Goal: Contribute content: Contribute content

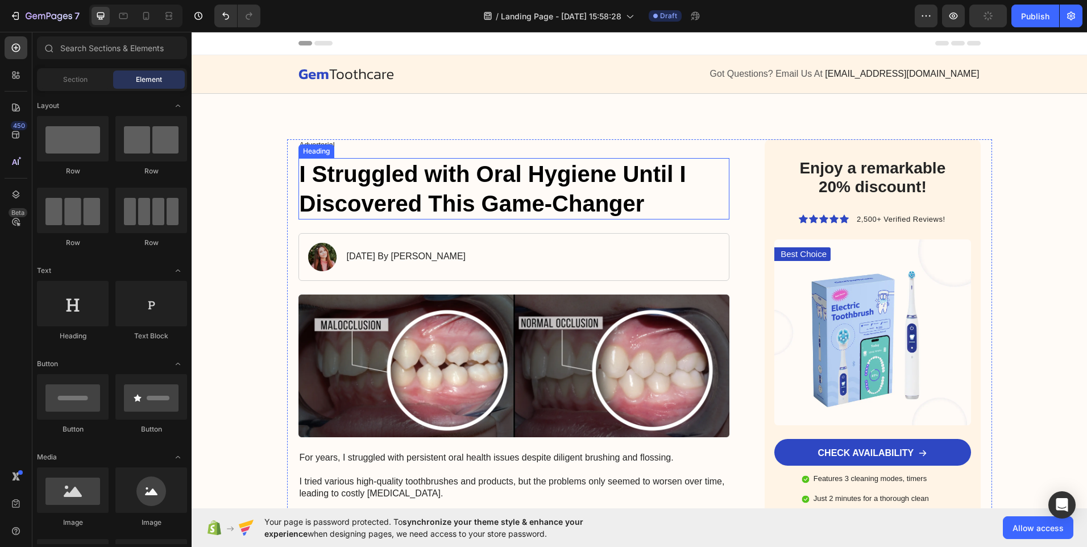
click at [365, 171] on h1 "I Struggled with Oral Hygiene Until I Discovered This Game-Changer" at bounding box center [513, 188] width 431 height 61
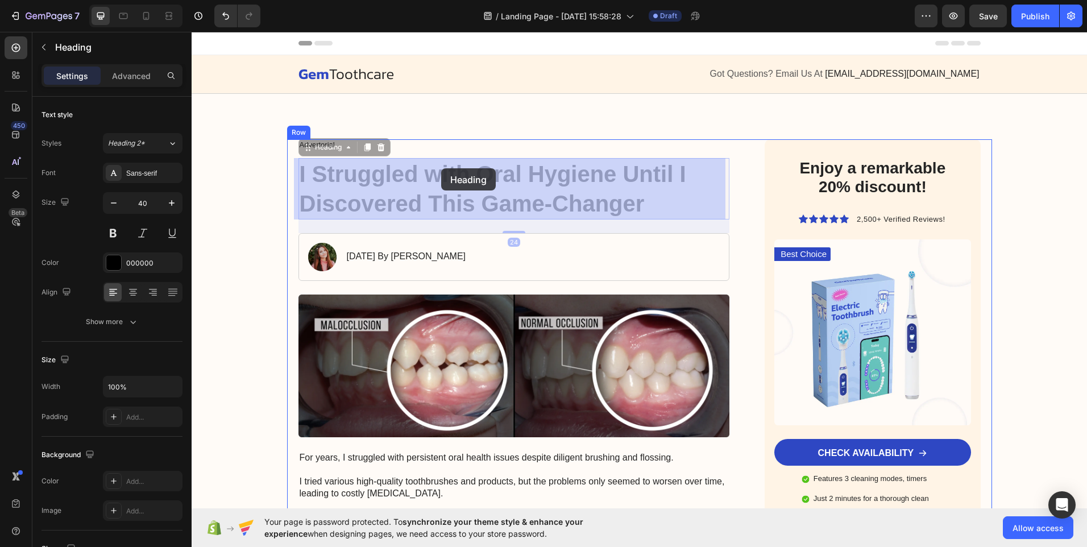
drag, startPoint x: 296, startPoint y: 166, endPoint x: 441, endPoint y: 168, distance: 145.0
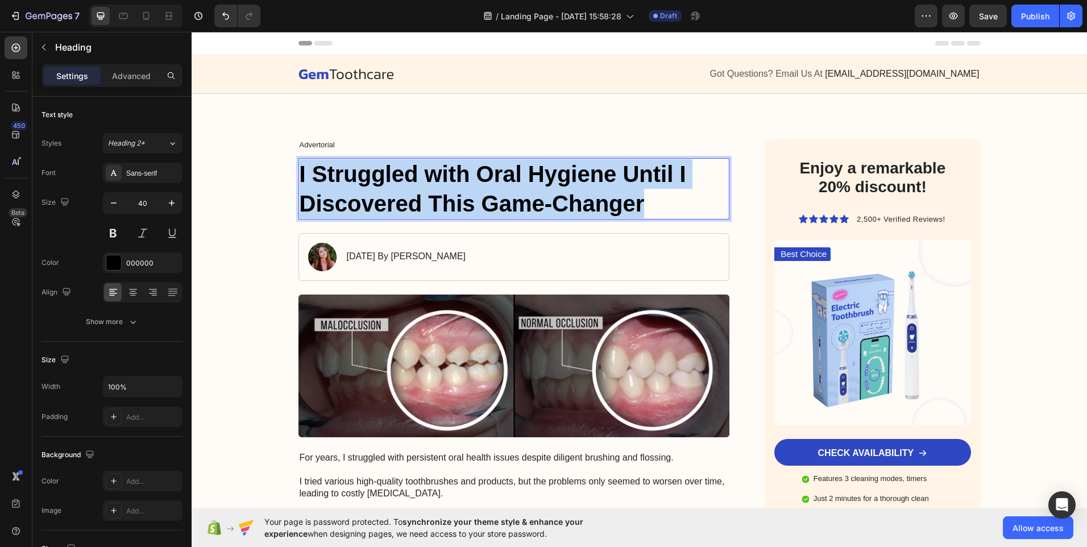
drag, startPoint x: 641, startPoint y: 201, endPoint x: 294, endPoint y: 170, distance: 347.5
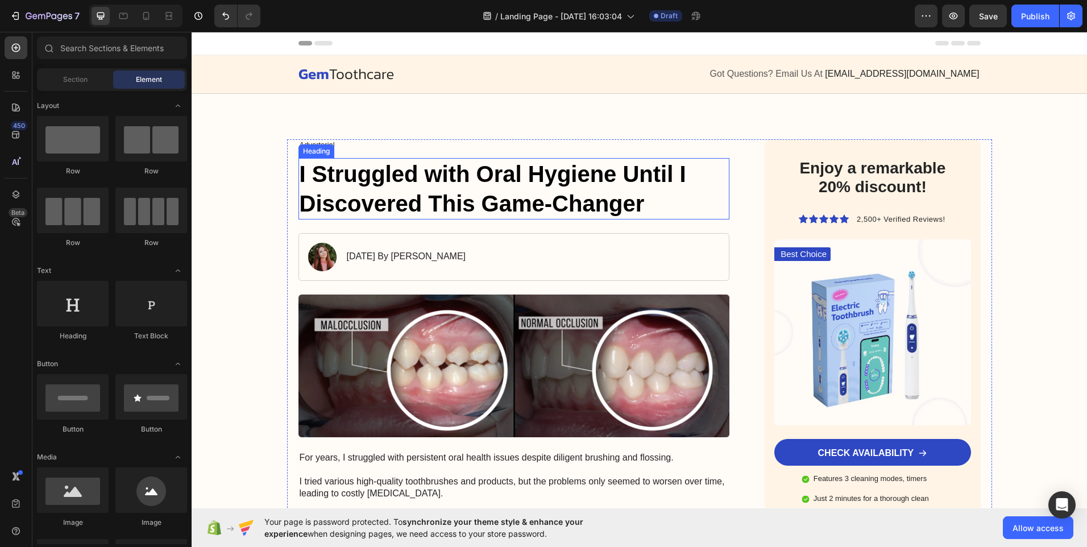
click at [643, 193] on h1 "I Struggled with Oral Hygiene Until I Discovered This Game-Changer" at bounding box center [513, 188] width 431 height 61
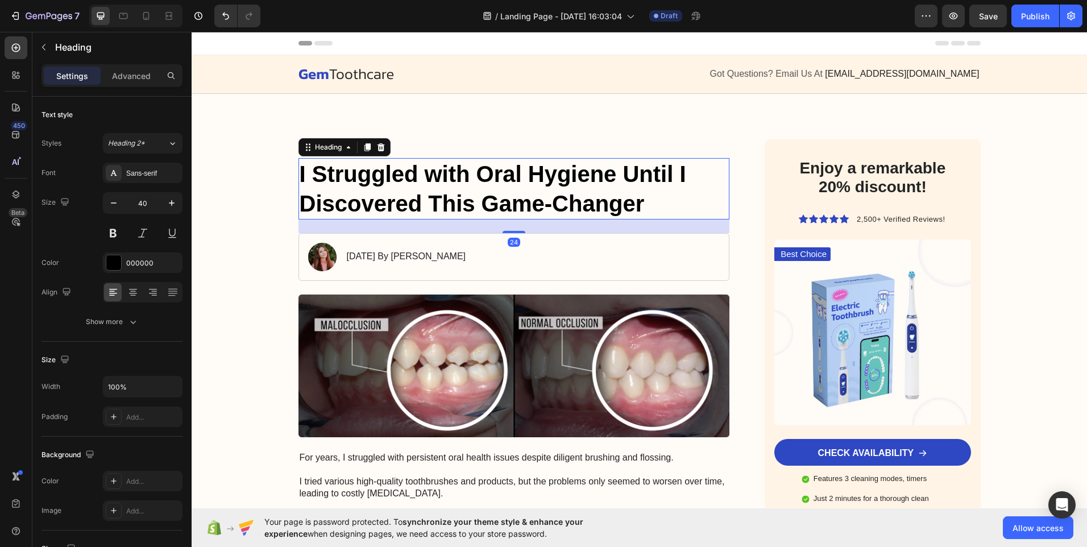
click at [643, 196] on h1 "I Struggled with Oral Hygiene Until I Discovered This Game-Changer" at bounding box center [513, 188] width 431 height 61
click at [643, 196] on p "I Struggled with Oral Hygiene Until I Discovered This Game-Changer" at bounding box center [514, 188] width 429 height 59
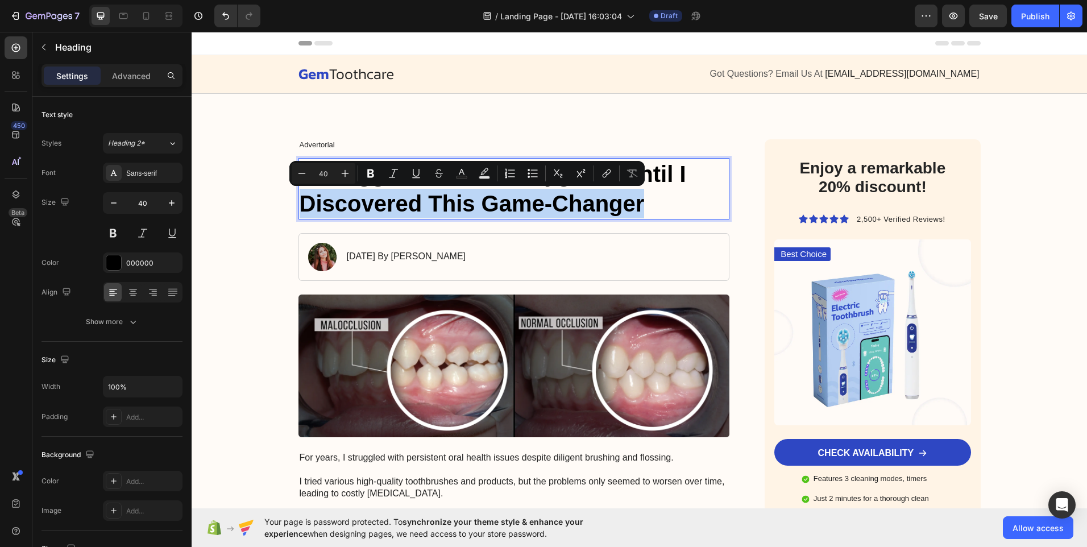
drag, startPoint x: 643, startPoint y: 196, endPoint x: 296, endPoint y: 190, distance: 347.3
click at [300, 190] on p "I Struggled with Oral Hygiene Until I Discovered This Game-Changer" at bounding box center [514, 188] width 429 height 59
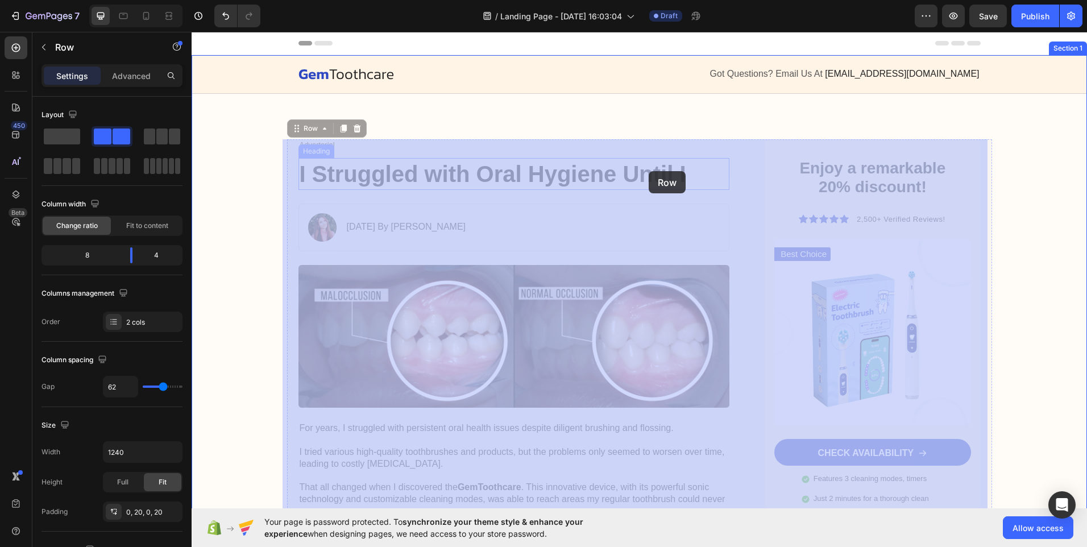
drag, startPoint x: 699, startPoint y: 154, endPoint x: 678, endPoint y: 171, distance: 26.7
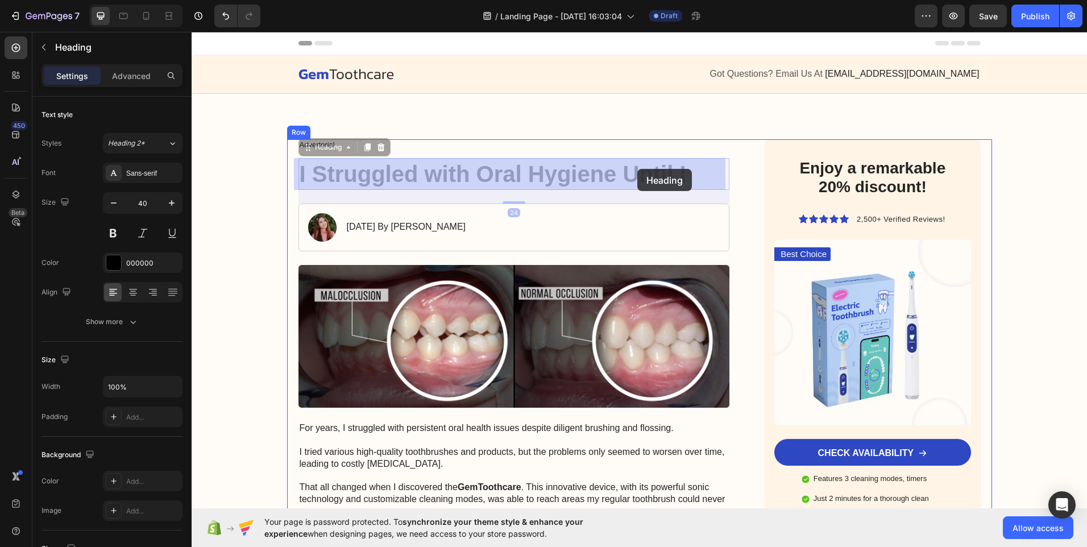
drag, startPoint x: 685, startPoint y: 173, endPoint x: 671, endPoint y: 170, distance: 13.9
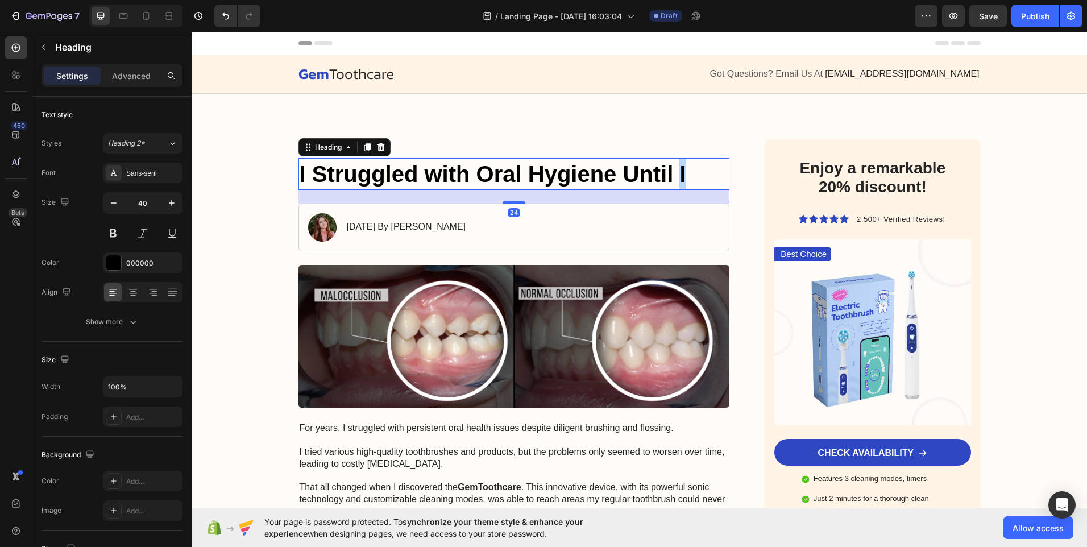
click at [675, 171] on p "I Struggled with Oral Hygiene Until I" at bounding box center [514, 174] width 429 height 30
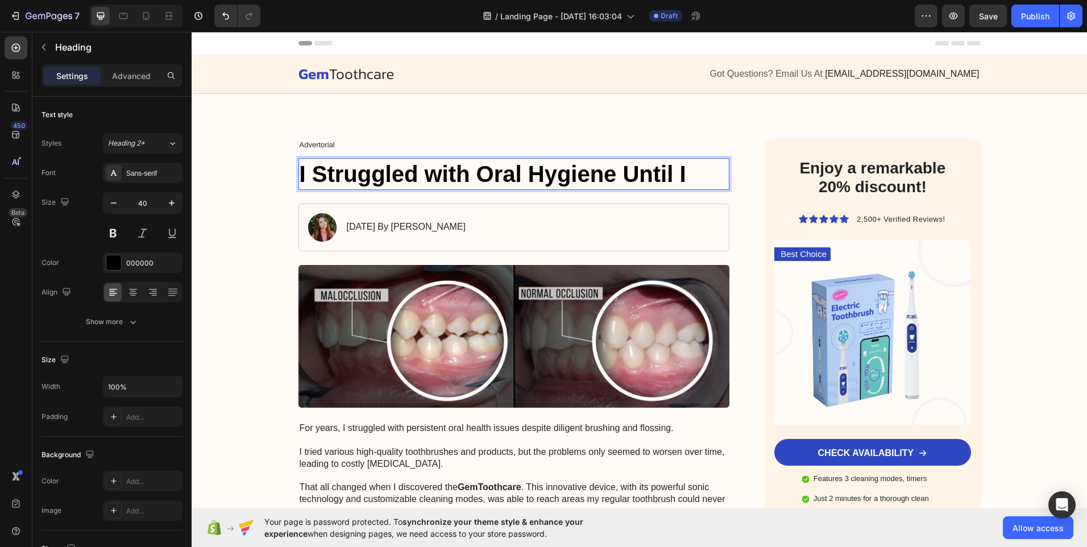
drag, startPoint x: 681, startPoint y: 169, endPoint x: 610, endPoint y: 164, distance: 71.3
click at [563, 170] on p "I Struggled with Oral Hygiene Until I" at bounding box center [514, 174] width 429 height 30
click at [690, 169] on p "I Struggled with Oral Hygiene Until I" at bounding box center [514, 174] width 429 height 30
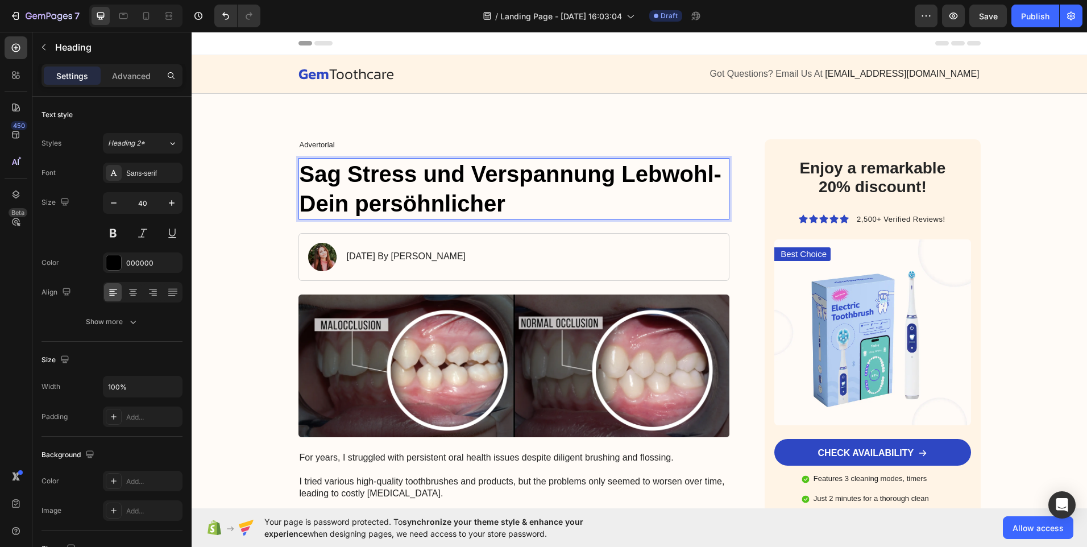
click at [476, 208] on p "Sag Stress und Verspannung Lebwohl-Dein persöhnlicher" at bounding box center [514, 188] width 429 height 59
click at [476, 209] on p "Sag Stress und Verspannung Lebwohl-Dein persöhnlicher" at bounding box center [514, 188] width 429 height 59
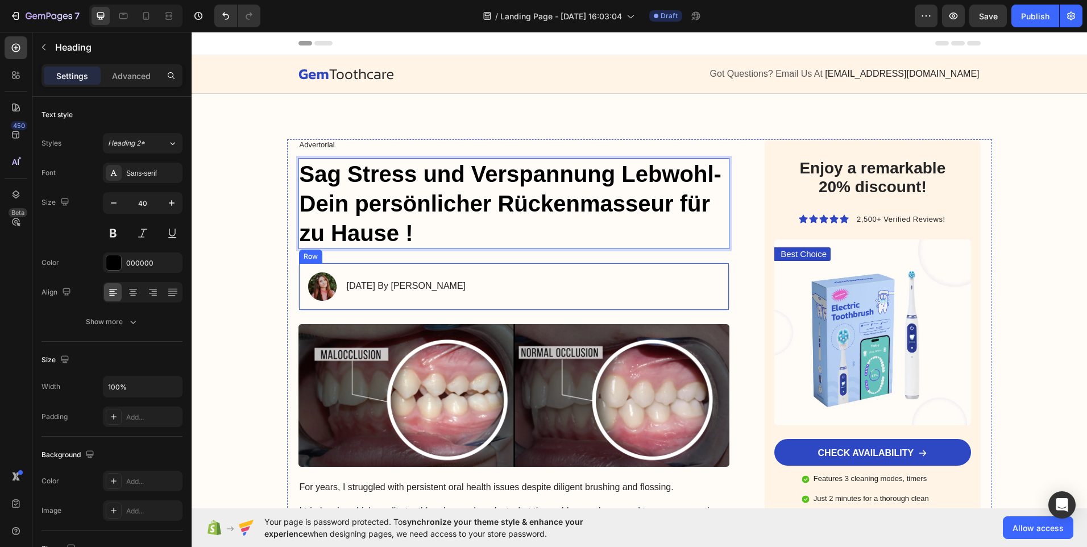
click at [488, 281] on div "Image [DATE] By [PERSON_NAME] Text Block Row" at bounding box center [513, 287] width 431 height 48
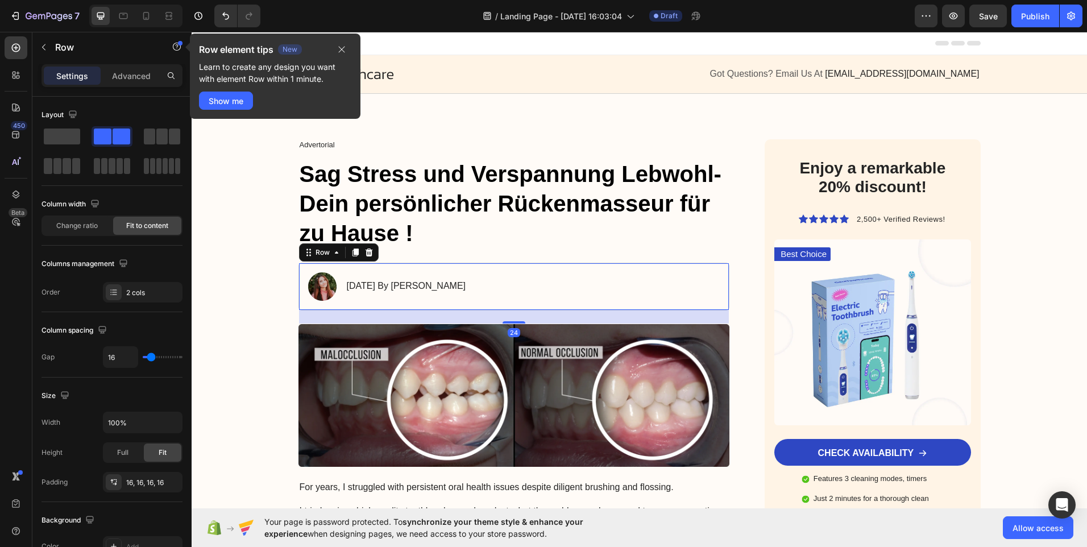
click at [484, 282] on div "Image [DATE] By [PERSON_NAME] Text Block Row 24" at bounding box center [513, 287] width 431 height 48
click at [467, 277] on div "[DATE] By [PERSON_NAME] Text Block" at bounding box center [407, 286] width 122 height 28
click at [467, 278] on div "[DATE] By [PERSON_NAME] Text Block" at bounding box center [407, 286] width 122 height 28
click at [522, 240] on p "Sag Stress und Verspannung Lebwohl-Dein persönlicher Rückenmasseur für zu Hause…" at bounding box center [514, 203] width 429 height 89
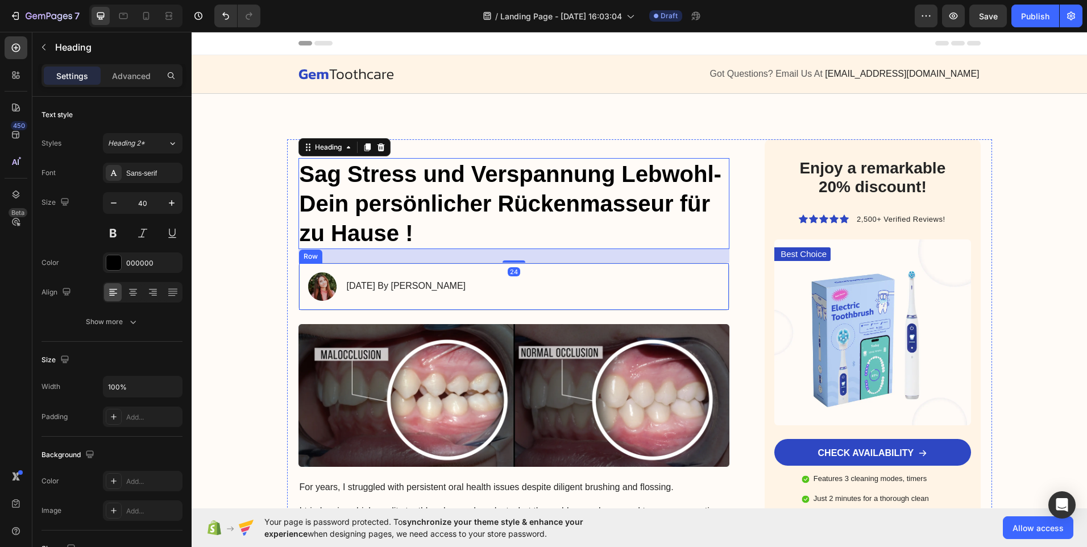
click at [466, 287] on p "[DATE] By [PERSON_NAME]" at bounding box center [406, 286] width 119 height 12
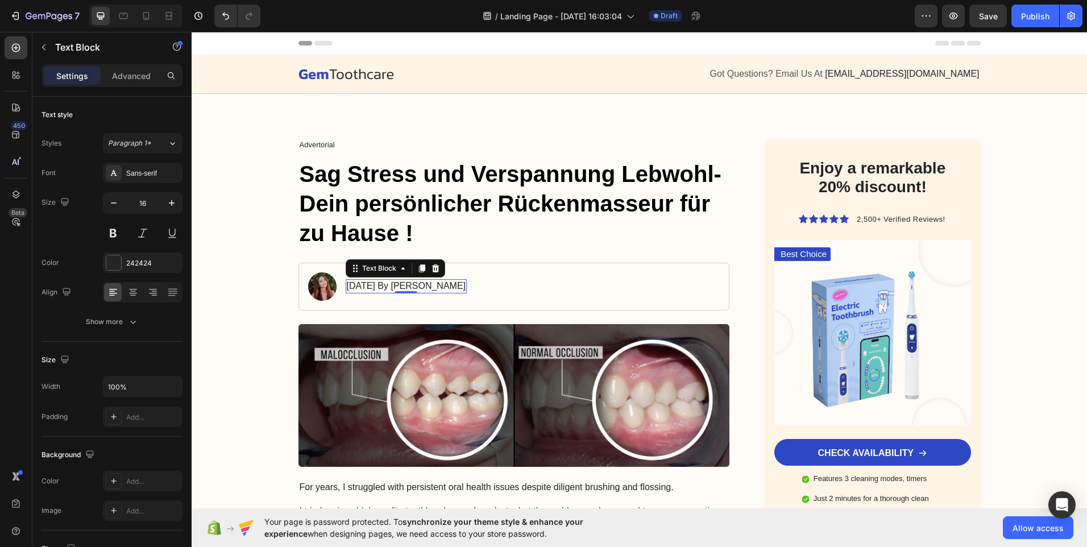
click at [466, 284] on p "[DATE] By [PERSON_NAME]" at bounding box center [406, 286] width 119 height 12
click at [225, 16] on icon "Undo/Redo" at bounding box center [225, 15] width 11 height 11
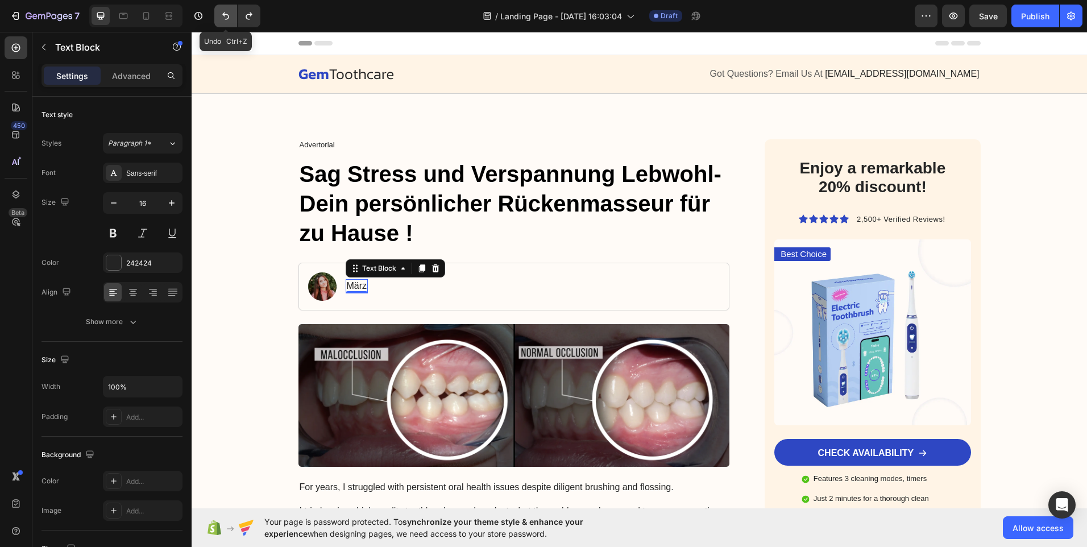
click at [225, 15] on icon "Undo/Redo" at bounding box center [225, 16] width 7 height 7
click at [225, 14] on icon "Undo/Redo" at bounding box center [225, 15] width 11 height 11
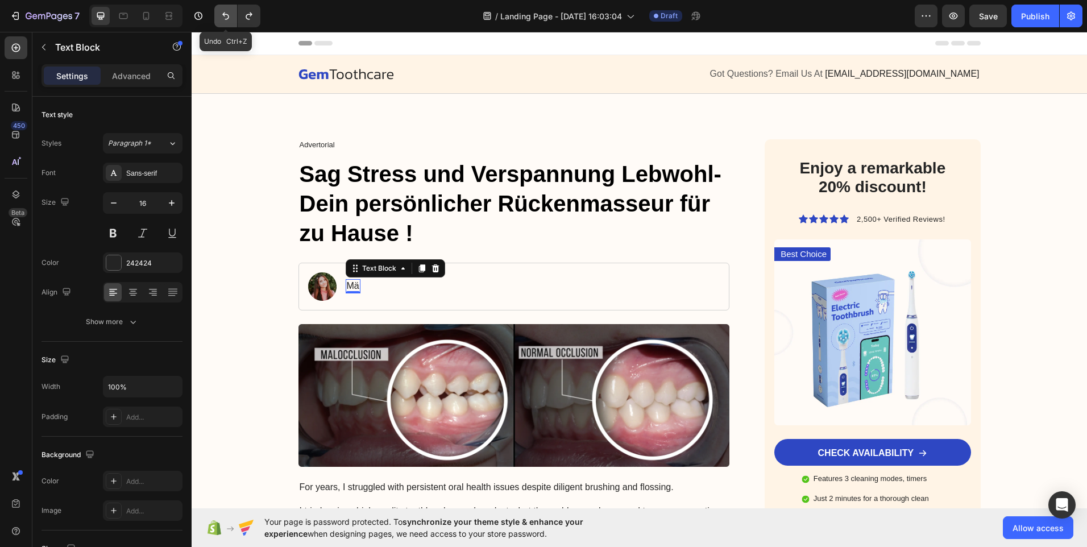
click at [225, 14] on icon "Undo/Redo" at bounding box center [225, 15] width 11 height 11
click at [225, 12] on icon "Undo/Redo" at bounding box center [225, 15] width 11 height 11
click at [407, 284] on p "[DATE] By Mar" at bounding box center [377, 286] width 60 height 12
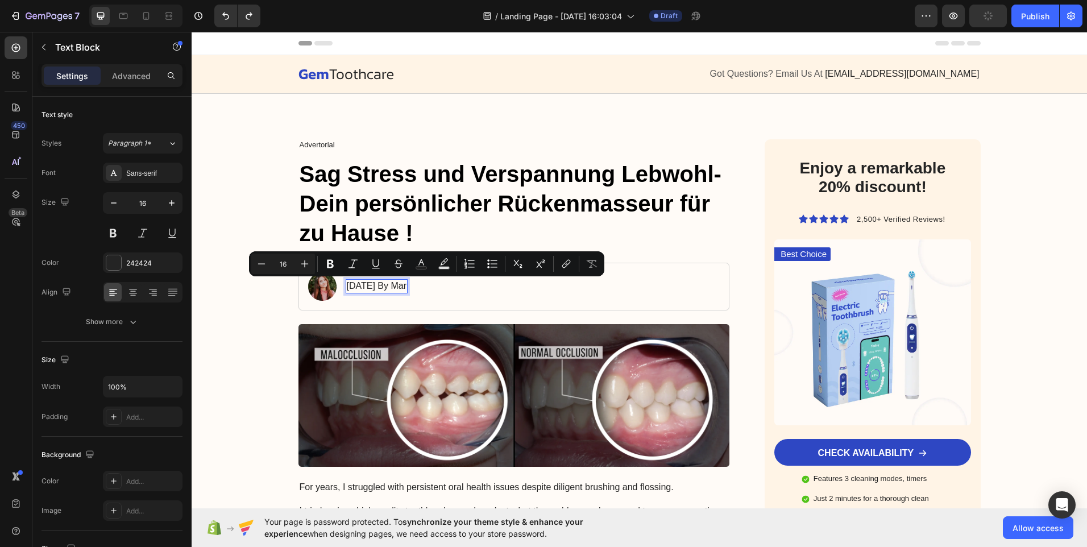
click at [407, 282] on p "[DATE] By Mar" at bounding box center [377, 286] width 60 height 12
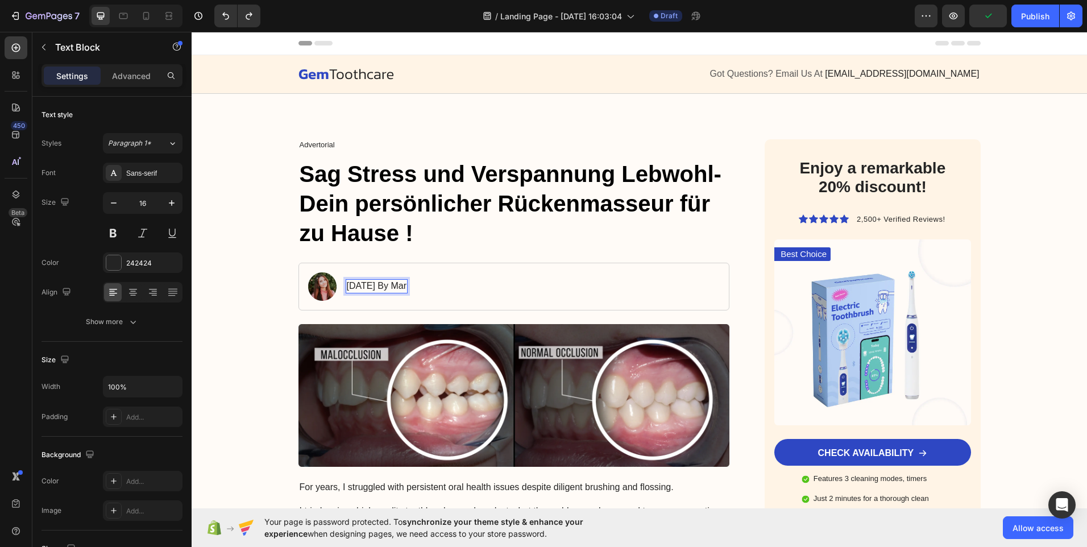
click at [407, 281] on p "[DATE] By Mar" at bounding box center [377, 286] width 60 height 12
click at [411, 286] on p "[DATE] von Mar" at bounding box center [379, 286] width 64 height 12
click at [388, 281] on p "[DATE] von [PERSON_NAME]" at bounding box center [408, 286] width 123 height 12
click at [397, 281] on p "Juni 19, 2024 von [PERSON_NAME]" at bounding box center [421, 286] width 149 height 12
click at [570, 244] on p "Sag Stress und Verspannung Lebwohl-Dein persönlicher Rückenmasseur für zu Hause…" at bounding box center [514, 203] width 429 height 89
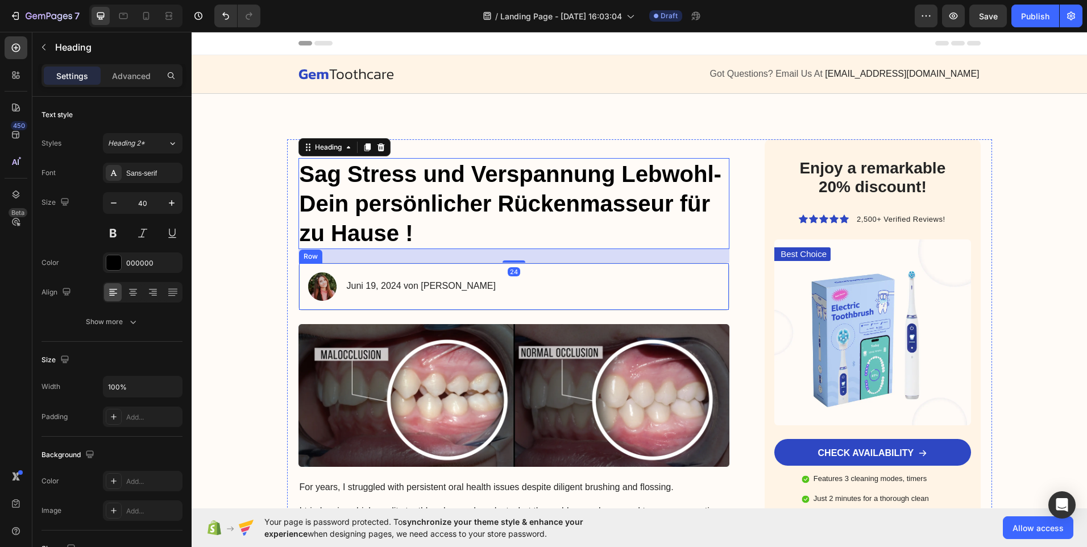
click at [563, 278] on div "Image Juni 19, 2024 von [PERSON_NAME] Text Block Row" at bounding box center [513, 287] width 431 height 48
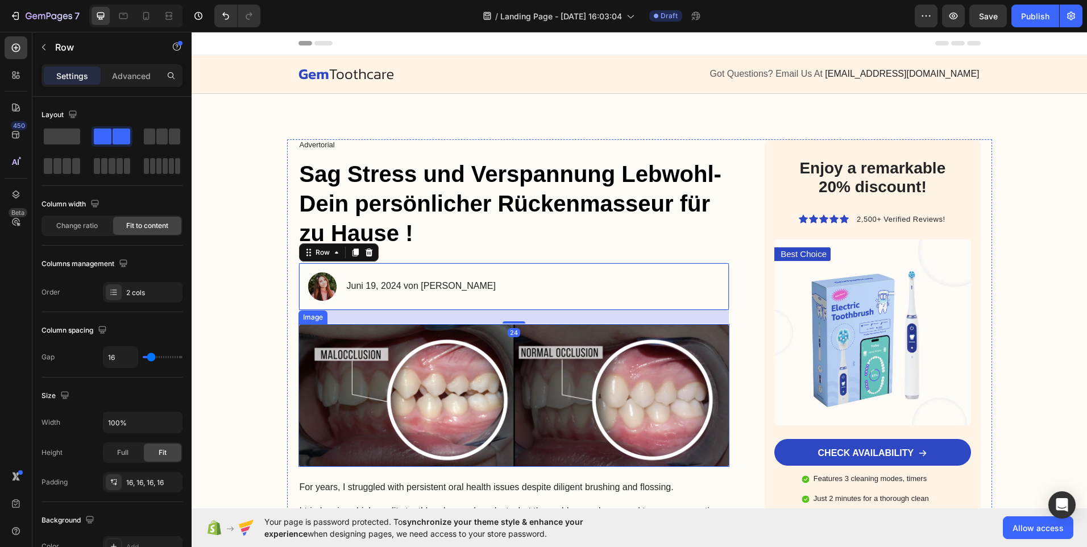
click at [503, 367] on img at bounding box center [513, 395] width 431 height 143
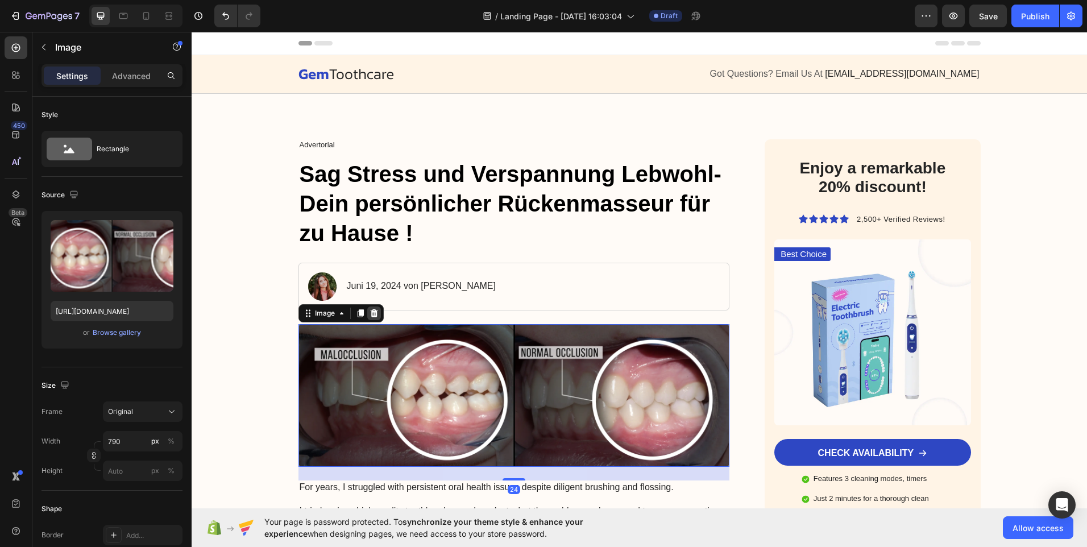
click at [371, 314] on icon at bounding box center [373, 313] width 7 height 8
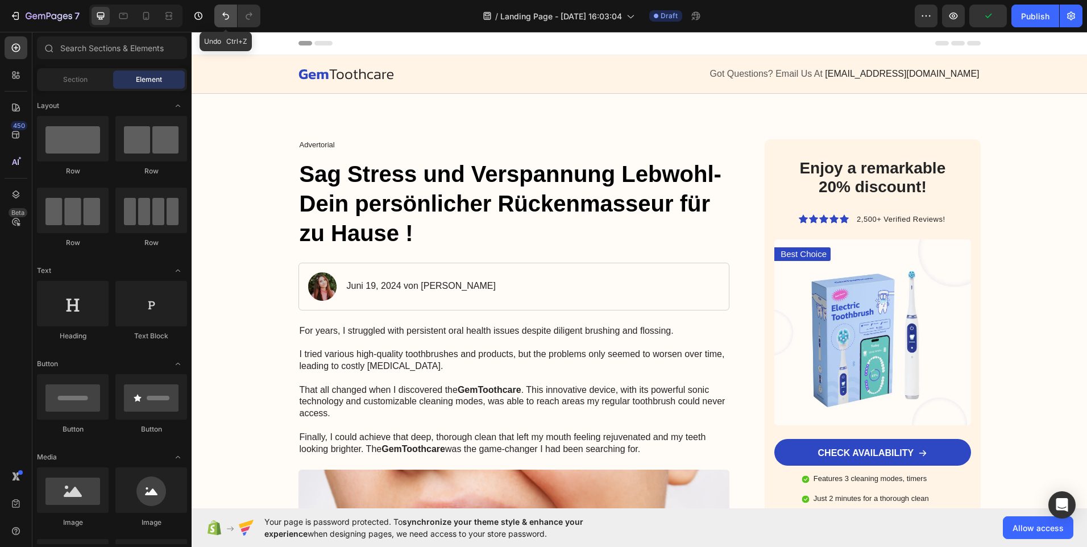
click at [222, 10] on button "Undo/Redo" at bounding box center [225, 16] width 23 height 23
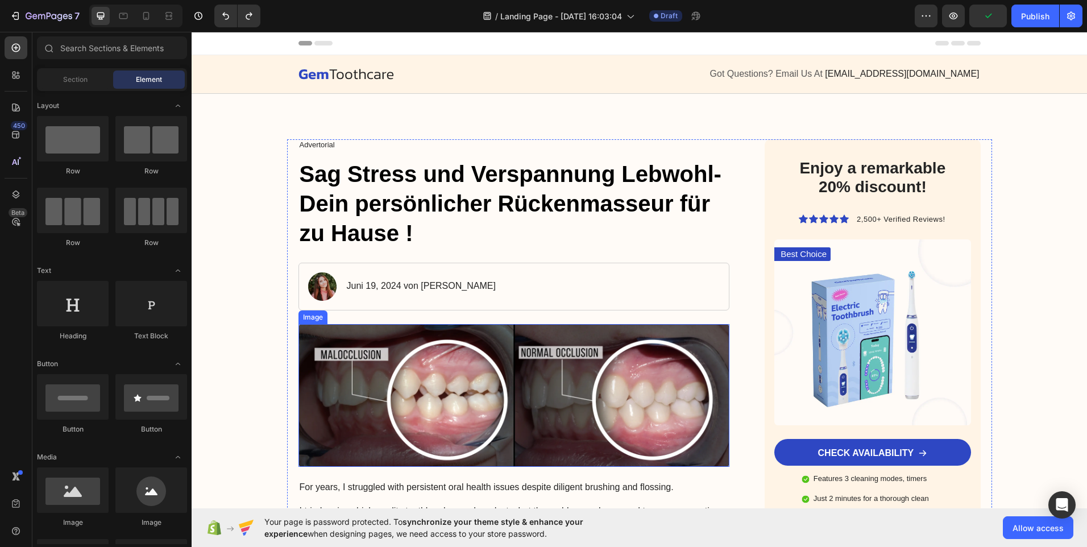
click at [371, 342] on img at bounding box center [513, 395] width 431 height 143
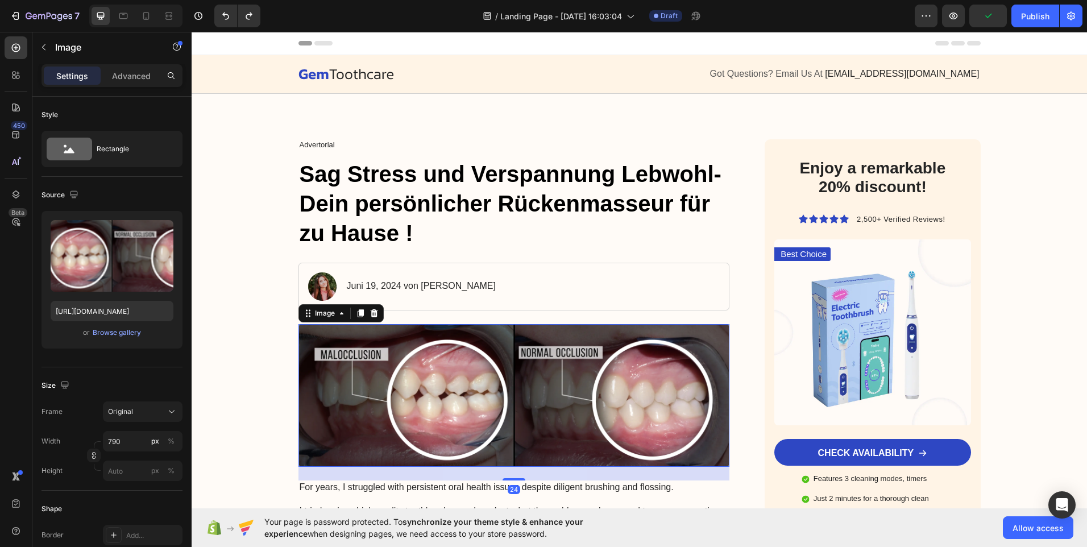
click at [371, 342] on img at bounding box center [513, 395] width 431 height 143
click at [337, 312] on icon at bounding box center [341, 313] width 9 height 9
click at [356, 314] on icon at bounding box center [360, 313] width 9 height 9
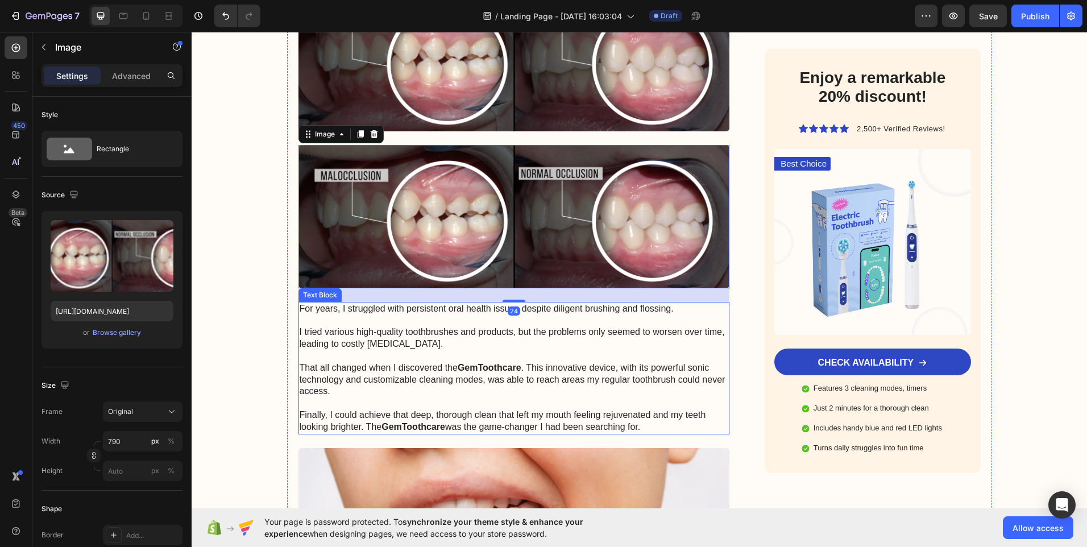
scroll to position [295, 0]
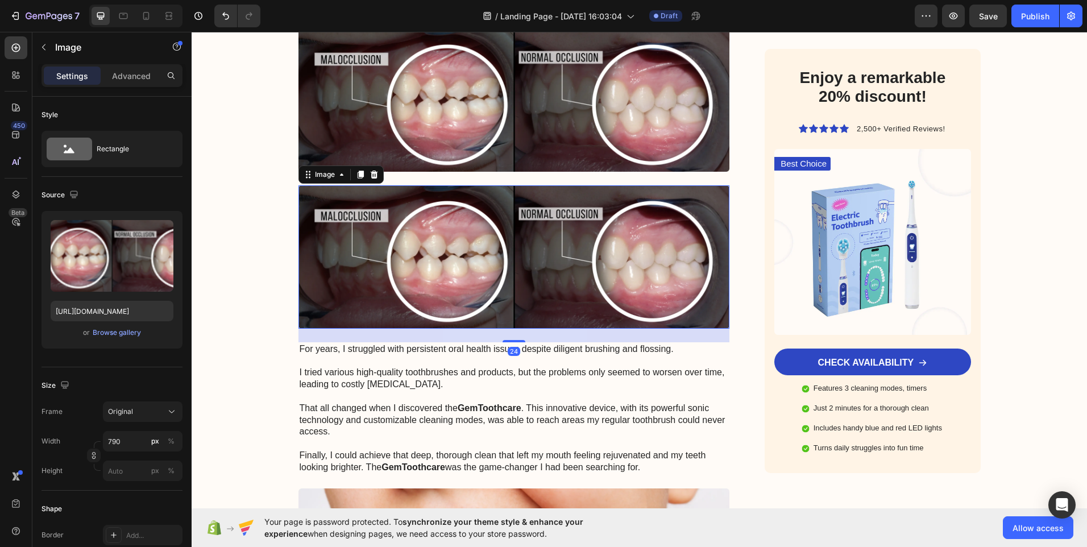
click at [371, 276] on img at bounding box center [513, 256] width 431 height 143
click at [371, 174] on icon at bounding box center [373, 174] width 9 height 9
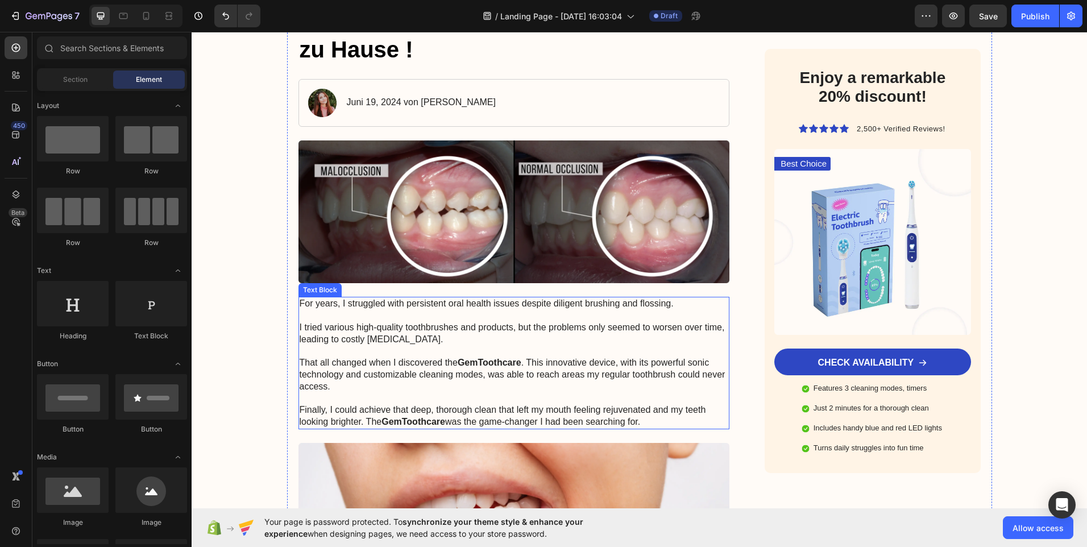
scroll to position [181, 0]
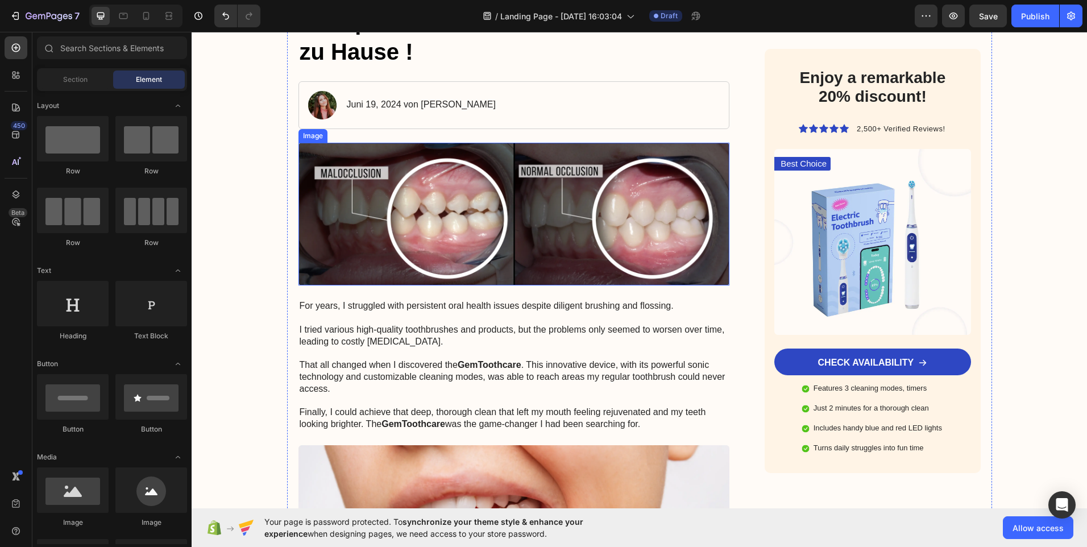
click at [418, 212] on img at bounding box center [513, 214] width 431 height 143
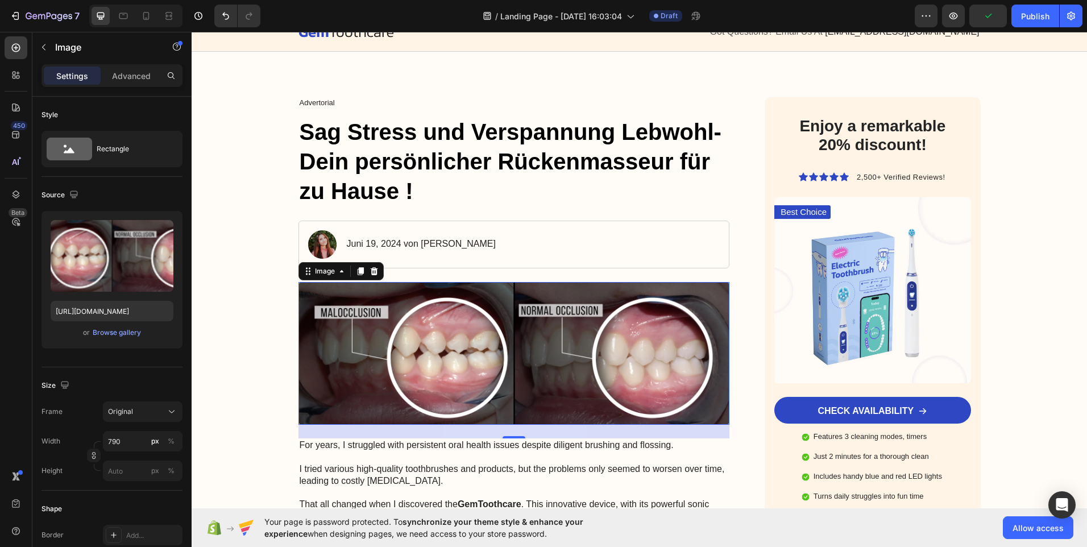
scroll to position [11, 0]
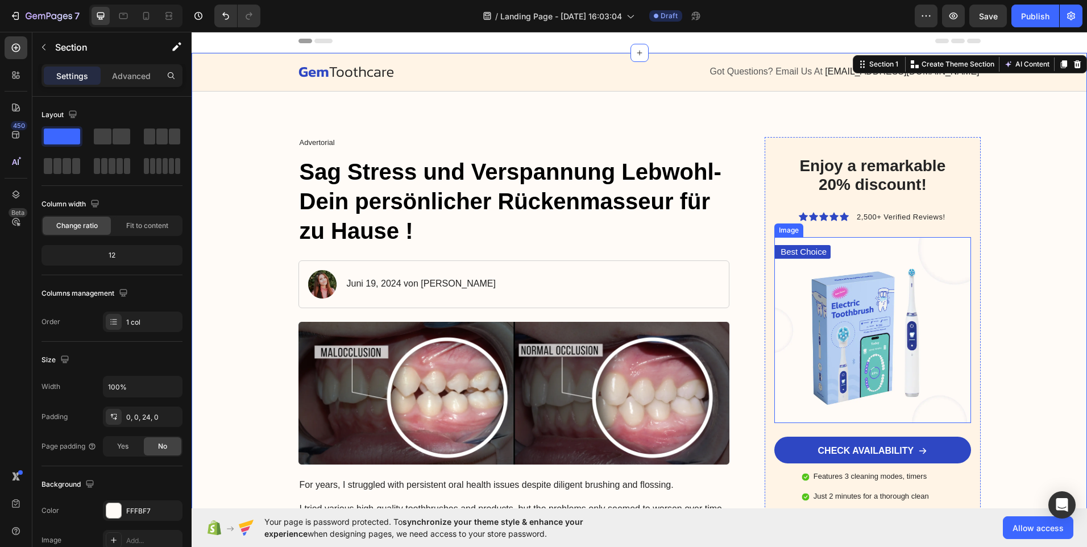
scroll to position [0, 0]
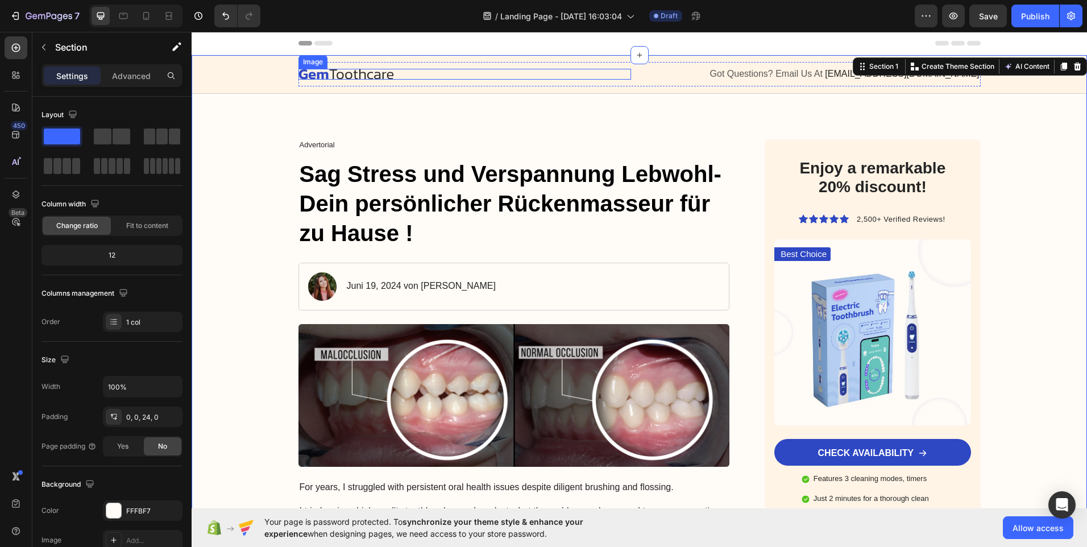
click at [398, 74] on div at bounding box center [464, 74] width 332 height 11
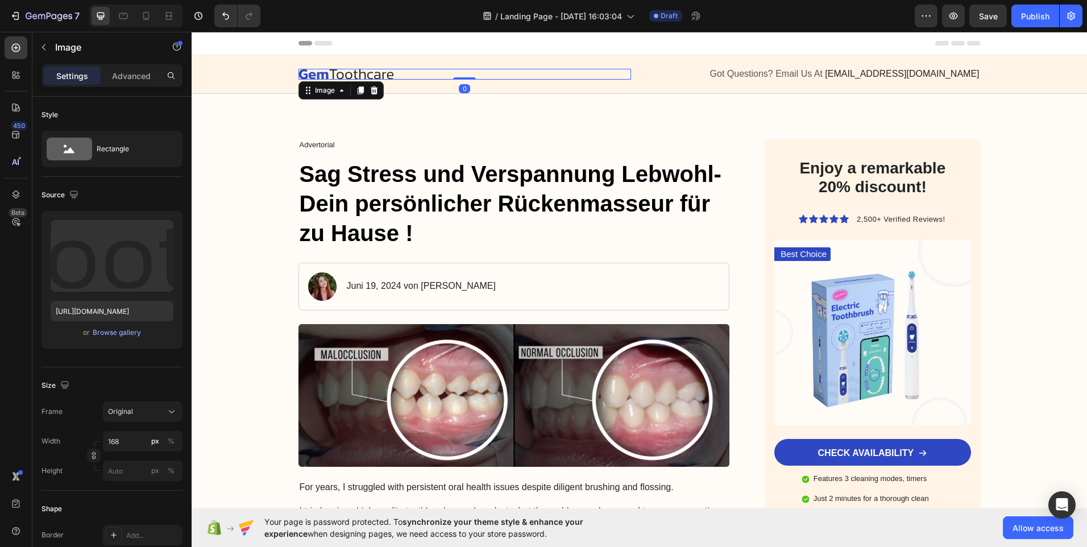
click at [411, 70] on div at bounding box center [464, 74] width 332 height 11
click at [399, 70] on div at bounding box center [464, 74] width 332 height 11
click at [397, 72] on div at bounding box center [464, 74] width 332 height 11
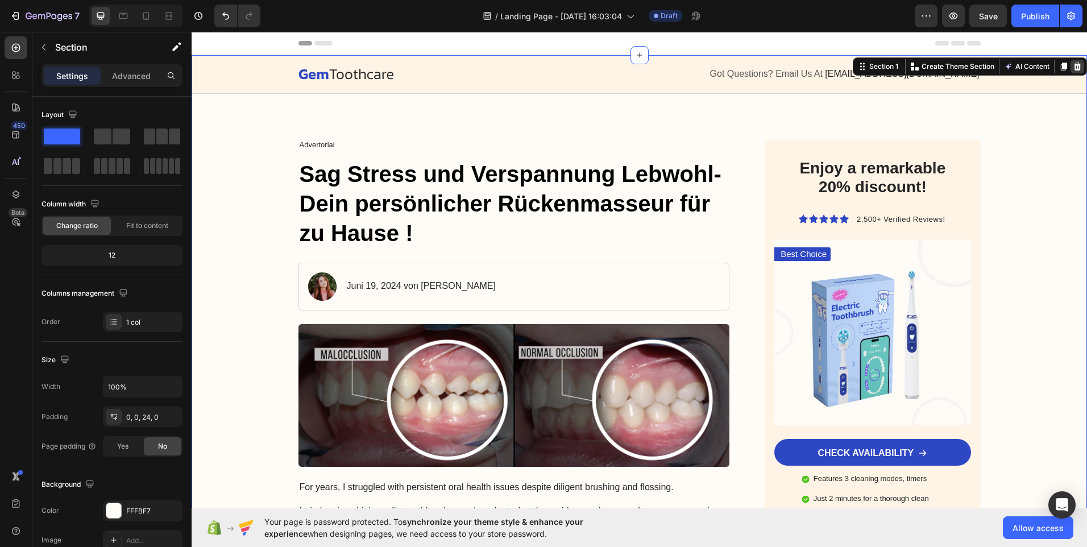
click at [1074, 65] on icon at bounding box center [1077, 67] width 7 height 8
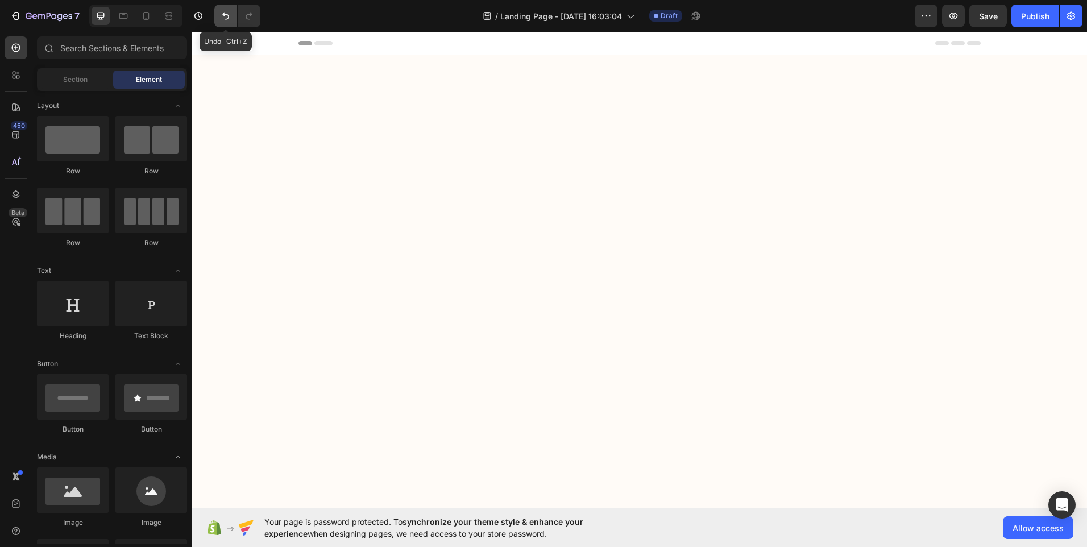
click at [228, 10] on button "Undo/Redo" at bounding box center [225, 16] width 23 height 23
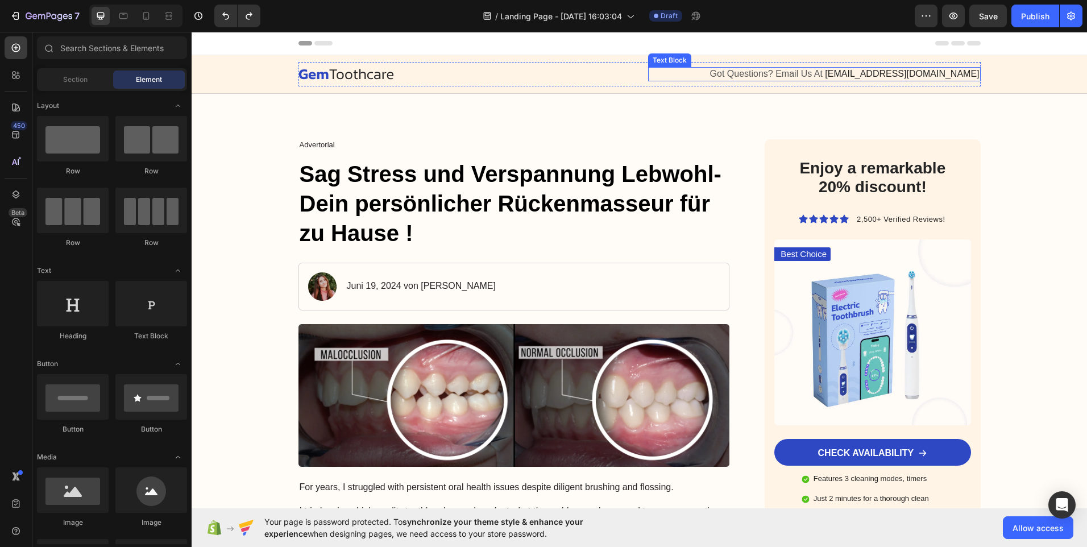
click at [965, 71] on span "[EMAIL_ADDRESS][DOMAIN_NAME]" at bounding box center [902, 74] width 154 height 10
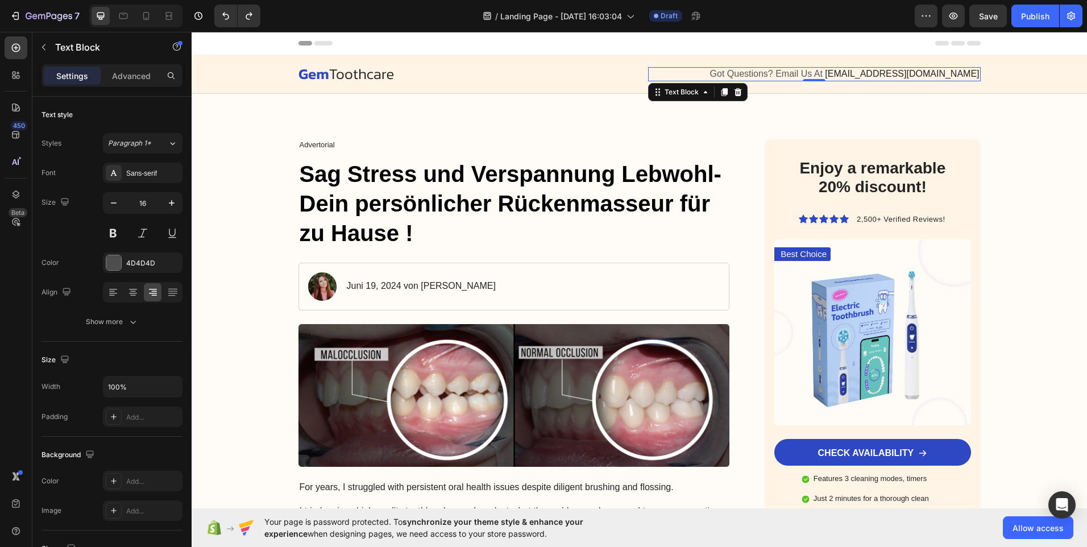
click at [965, 71] on span "[EMAIL_ADDRESS][DOMAIN_NAME]" at bounding box center [902, 74] width 154 height 10
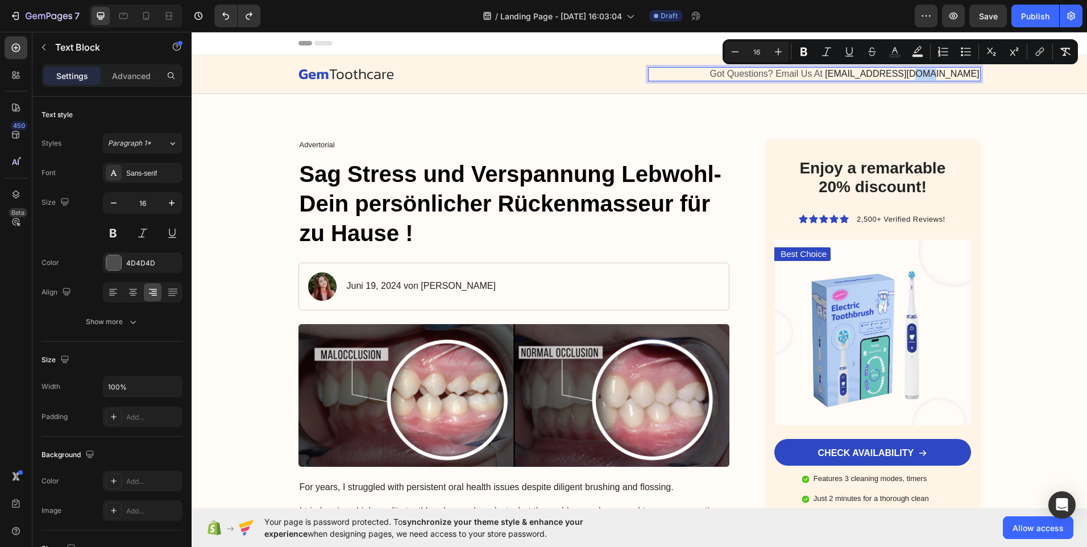
click at [969, 72] on span "[EMAIL_ADDRESS][DOMAIN_NAME]" at bounding box center [902, 74] width 154 height 10
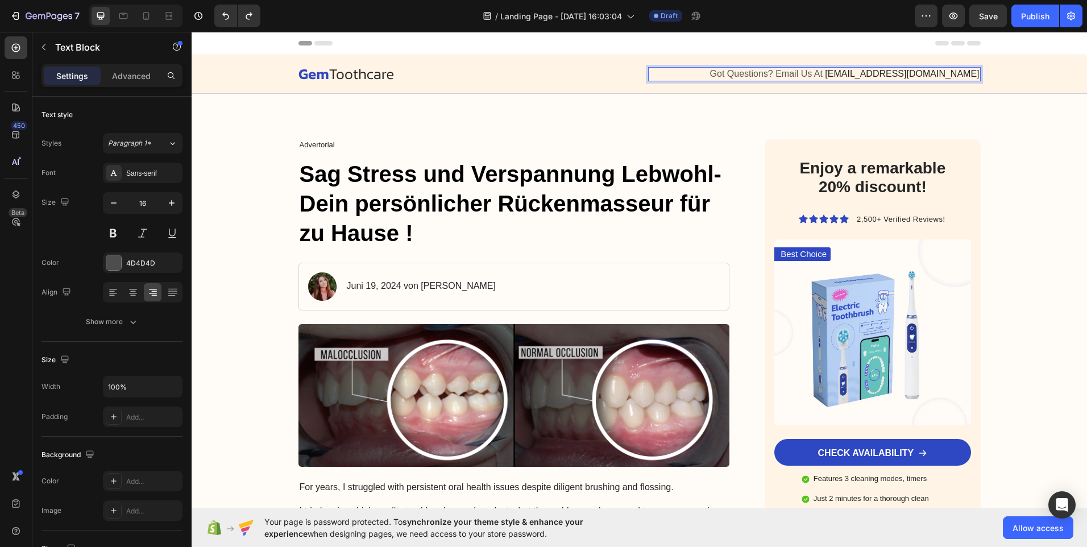
click at [969, 72] on span "[EMAIL_ADDRESS][DOMAIN_NAME]" at bounding box center [902, 74] width 154 height 10
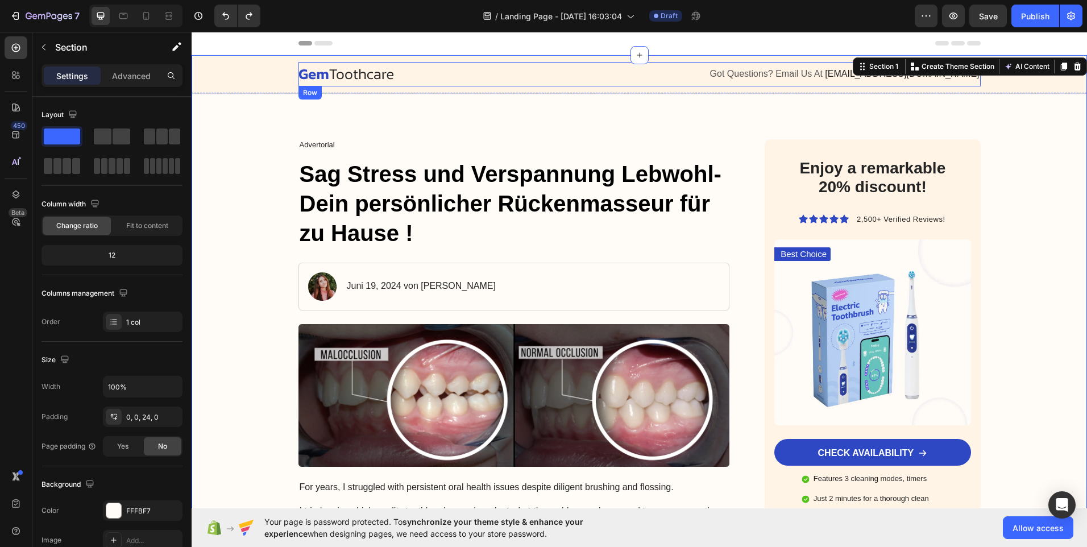
click at [816, 65] on div "Image Got Questions? Email Us At [EMAIL_ADDRESS][DOMAIN_NAME] Text Block Row" at bounding box center [639, 74] width 682 height 24
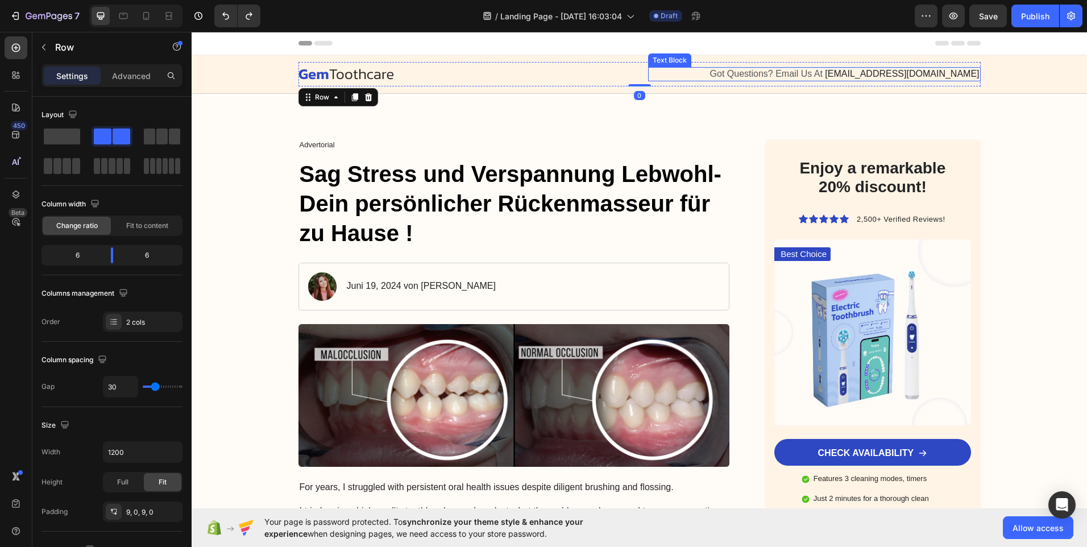
click at [808, 72] on span "Got Questions? Email Us At" at bounding box center [766, 74] width 113 height 10
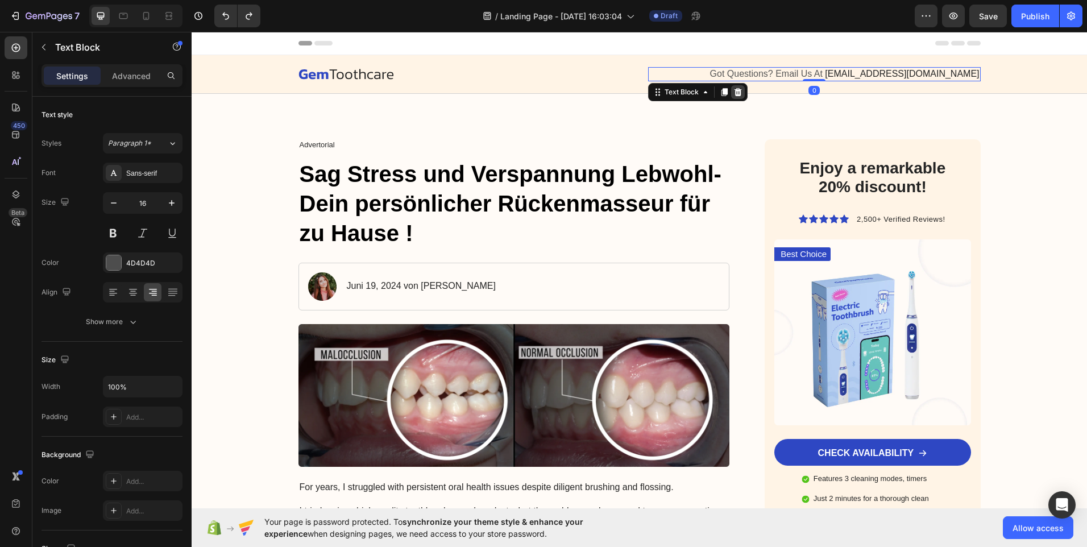
click at [734, 89] on icon at bounding box center [737, 92] width 7 height 8
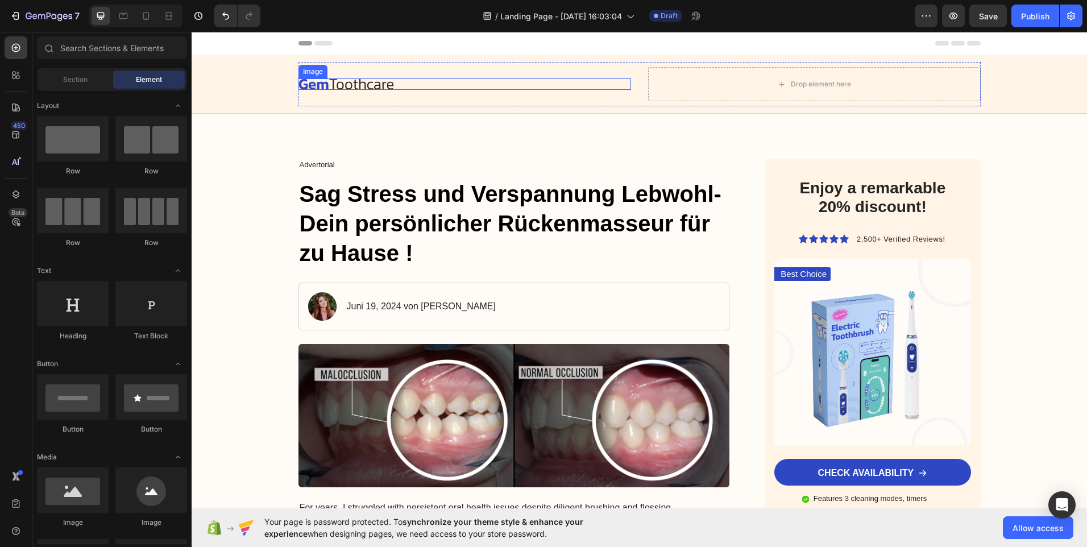
click at [426, 82] on div at bounding box center [464, 83] width 332 height 11
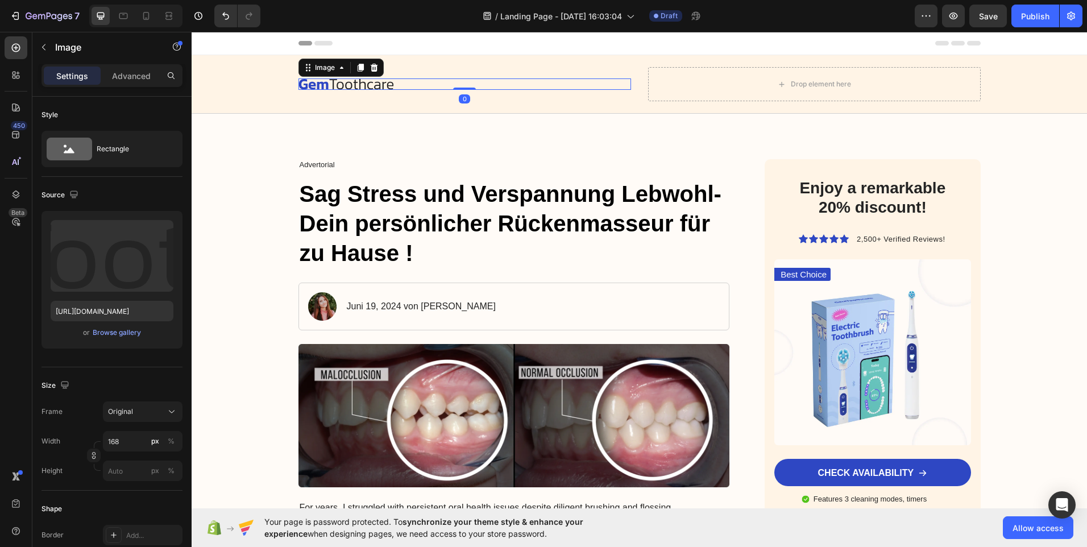
click at [410, 78] on div at bounding box center [464, 83] width 332 height 11
click at [400, 82] on div at bounding box center [464, 83] width 332 height 11
click at [386, 81] on img at bounding box center [345, 83] width 95 height 11
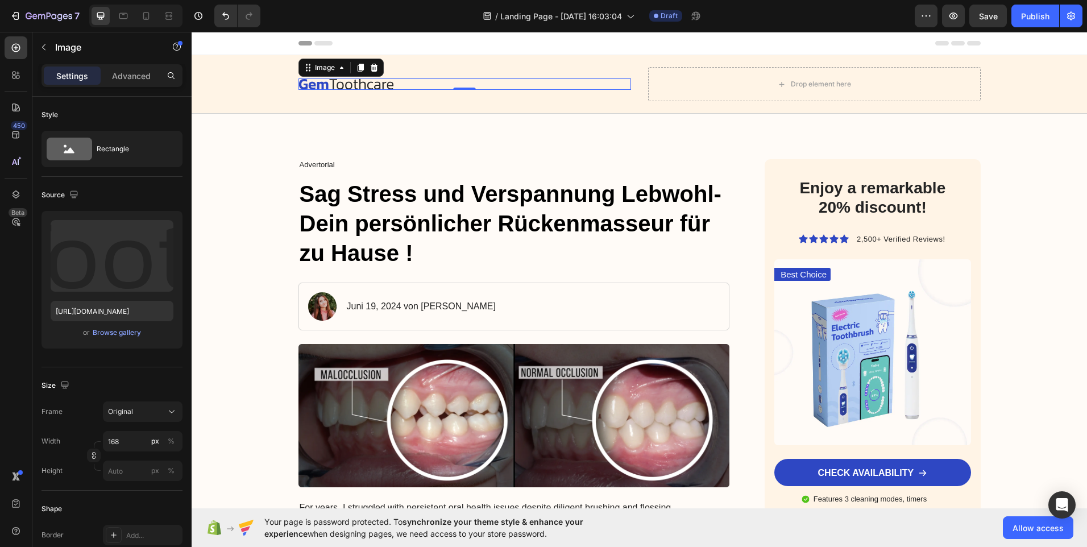
click at [391, 80] on div at bounding box center [464, 83] width 332 height 11
click at [390, 82] on div at bounding box center [464, 83] width 332 height 11
click at [425, 82] on div at bounding box center [464, 83] width 332 height 11
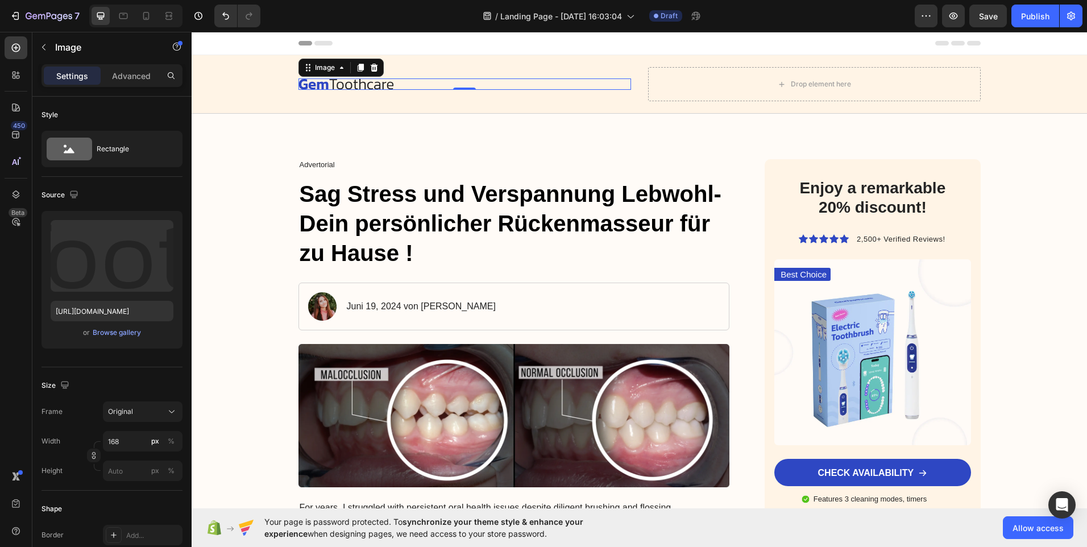
click at [425, 82] on div at bounding box center [464, 83] width 332 height 11
click at [424, 82] on div at bounding box center [464, 83] width 332 height 11
click at [421, 81] on div at bounding box center [464, 83] width 332 height 11
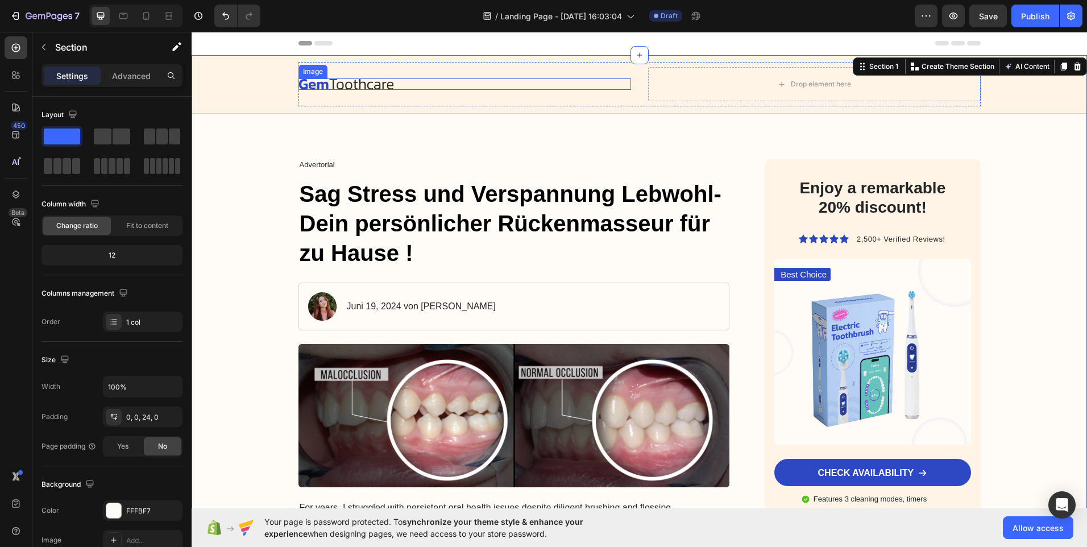
click at [392, 84] on div at bounding box center [464, 83] width 332 height 11
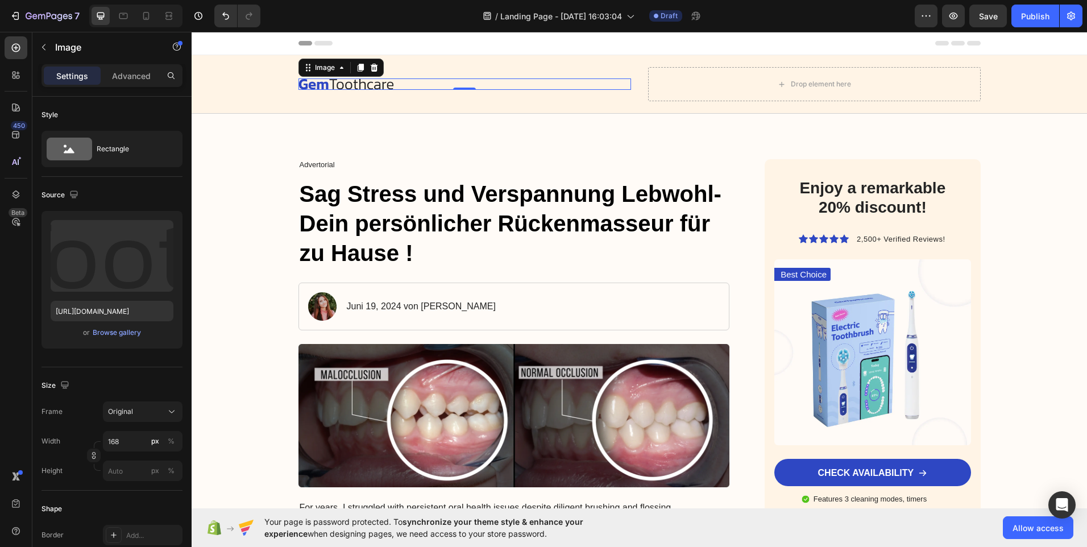
click at [392, 84] on div at bounding box center [464, 83] width 332 height 11
click at [372, 81] on img at bounding box center [345, 83] width 95 height 11
drag, startPoint x: 386, startPoint y: 82, endPoint x: 365, endPoint y: 78, distance: 21.9
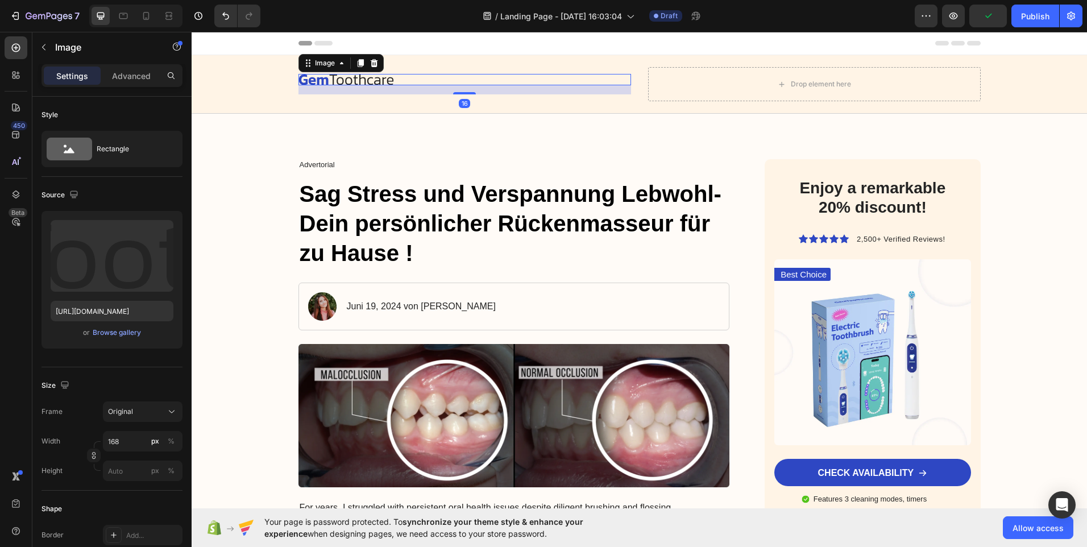
drag, startPoint x: 454, startPoint y: 89, endPoint x: 456, endPoint y: 97, distance: 8.1
click at [456, 97] on div "Image 16" at bounding box center [464, 84] width 332 height 34
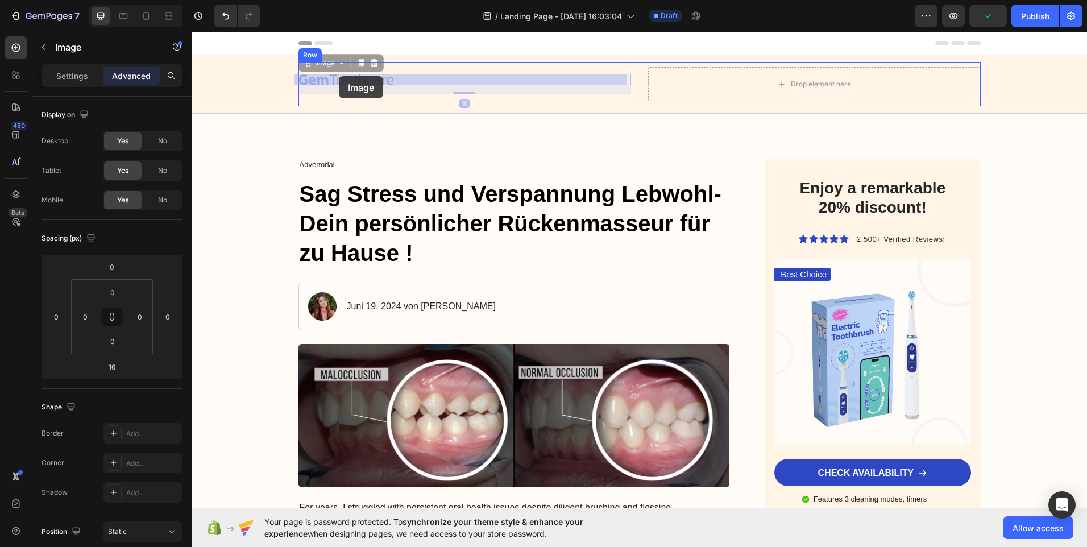
drag, startPoint x: 409, startPoint y: 77, endPoint x: 344, endPoint y: 74, distance: 64.3
click at [367, 53] on div "Header" at bounding box center [639, 43] width 682 height 23
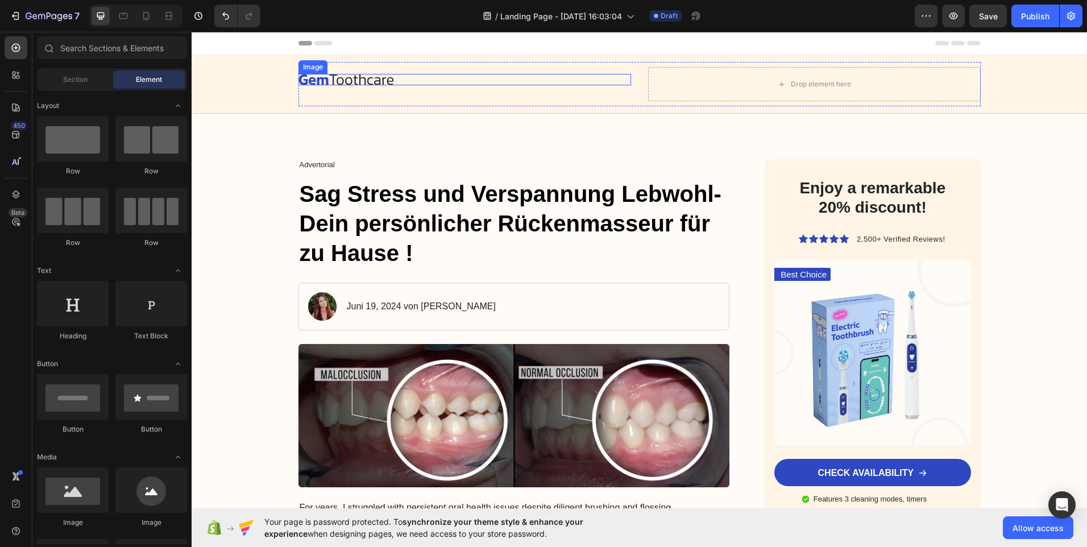
click at [369, 78] on img at bounding box center [345, 79] width 95 height 11
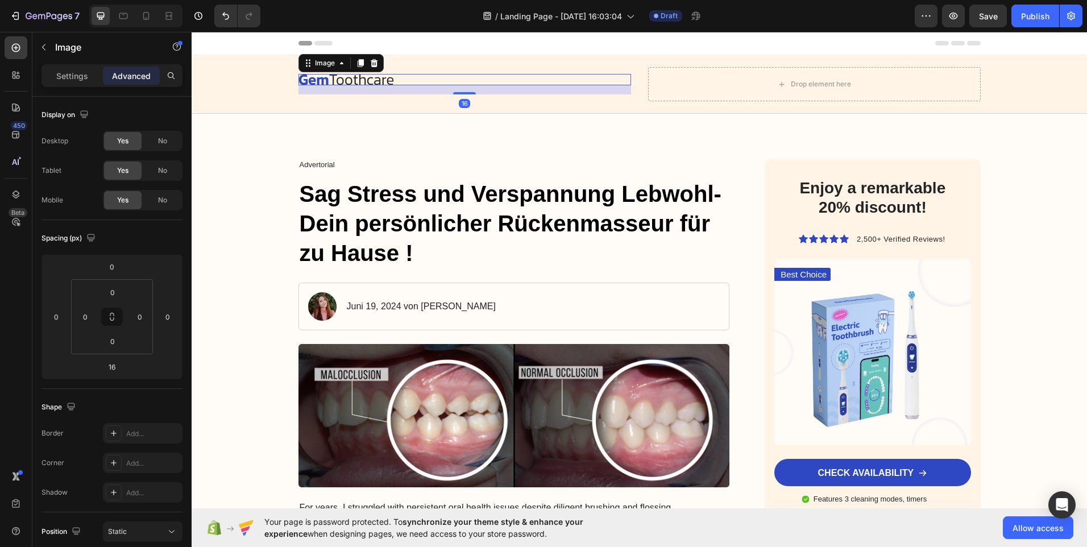
click at [390, 76] on div at bounding box center [464, 79] width 332 height 11
click at [11, 73] on icon at bounding box center [15, 74] width 11 height 11
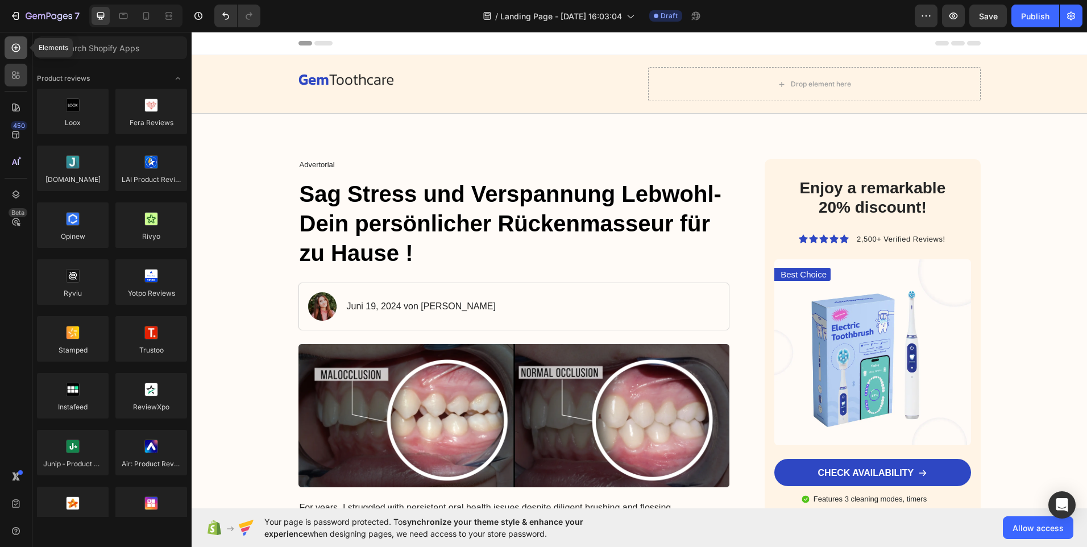
click at [18, 47] on icon at bounding box center [15, 47] width 11 height 11
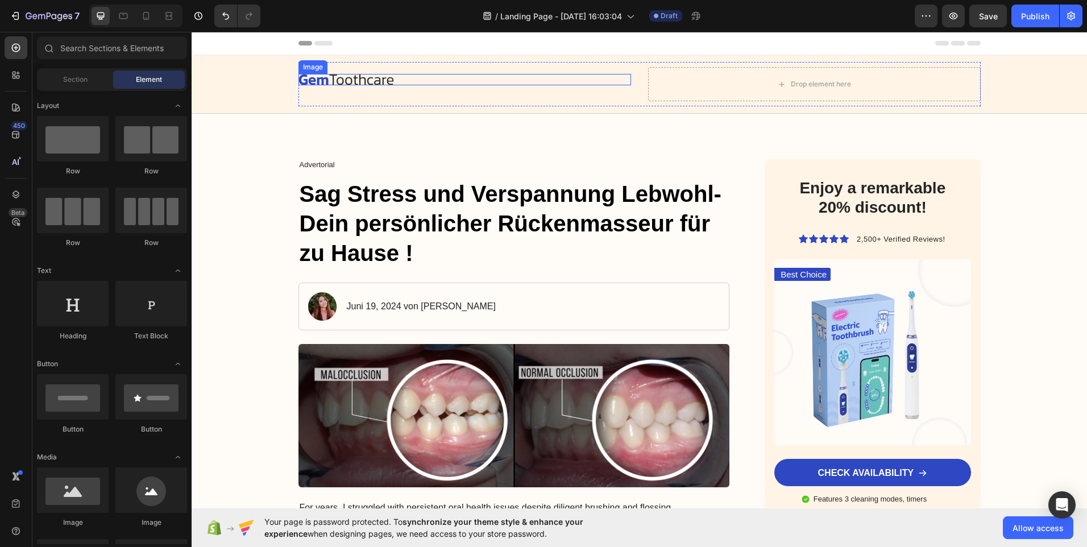
click at [392, 80] on div at bounding box center [464, 79] width 332 height 11
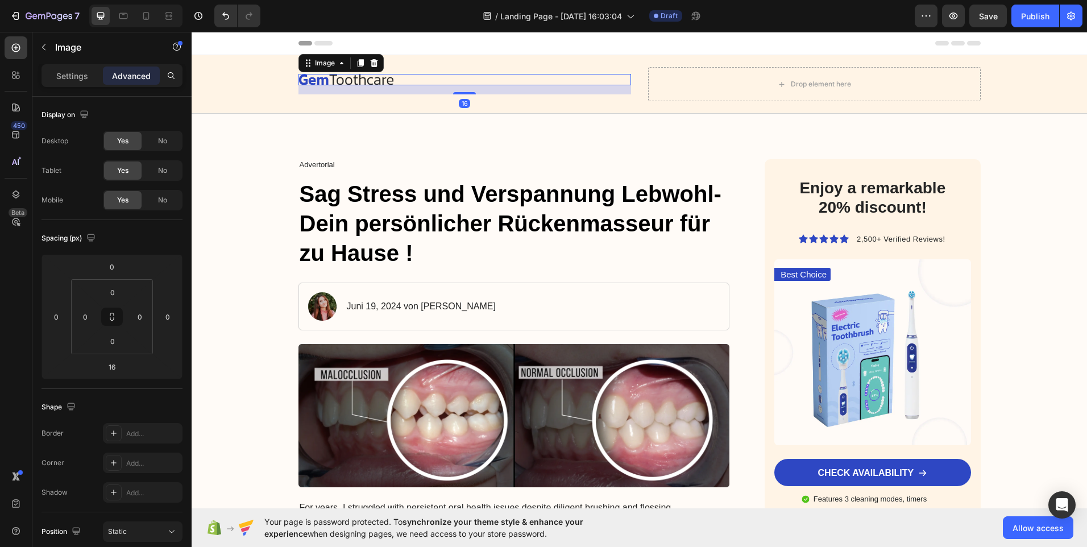
click at [392, 80] on div at bounding box center [464, 79] width 332 height 11
click at [401, 78] on div at bounding box center [464, 79] width 332 height 11
click at [332, 66] on div "Image" at bounding box center [325, 63] width 24 height 10
click at [337, 66] on icon at bounding box center [341, 63] width 9 height 9
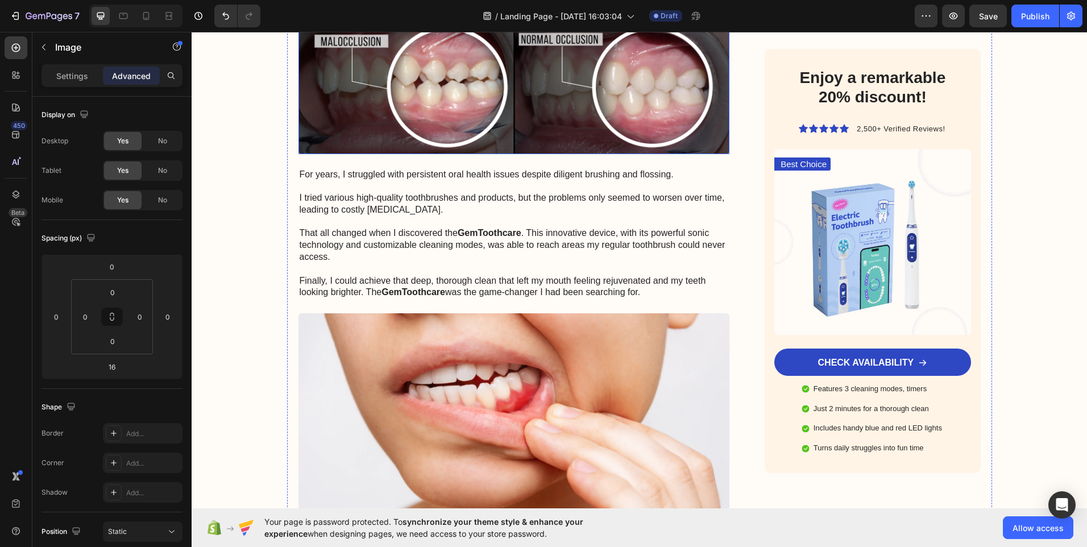
scroll to position [341, 0]
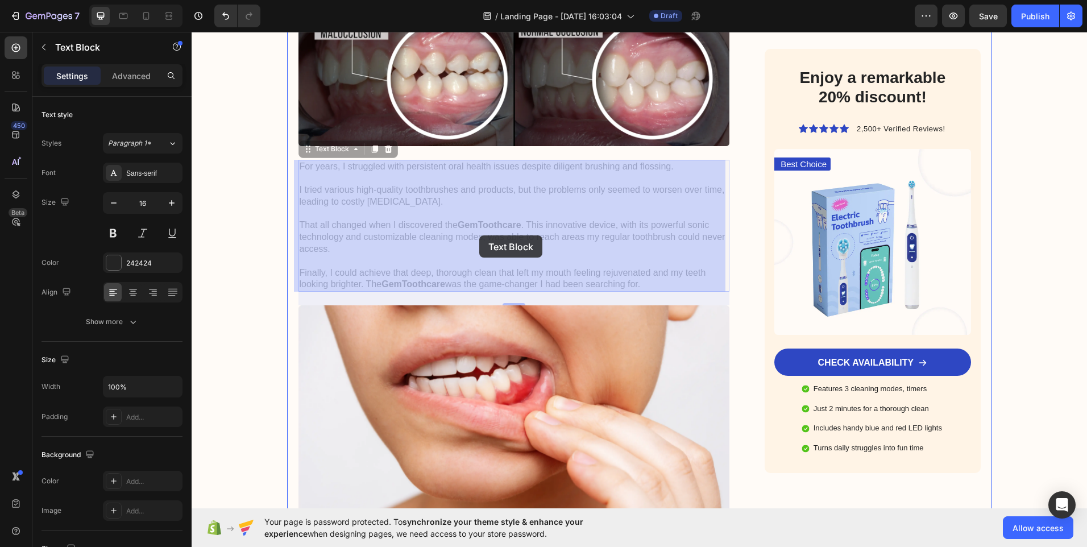
drag, startPoint x: 295, startPoint y: 159, endPoint x: 480, endPoint y: 235, distance: 200.0
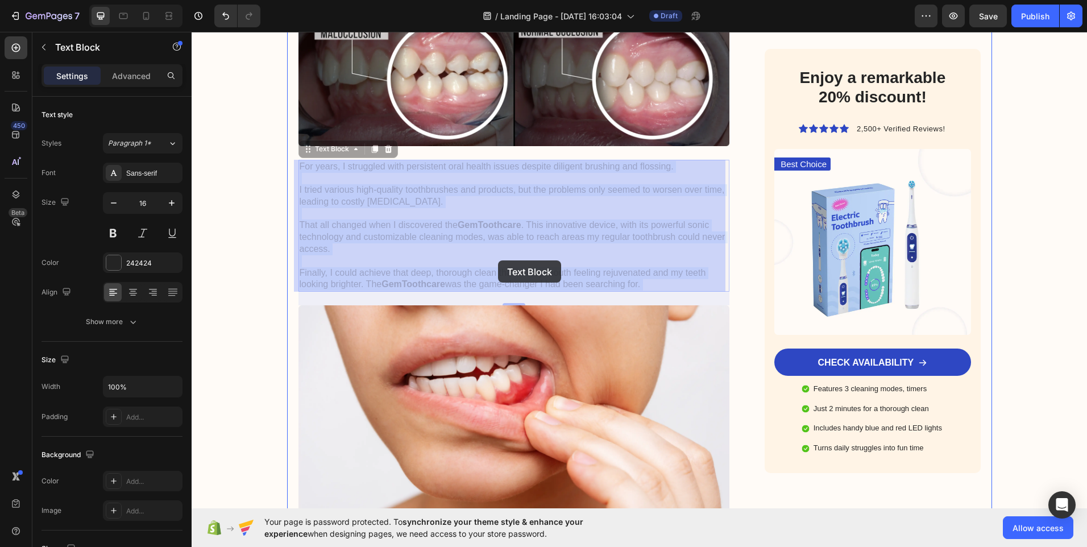
drag, startPoint x: 296, startPoint y: 161, endPoint x: 498, endPoint y: 248, distance: 220.5
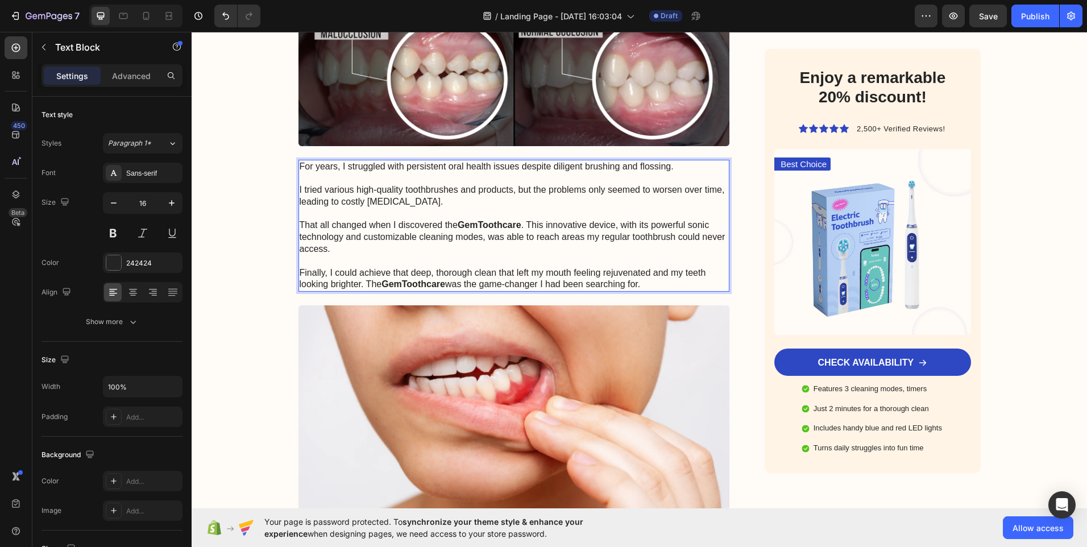
click at [643, 281] on p "For years, I struggled with persistent oral health issues despite diligent brus…" at bounding box center [514, 226] width 429 height 130
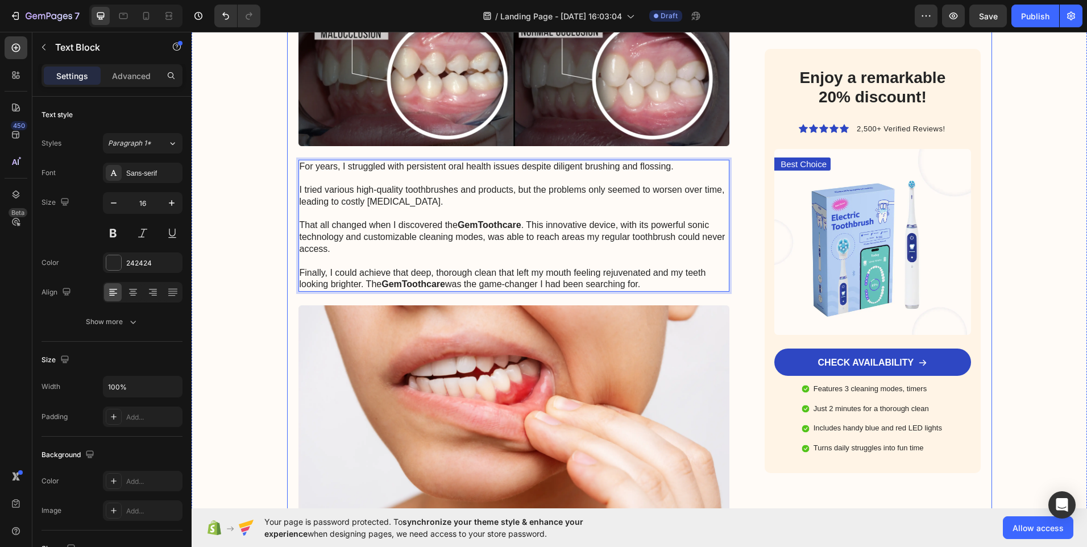
drag, startPoint x: 630, startPoint y: 282, endPoint x: 293, endPoint y: 164, distance: 357.0
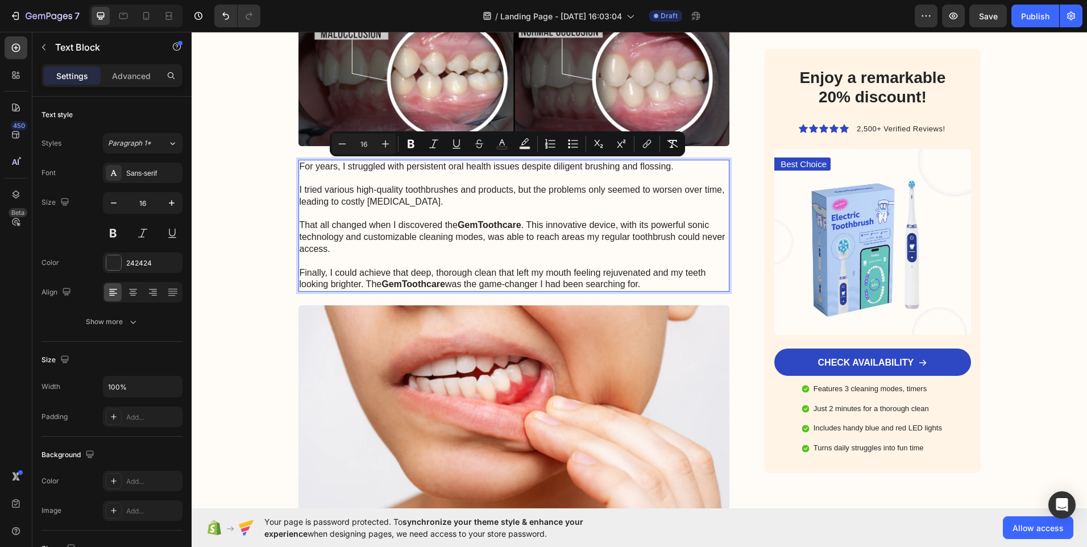
copy p "For years, I struggled with persistent oral health issues despite diligent brus…"
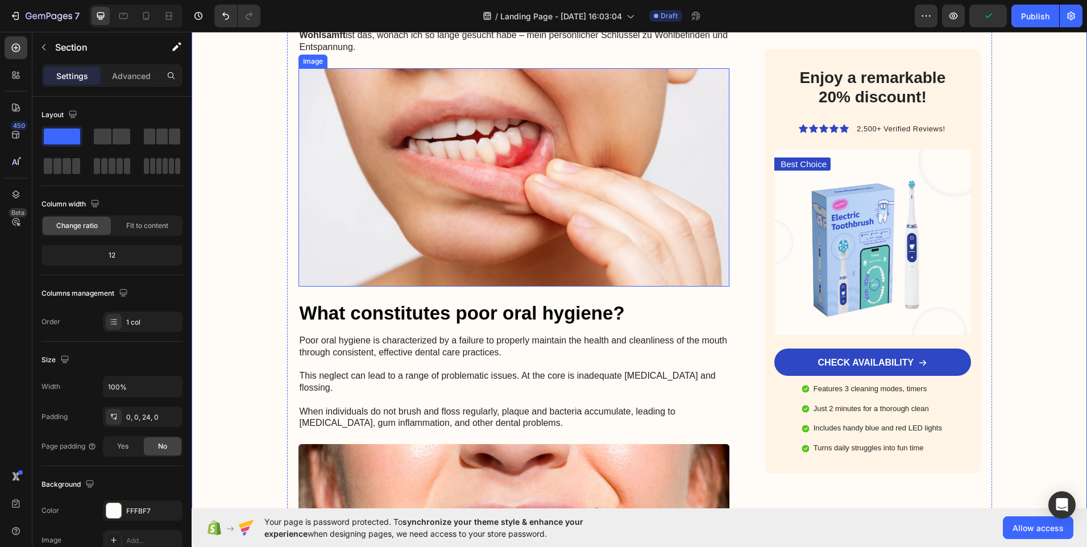
scroll to position [568, 0]
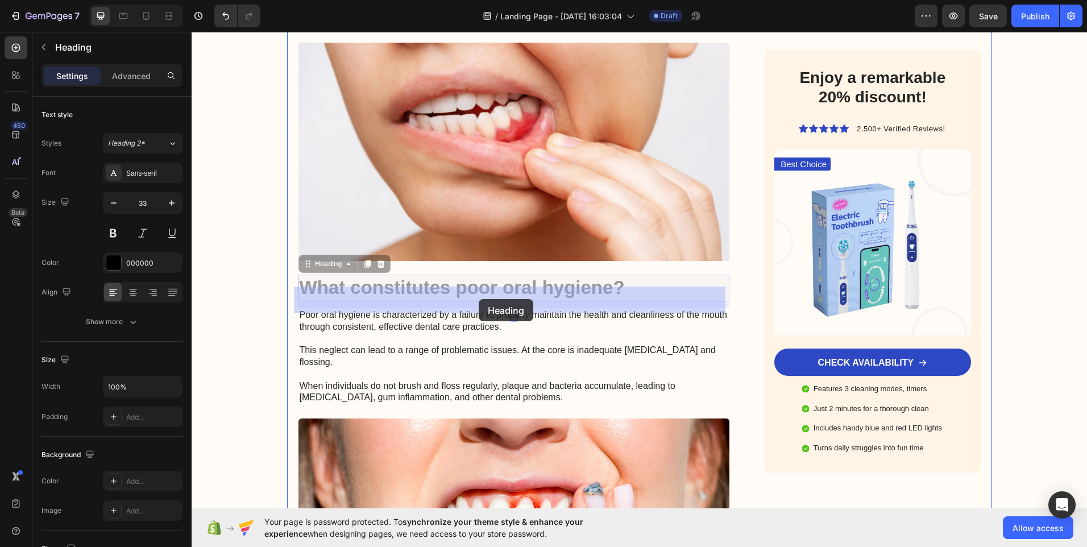
drag, startPoint x: 583, startPoint y: 300, endPoint x: 479, endPoint y: 299, distance: 104.6
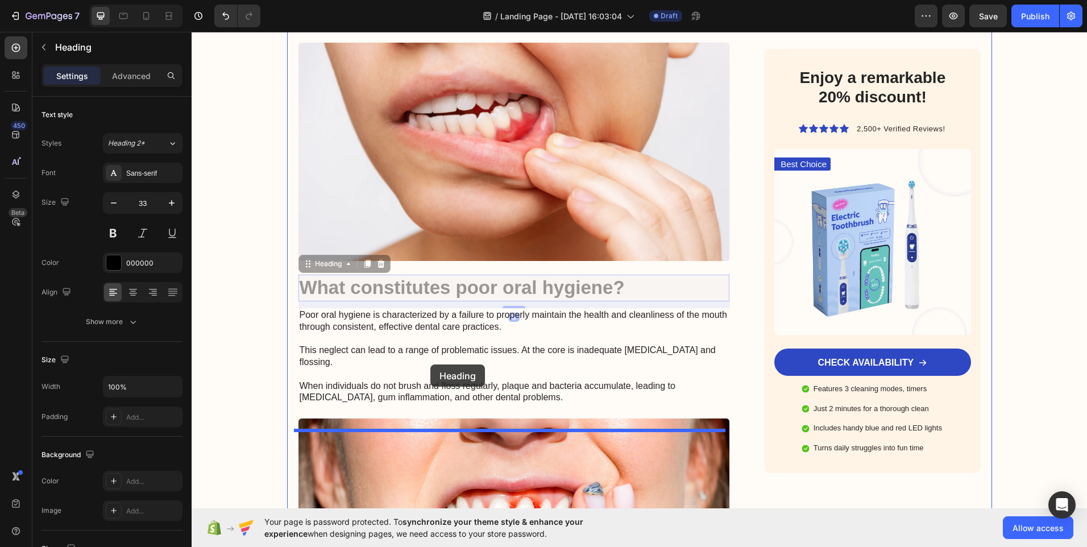
drag, startPoint x: 295, startPoint y: 290, endPoint x: 430, endPoint y: 364, distance: 154.1
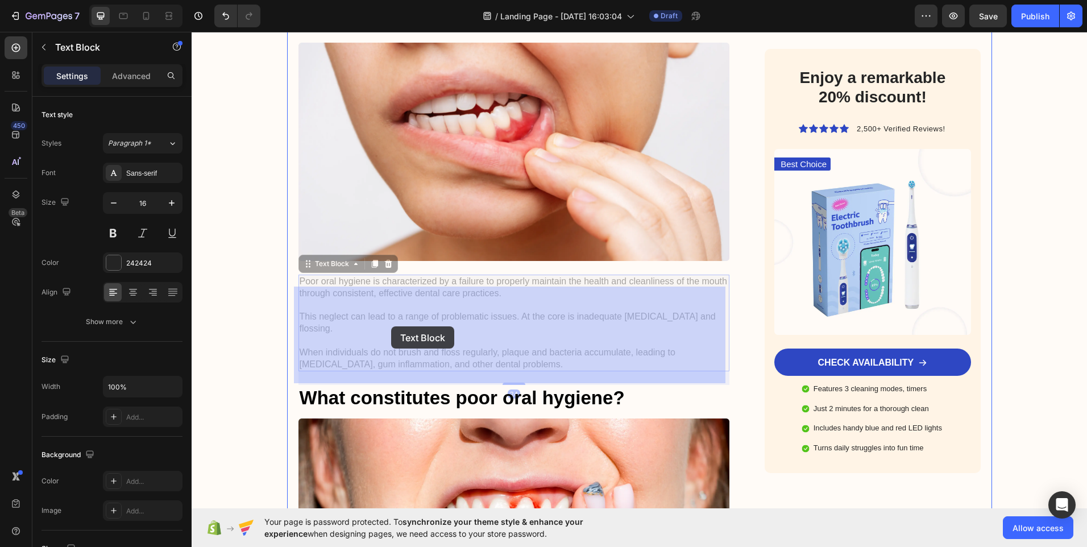
drag, startPoint x: 389, startPoint y: 358, endPoint x: 390, endPoint y: 340, distance: 17.7
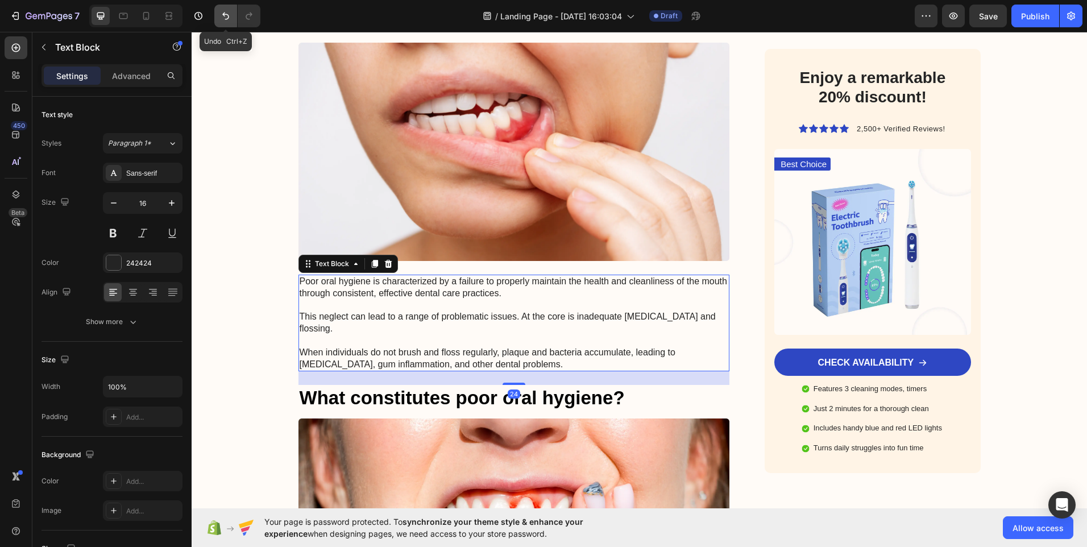
click at [219, 11] on button "Undo/Redo" at bounding box center [225, 16] width 23 height 23
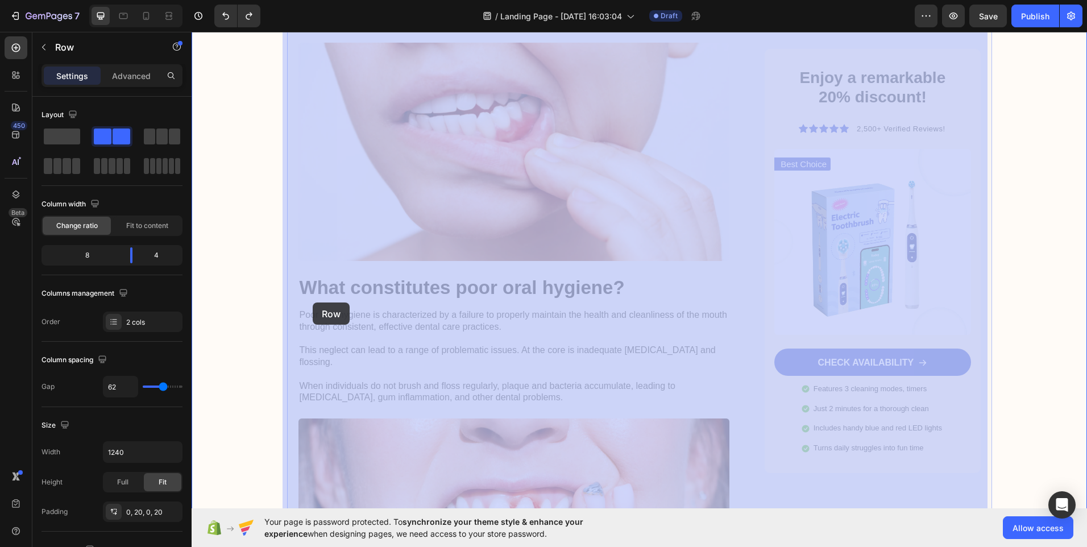
drag, startPoint x: 290, startPoint y: 287, endPoint x: 315, endPoint y: 289, distance: 25.7
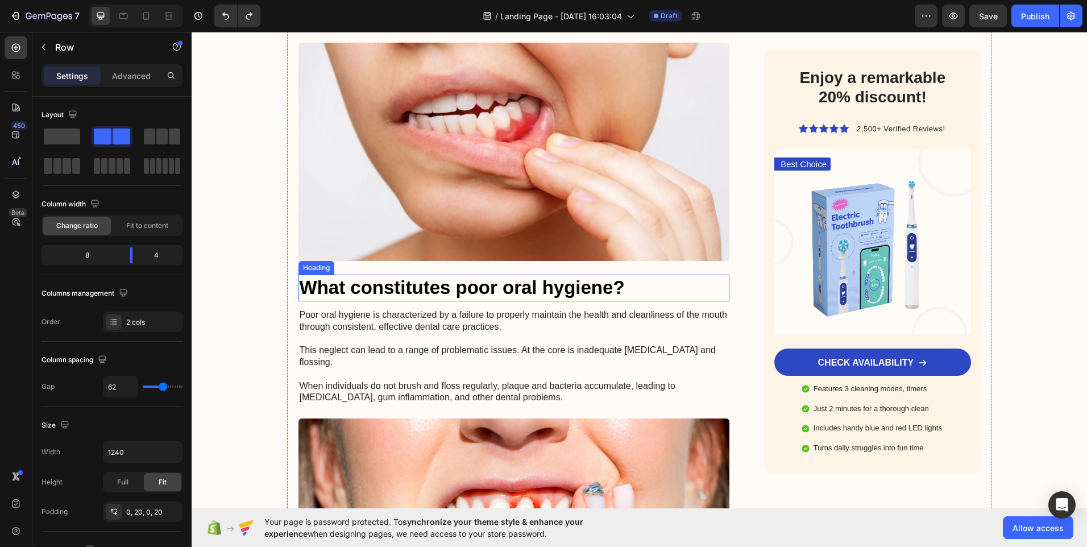
click at [315, 297] on h3 "What constitutes poor oral hygiene?" at bounding box center [513, 288] width 431 height 27
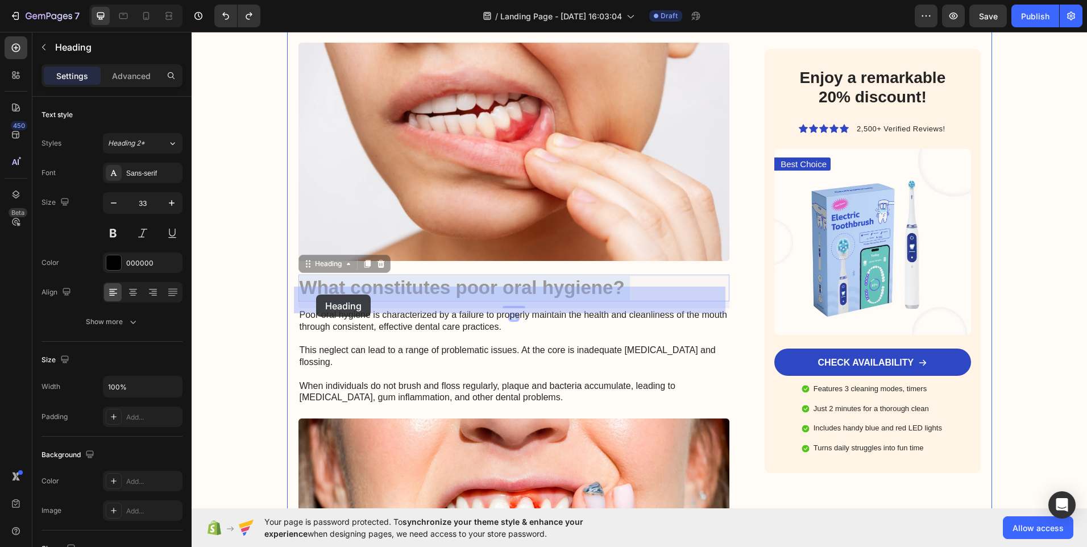
drag, startPoint x: 299, startPoint y: 291, endPoint x: 319, endPoint y: 294, distance: 20.7
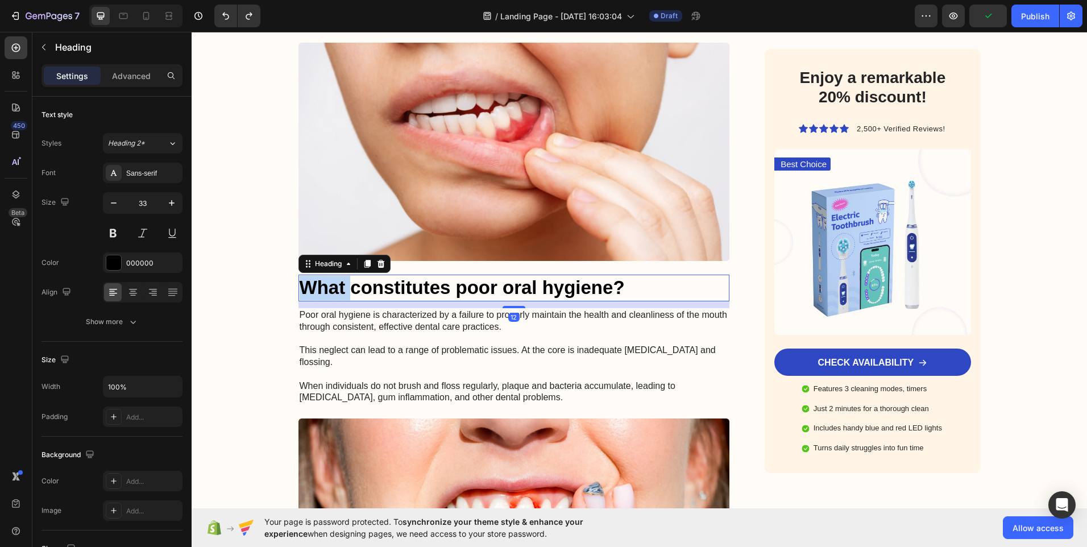
click at [306, 291] on p "What constitutes poor oral hygiene?" at bounding box center [514, 288] width 429 height 24
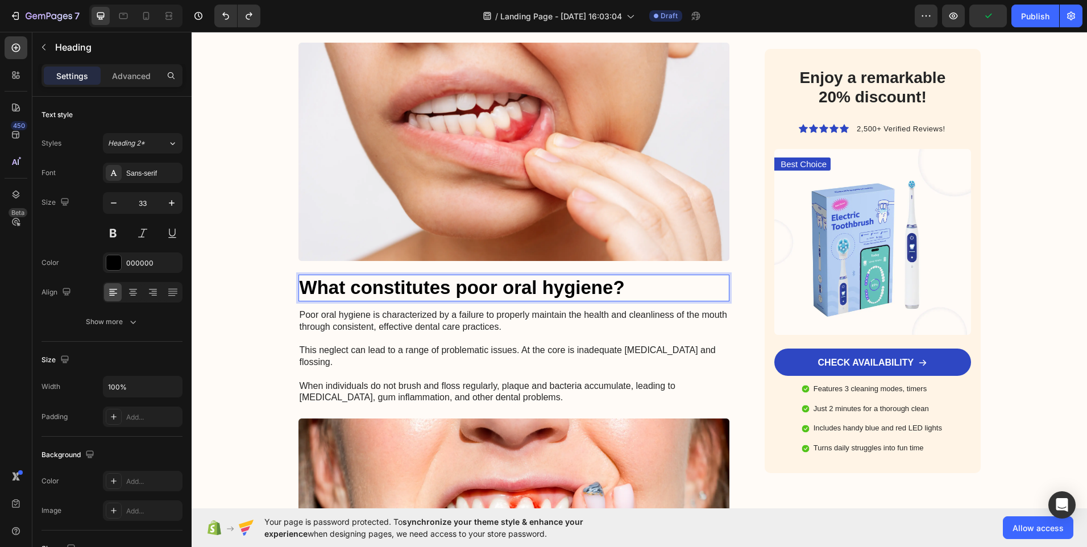
click at [631, 294] on p "What constitutes poor oral hygiene?" at bounding box center [514, 288] width 429 height 24
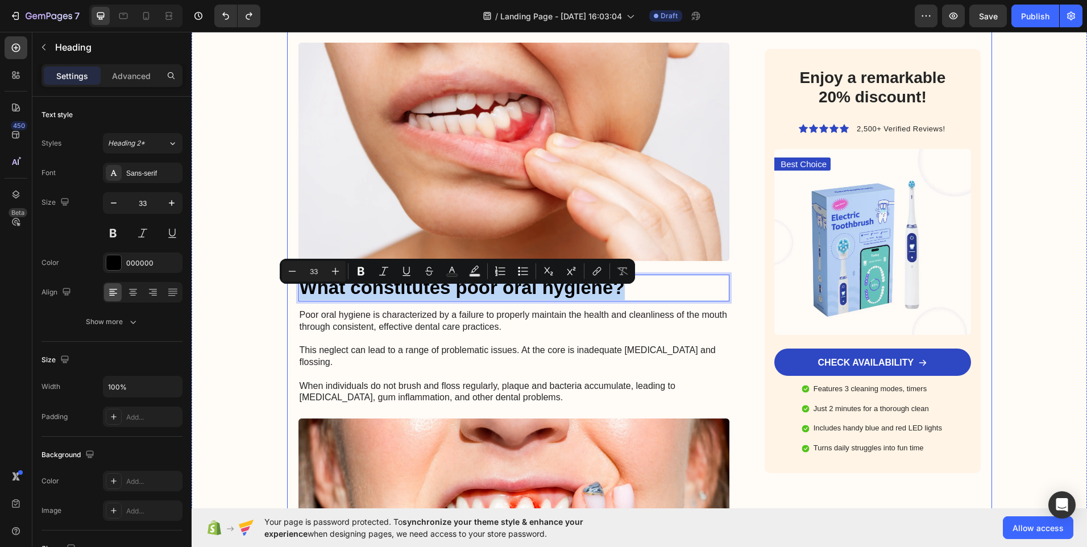
drag, startPoint x: 631, startPoint y: 295, endPoint x: 300, endPoint y: 281, distance: 332.2
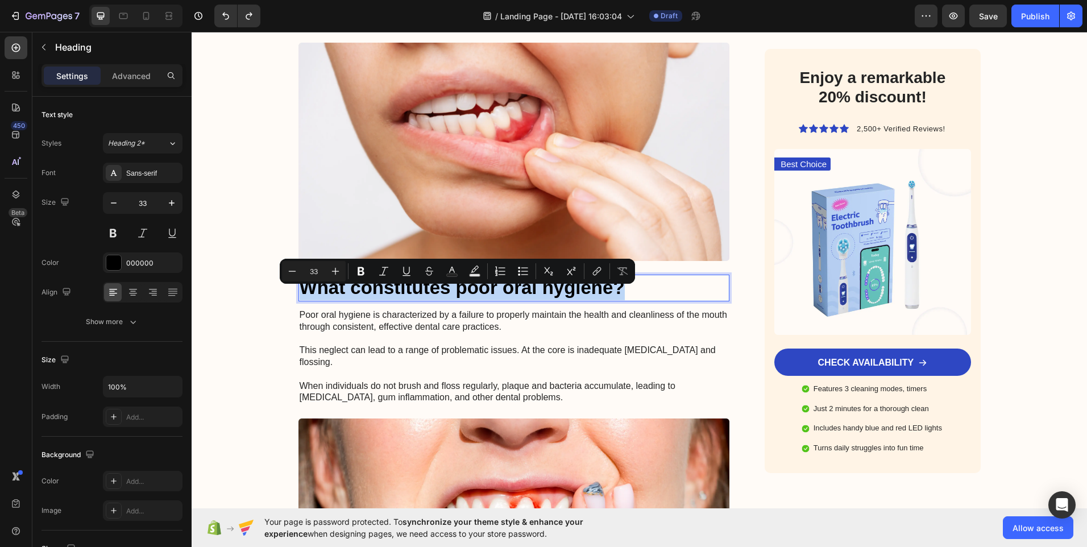
copy p "What constitutes poor oral hygiene?"
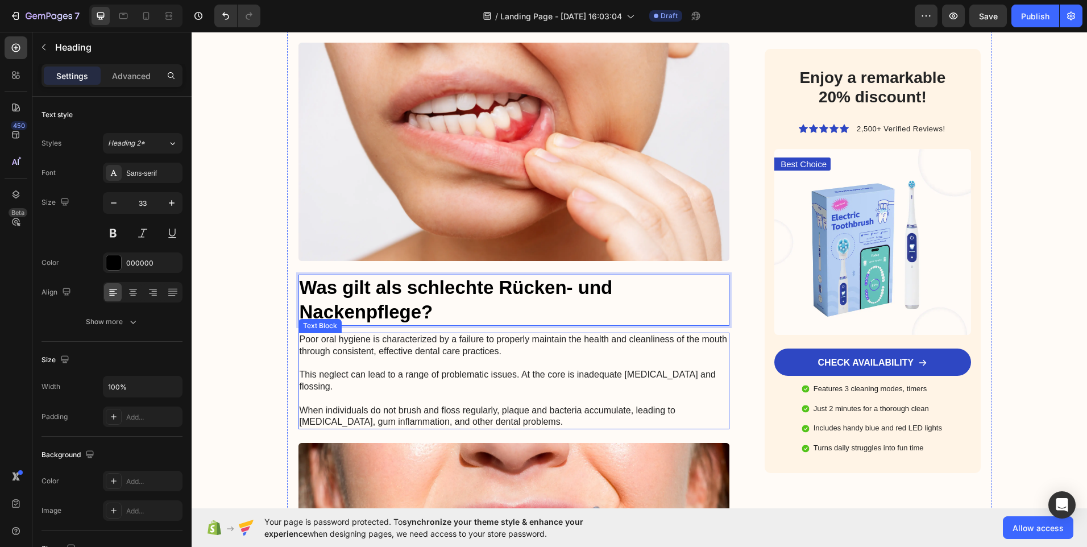
click at [515, 359] on p "Poor oral hygiene is characterized by a failure to properly maintain the health…" at bounding box center [514, 381] width 429 height 94
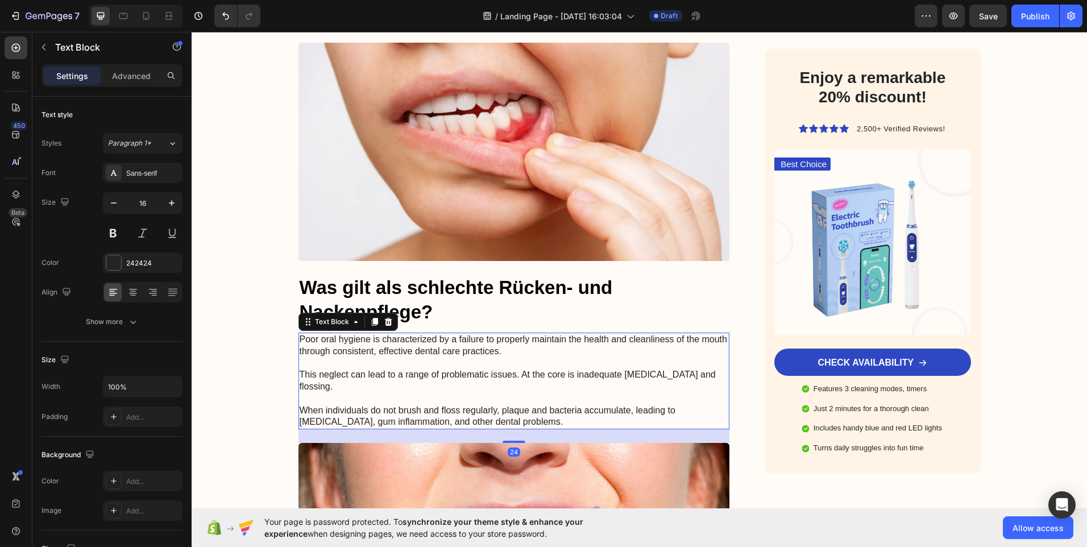
click at [300, 348] on p "Poor oral hygiene is characterized by a failure to properly maintain the health…" at bounding box center [514, 381] width 429 height 94
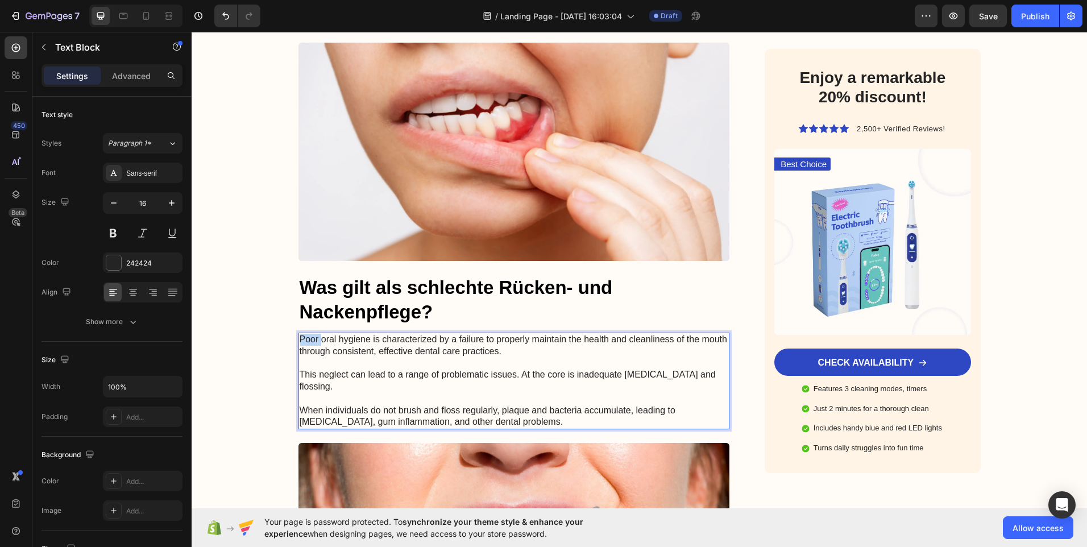
click at [300, 348] on p "Poor oral hygiene is characterized by a failure to properly maintain the health…" at bounding box center [514, 381] width 429 height 94
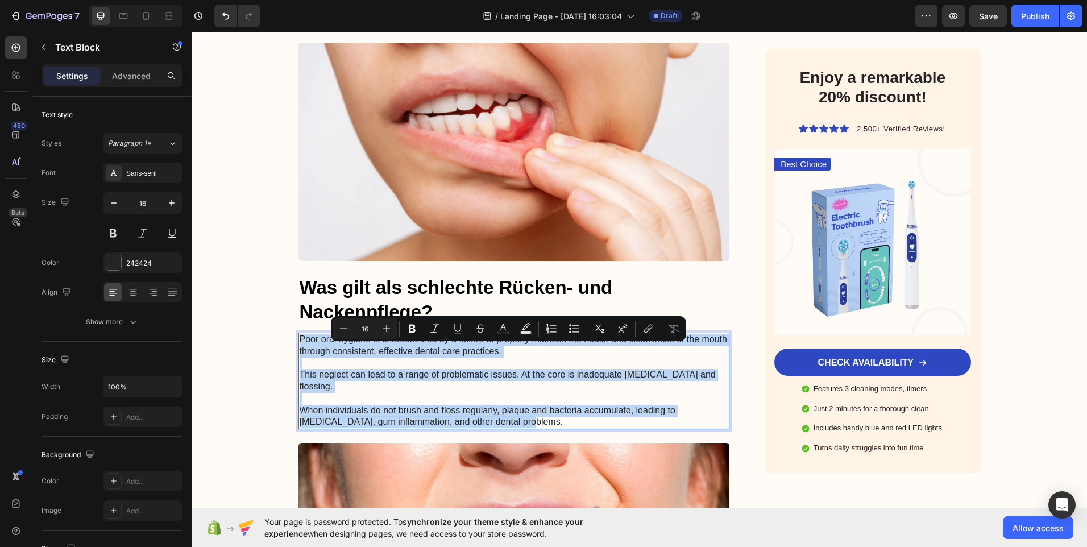
drag, startPoint x: 297, startPoint y: 348, endPoint x: 424, endPoint y: 426, distance: 148.8
click at [424, 426] on p "Poor oral hygiene is characterized by a failure to properly maintain the health…" at bounding box center [514, 381] width 429 height 94
copy p "Poor oral hygiene is characterized by a failure to properly maintain the health…"
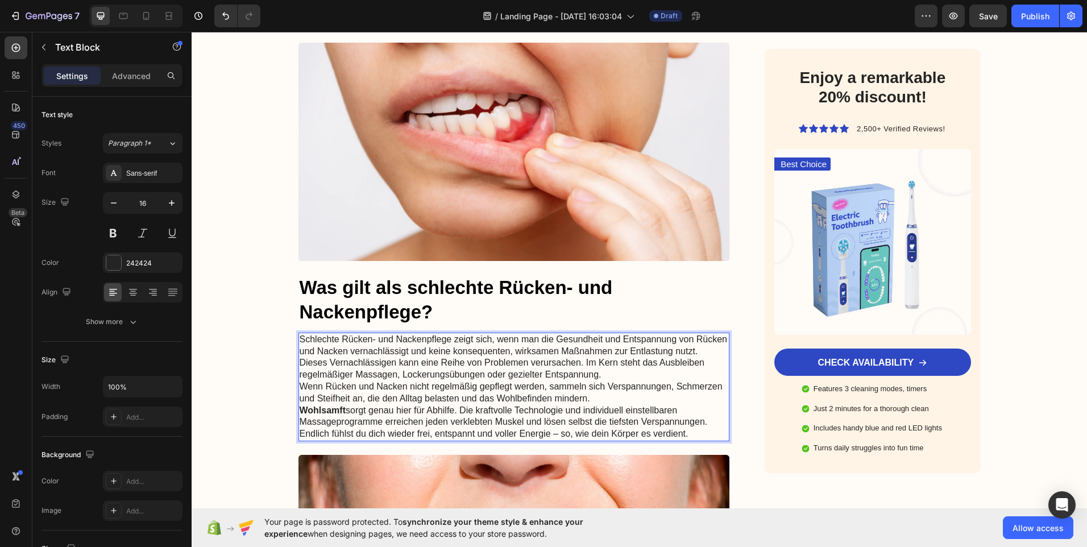
click at [334, 415] on strong "Wohlsamft" at bounding box center [323, 410] width 46 height 10
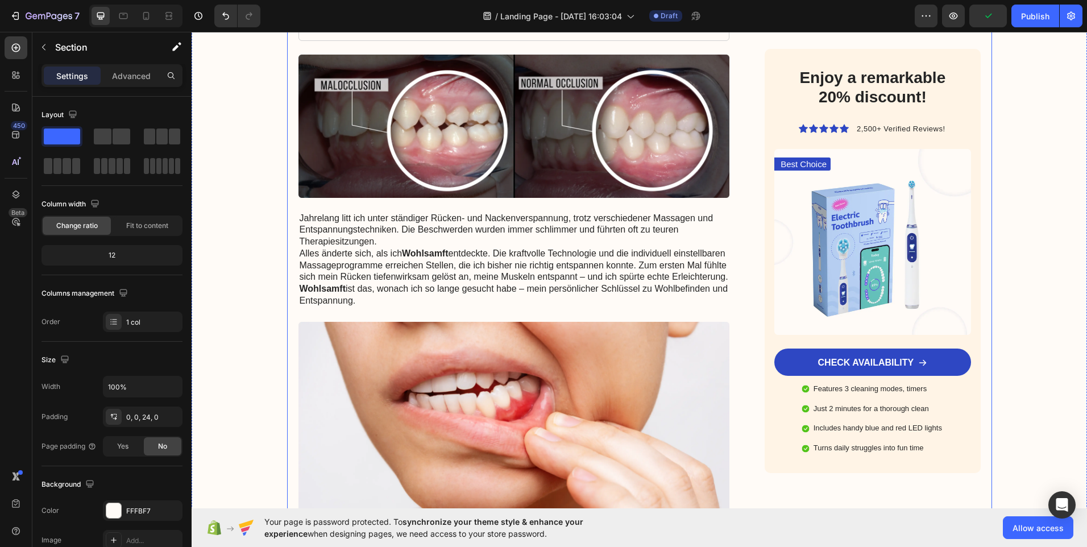
scroll to position [284, 0]
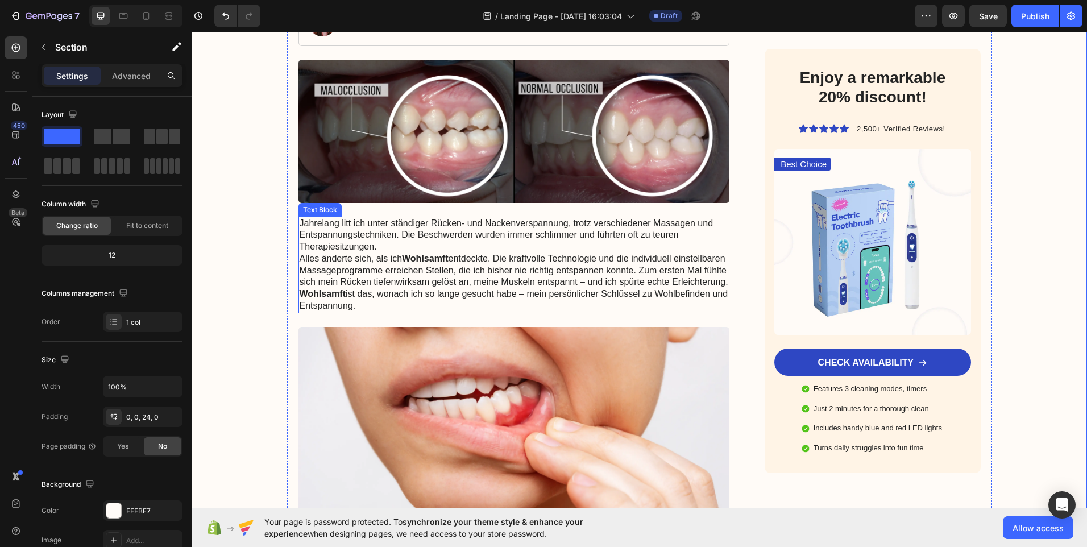
click at [336, 298] on strong "Wohlsamft" at bounding box center [323, 294] width 46 height 10
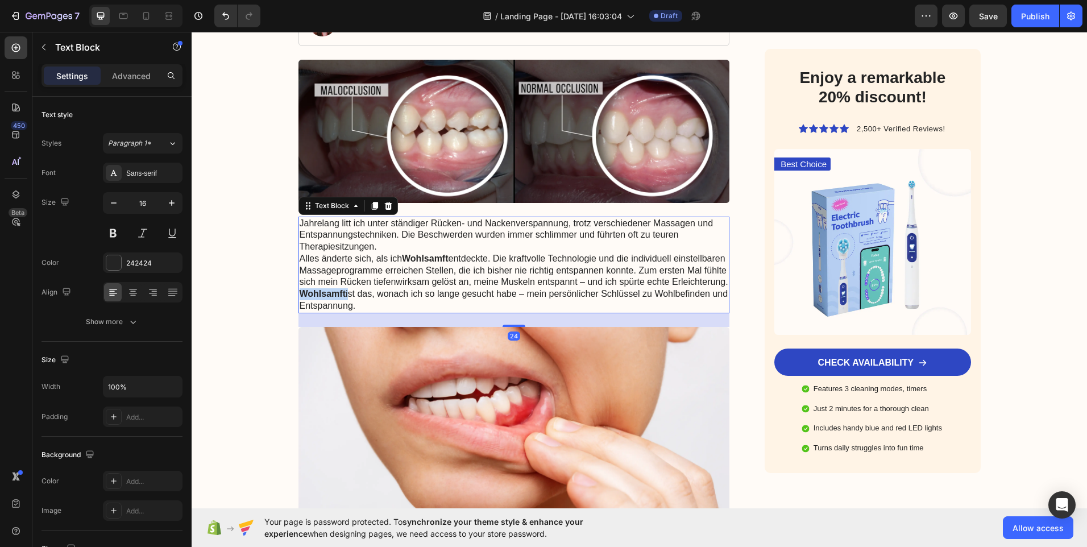
click at [329, 298] on strong "Wohlsamft" at bounding box center [323, 294] width 46 height 10
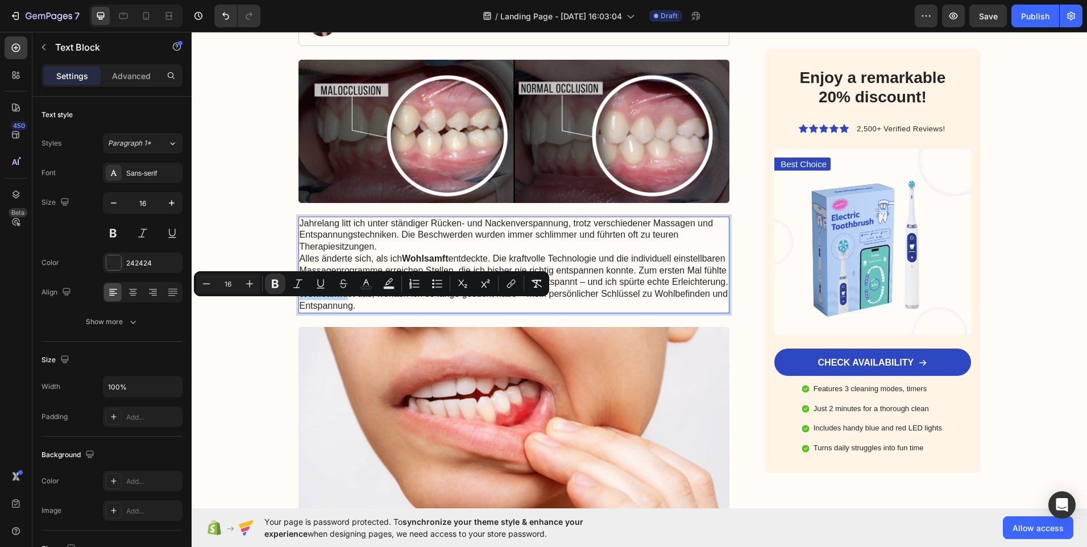
click at [338, 298] on strong "Wohlsamft" at bounding box center [323, 294] width 46 height 10
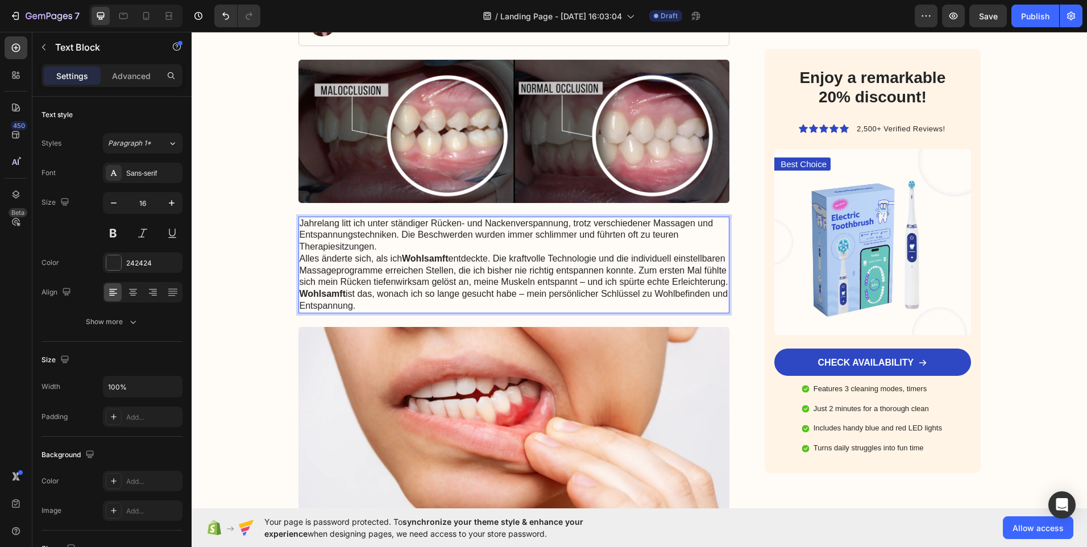
click at [335, 298] on strong "Wohlsamft" at bounding box center [323, 294] width 46 height 10
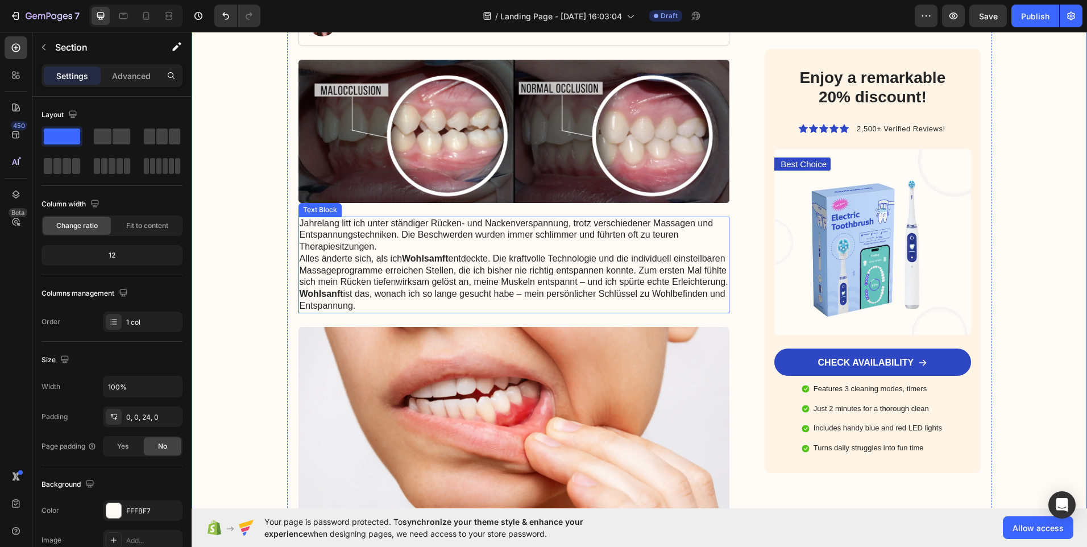
click at [439, 258] on strong "Wohlsamft" at bounding box center [425, 258] width 46 height 10
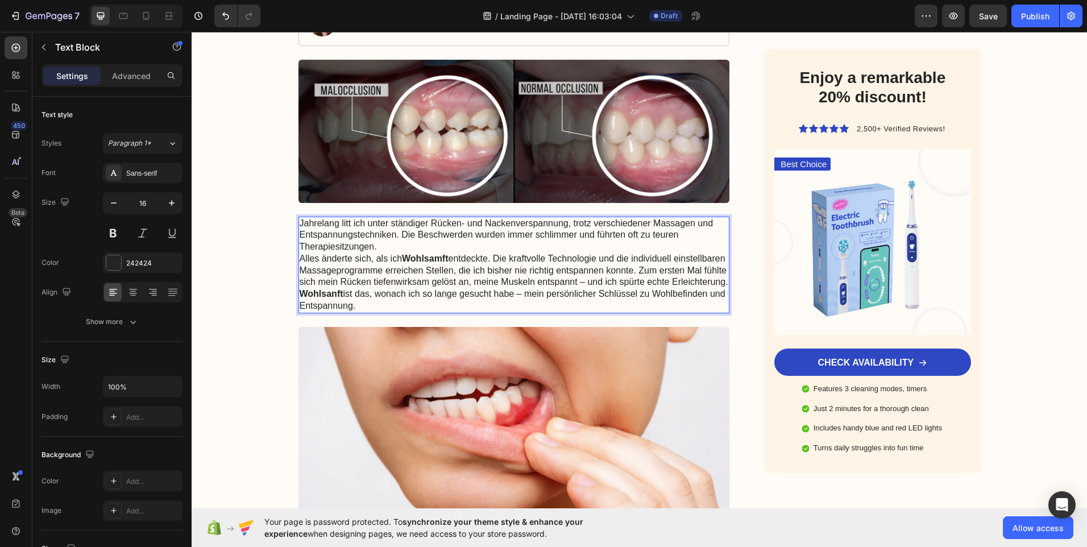
click at [444, 257] on strong "Wohlsamft" at bounding box center [425, 258] width 46 height 10
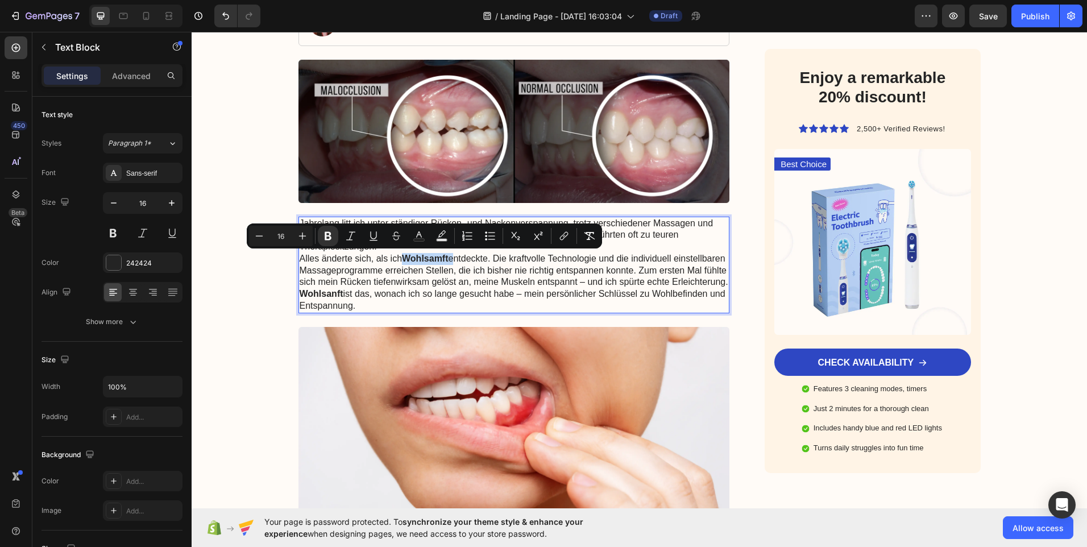
click at [439, 257] on strong "Wohlsamft" at bounding box center [425, 258] width 46 height 10
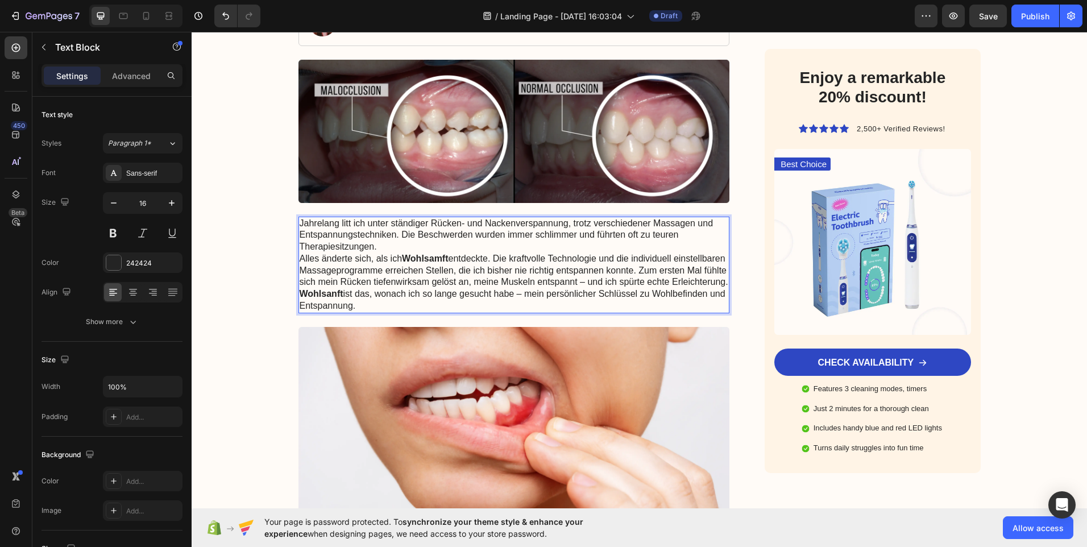
click at [439, 257] on strong "Wohlsamft" at bounding box center [425, 258] width 46 height 10
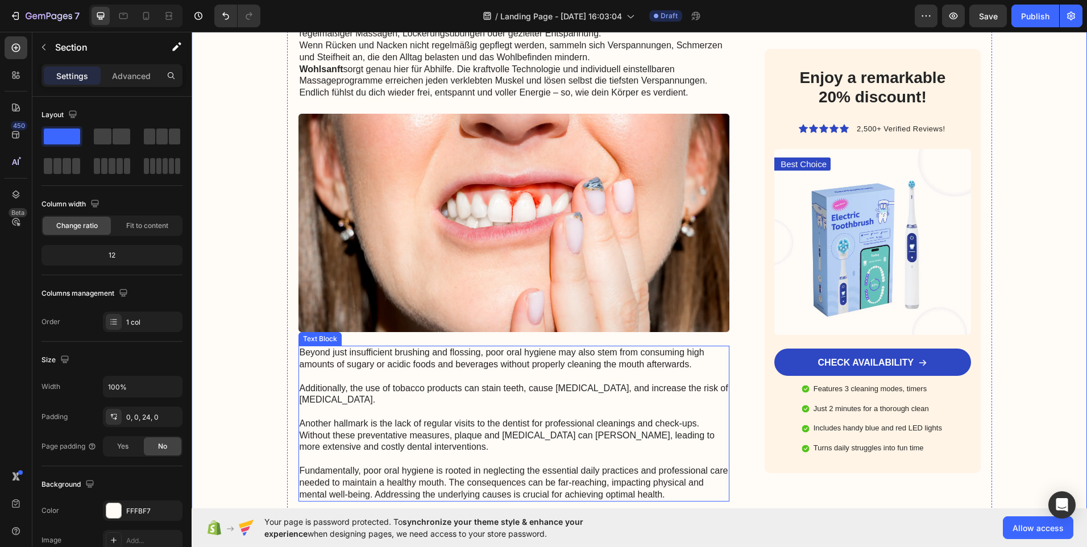
scroll to position [966, 0]
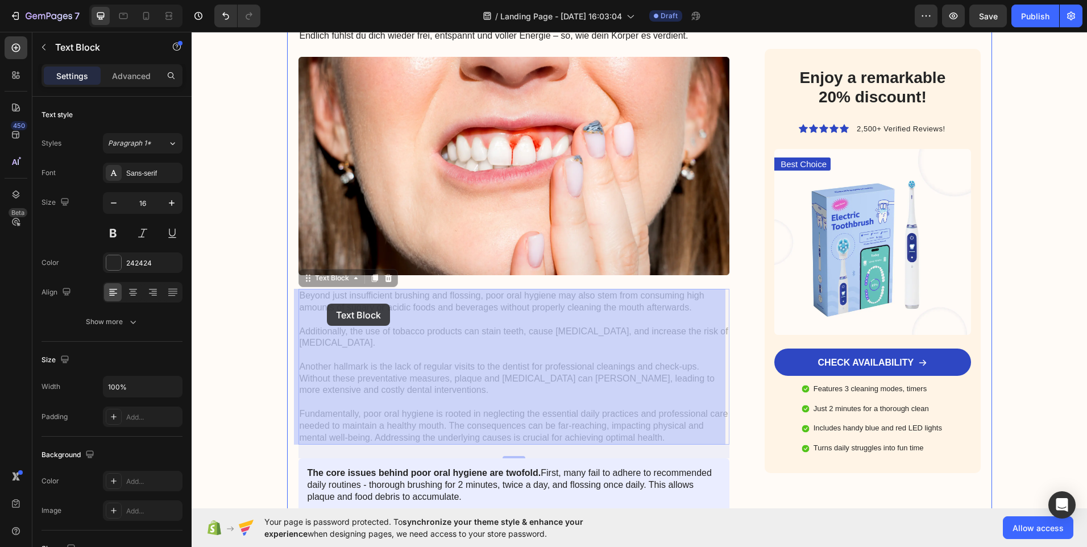
drag, startPoint x: 298, startPoint y: 292, endPoint x: 327, endPoint y: 304, distance: 30.6
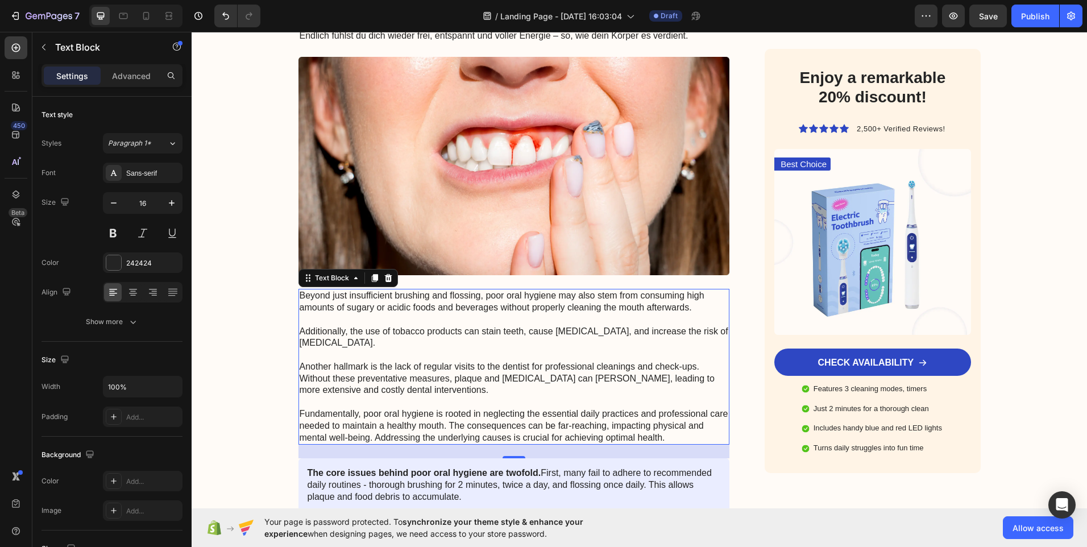
click at [305, 292] on p "Beyond just insufficient brushing and flossing, poor oral hygiene may also stem…" at bounding box center [514, 366] width 429 height 153
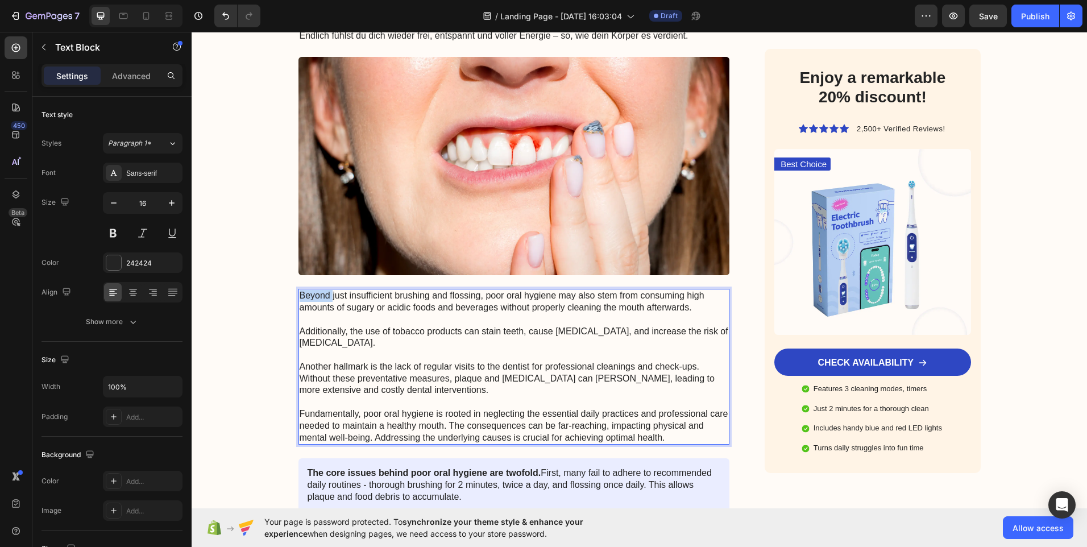
click at [305, 292] on p "Beyond just insufficient brushing and flossing, poor oral hygiene may also stem…" at bounding box center [514, 366] width 429 height 153
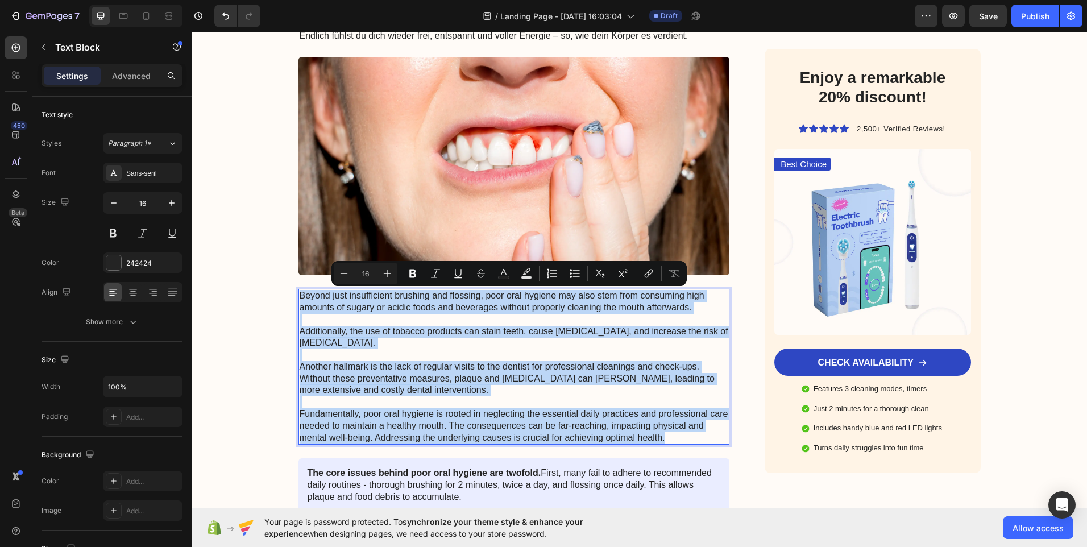
drag, startPoint x: 304, startPoint y: 292, endPoint x: 493, endPoint y: 427, distance: 232.3
click at [493, 427] on p "Beyond just insufficient brushing and flossing, poor oral hygiene may also stem…" at bounding box center [514, 366] width 429 height 153
copy p "Beyond just insufficient brushing and flossing, poor oral hygiene may also stem…"
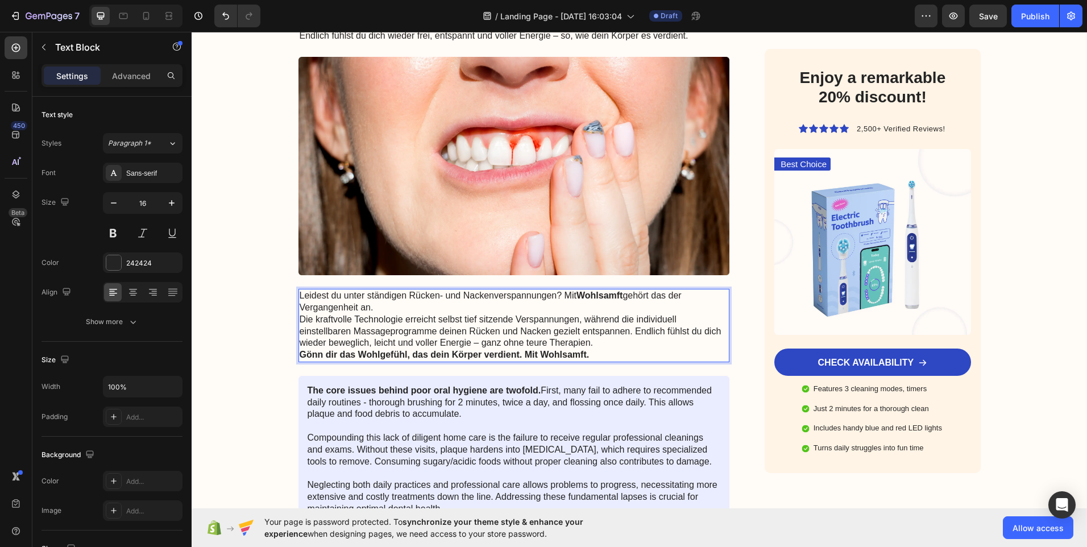
click at [572, 352] on strong "Gönn dir das Wohlgefühl, das dein Körper verdient. Mit Wohlsamft." at bounding box center [445, 355] width 290 height 10
click at [576, 352] on strong "Gönn dir das Wohlgefühl, das dein Körper verdient. Mit Wohlsamft." at bounding box center [445, 355] width 290 height 10
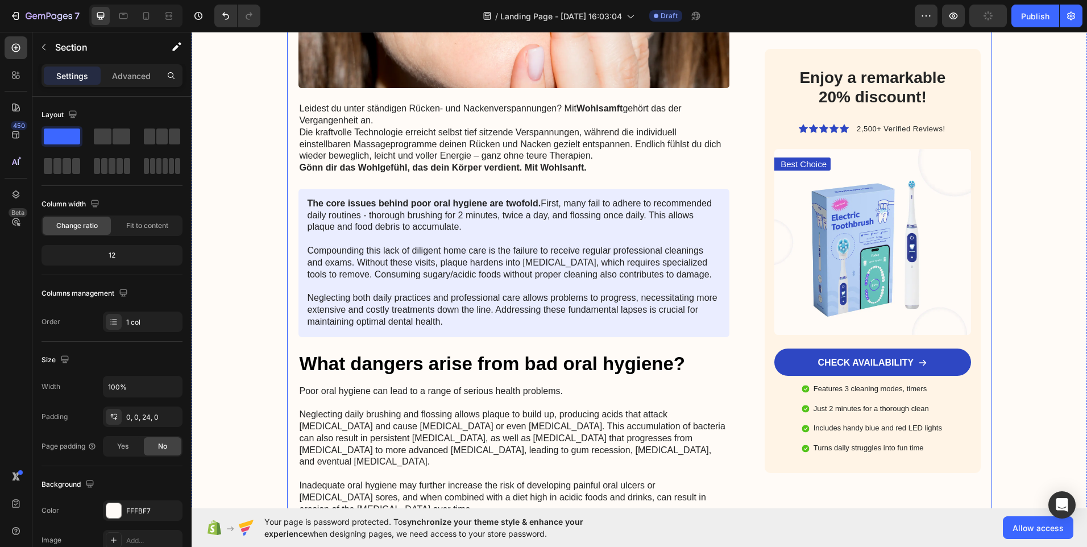
scroll to position [1194, 0]
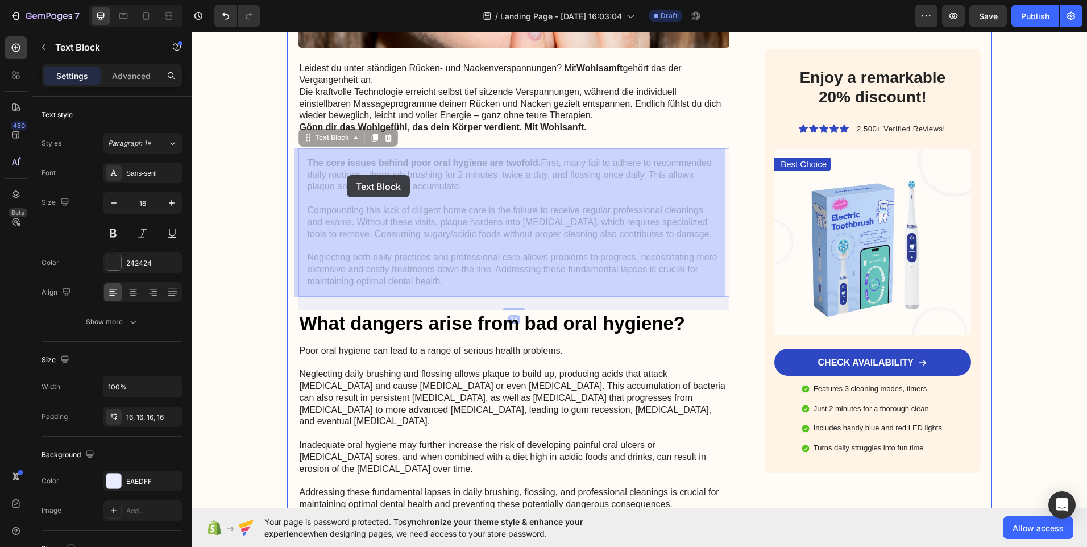
drag, startPoint x: 307, startPoint y: 159, endPoint x: 342, endPoint y: 171, distance: 36.7
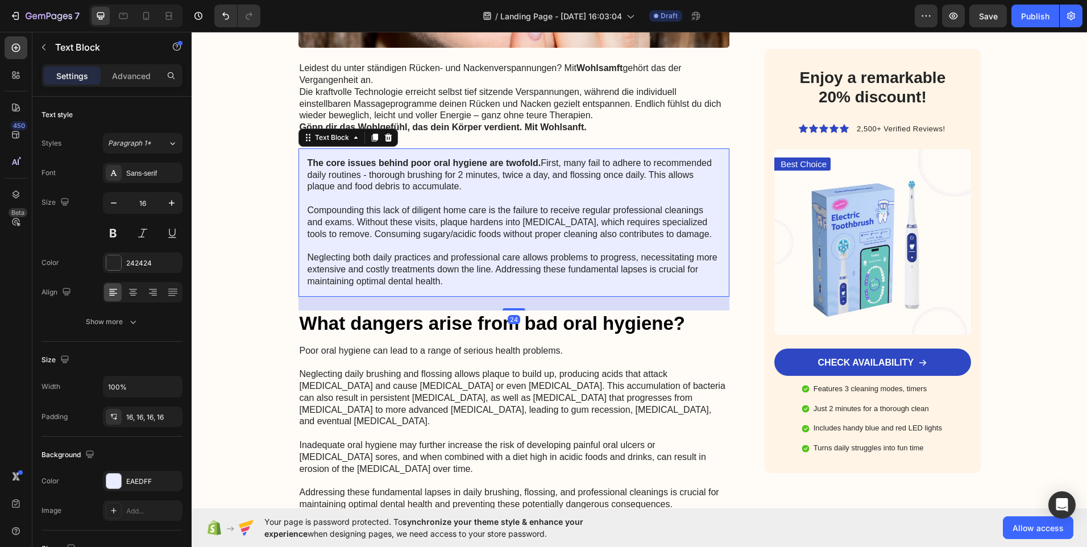
click at [313, 162] on strong "The core issues behind poor oral hygiene are twofold." at bounding box center [424, 163] width 234 height 10
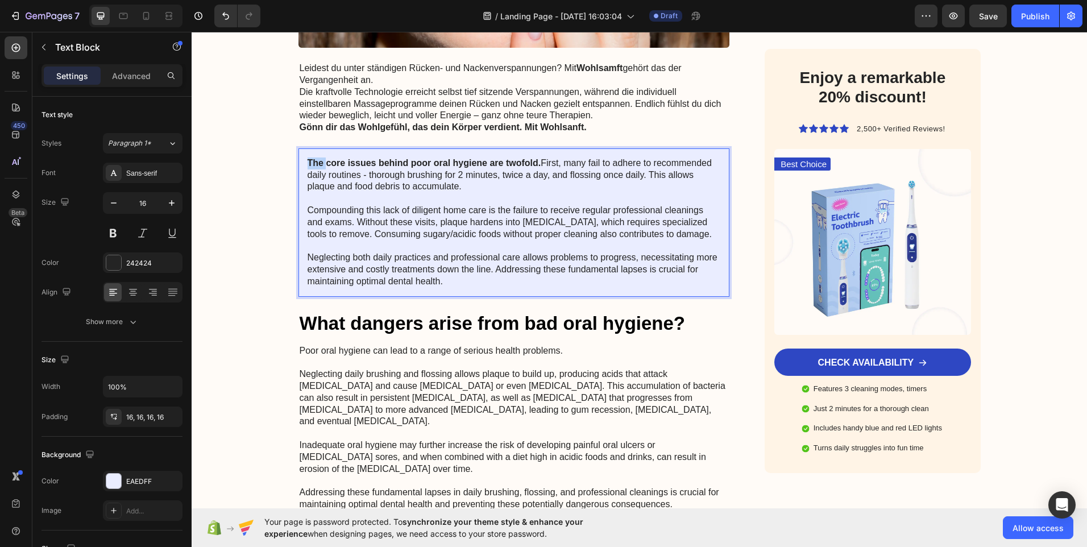
click at [313, 162] on strong "The core issues behind poor oral hygiene are twofold." at bounding box center [424, 163] width 234 height 10
click at [307, 164] on strong "The core issues behind poor oral hygiene are twofold." at bounding box center [424, 163] width 234 height 10
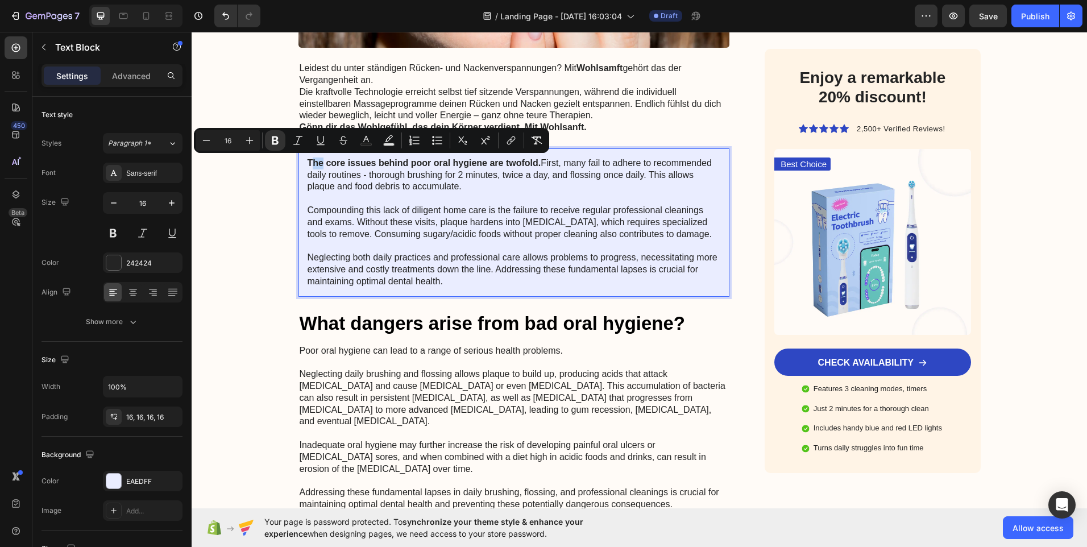
click at [307, 160] on strong "The core issues behind poor oral hygiene are twofold." at bounding box center [424, 163] width 234 height 10
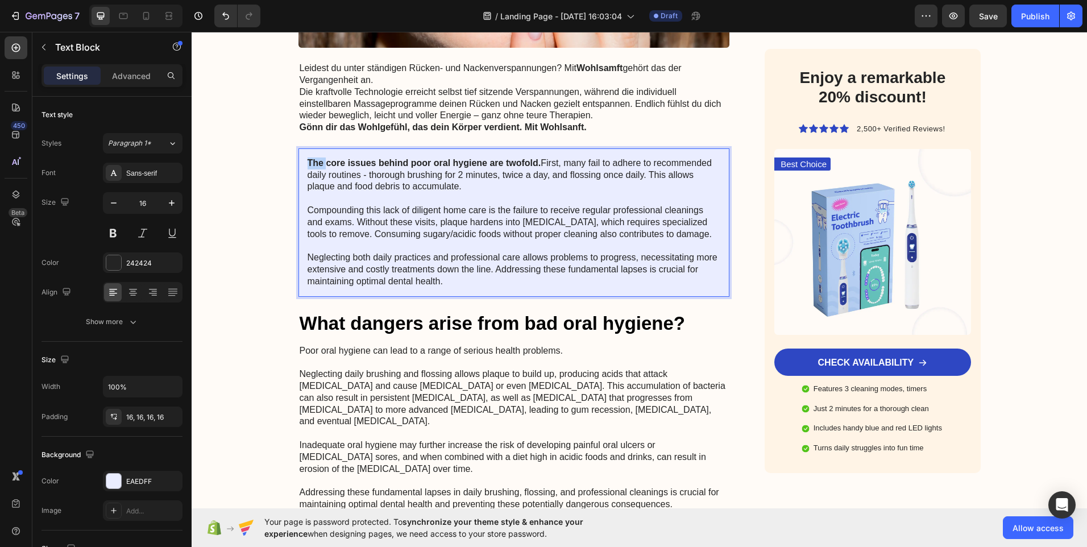
click at [307, 160] on strong "The core issues behind poor oral hygiene are twofold." at bounding box center [424, 163] width 234 height 10
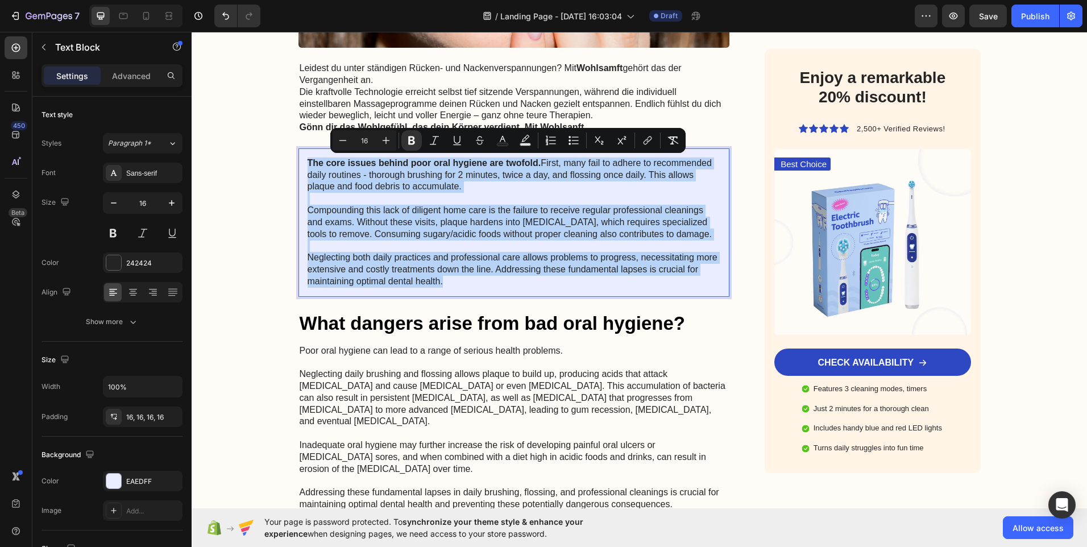
drag, startPoint x: 306, startPoint y: 160, endPoint x: 440, endPoint y: 288, distance: 185.7
click at [440, 288] on div "The core issues behind poor oral hygiene are twofold. First, many fail to adher…" at bounding box center [513, 222] width 431 height 148
copy p "The core issues behind poor oral hygiene are twofold. First, many fail to adher…"
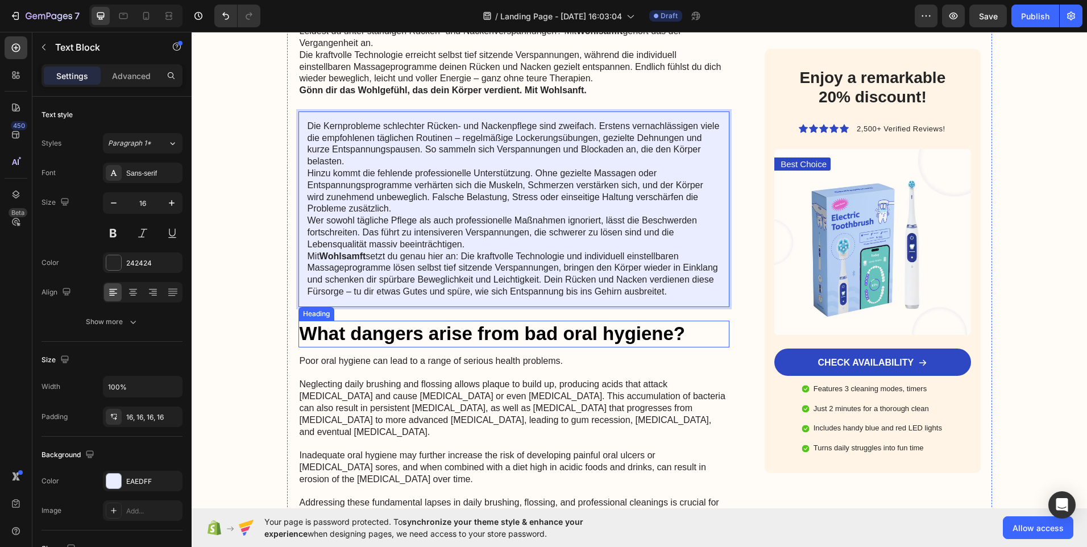
scroll to position [1250, 0]
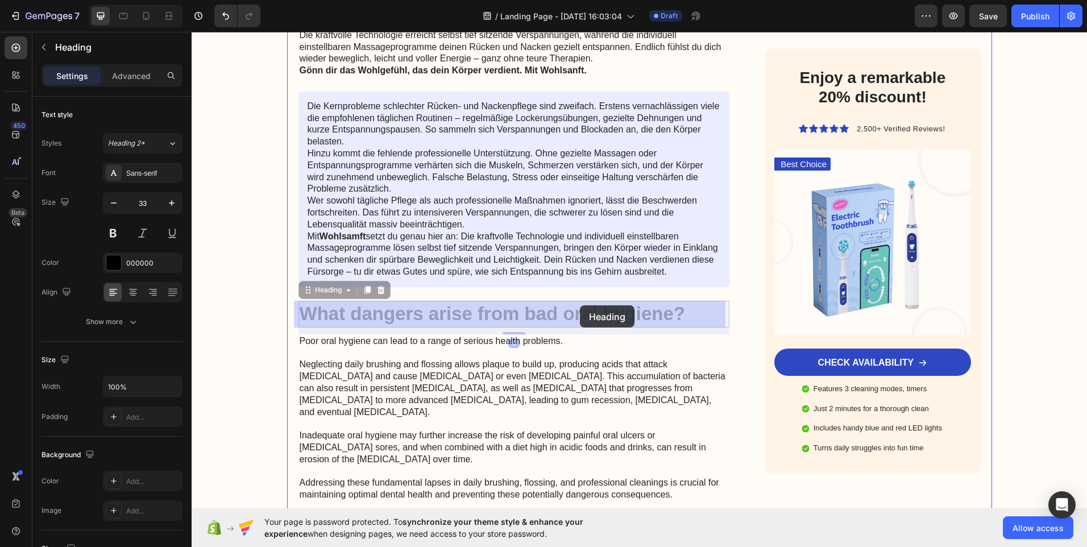
drag, startPoint x: 657, startPoint y: 306, endPoint x: 605, endPoint y: 305, distance: 52.3
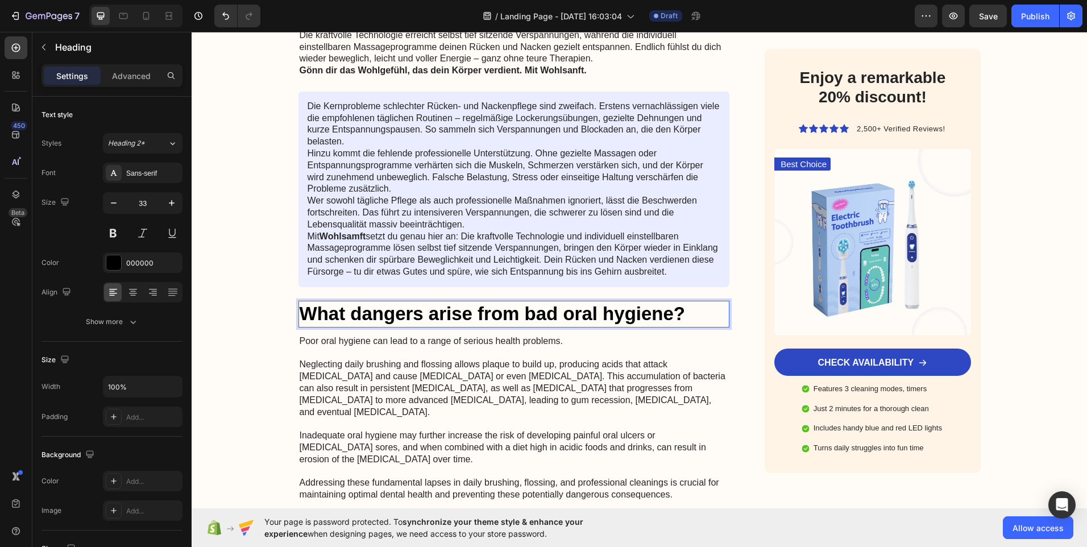
click at [684, 315] on h2 "What dangers arise from bad oral hygiene?" at bounding box center [513, 314] width 431 height 27
click at [684, 315] on p "What dangers arise from bad oral hygiene?" at bounding box center [514, 314] width 429 height 24
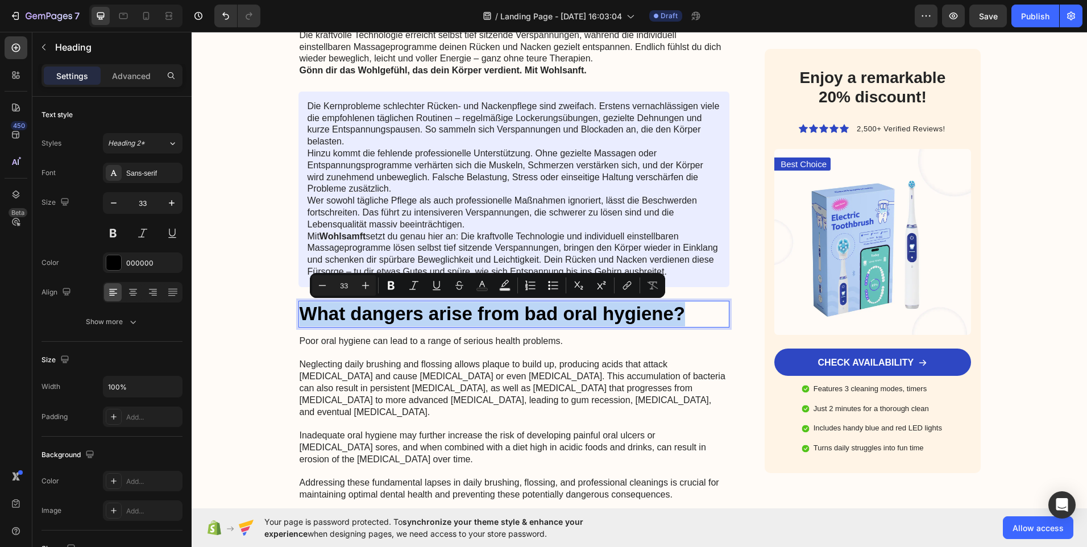
drag, startPoint x: 683, startPoint y: 313, endPoint x: 302, endPoint y: 311, distance: 381.4
click at [302, 311] on p "What dangers arise from bad oral hygiene?" at bounding box center [514, 314] width 429 height 24
copy p "What dangers arise from bad oral hygiene?"
click at [300, 343] on p "Poor oral hygiene can lead to a range of serious health problems. Neglecting da…" at bounding box center [514, 417] width 429 height 165
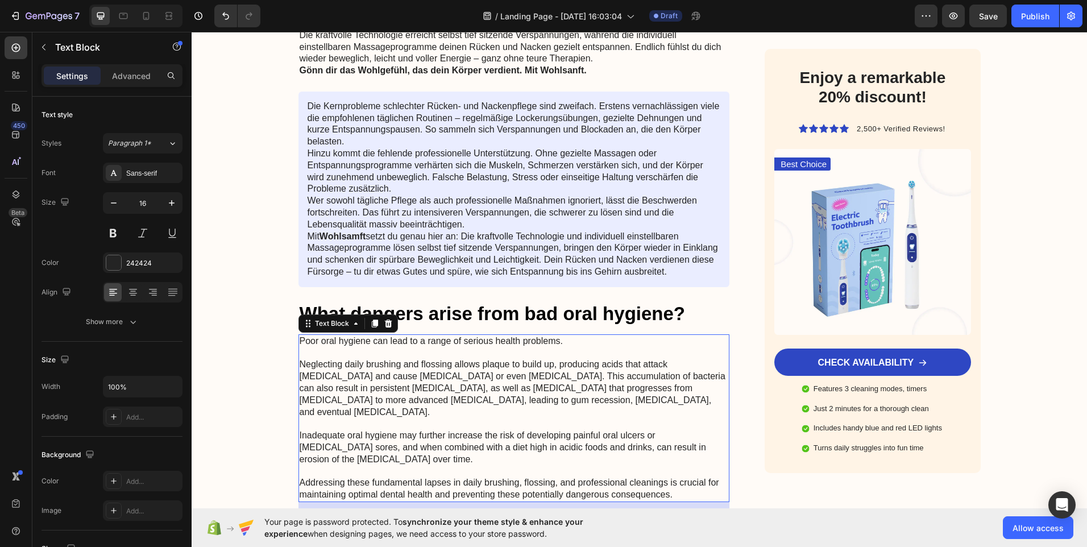
click at [300, 337] on p "Poor oral hygiene can lead to a range of serious health problems. Neglecting da…" at bounding box center [514, 417] width 429 height 165
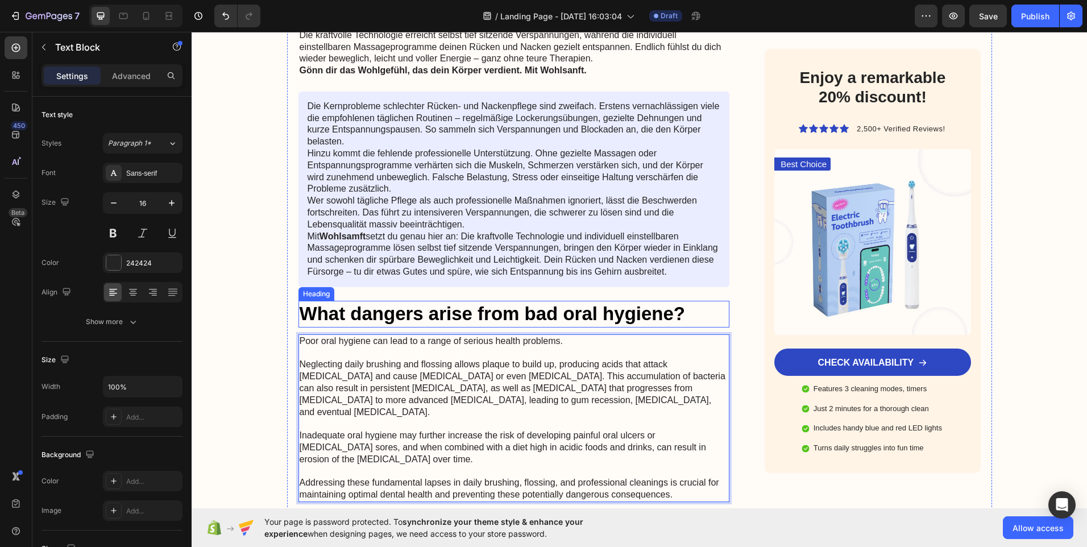
click at [666, 310] on p "What dangers arise from bad oral hygiene?" at bounding box center [514, 314] width 429 height 24
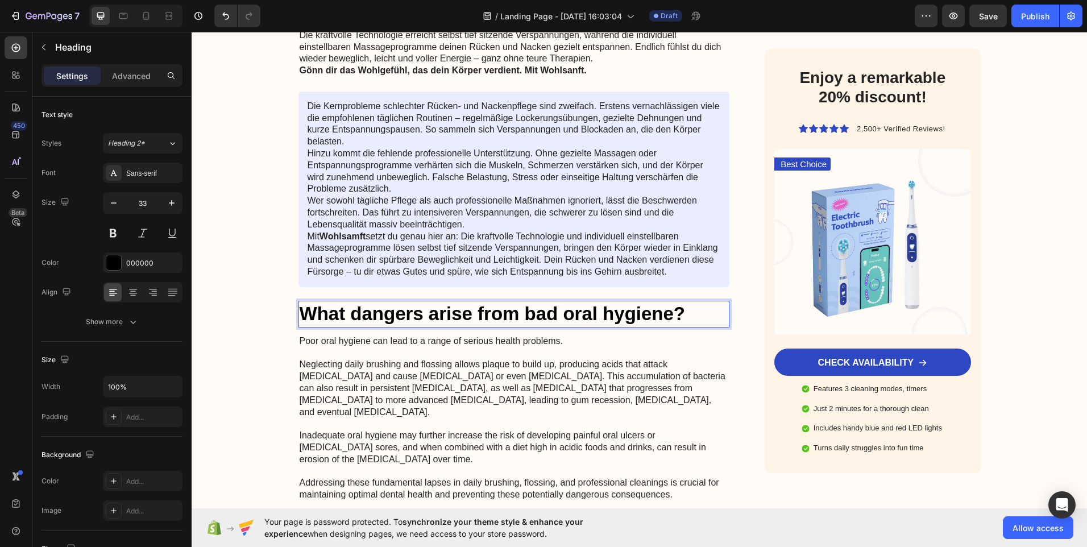
drag, startPoint x: 666, startPoint y: 310, endPoint x: 639, endPoint y: 310, distance: 26.2
click at [639, 310] on p "What dangers arise from bad oral hygiene?" at bounding box center [514, 314] width 429 height 24
click at [687, 315] on p "What dangers arise from bad oral hygiene?" at bounding box center [514, 314] width 429 height 24
click at [680, 313] on p "What dangers arise from bad oral hygiene?" at bounding box center [514, 314] width 429 height 24
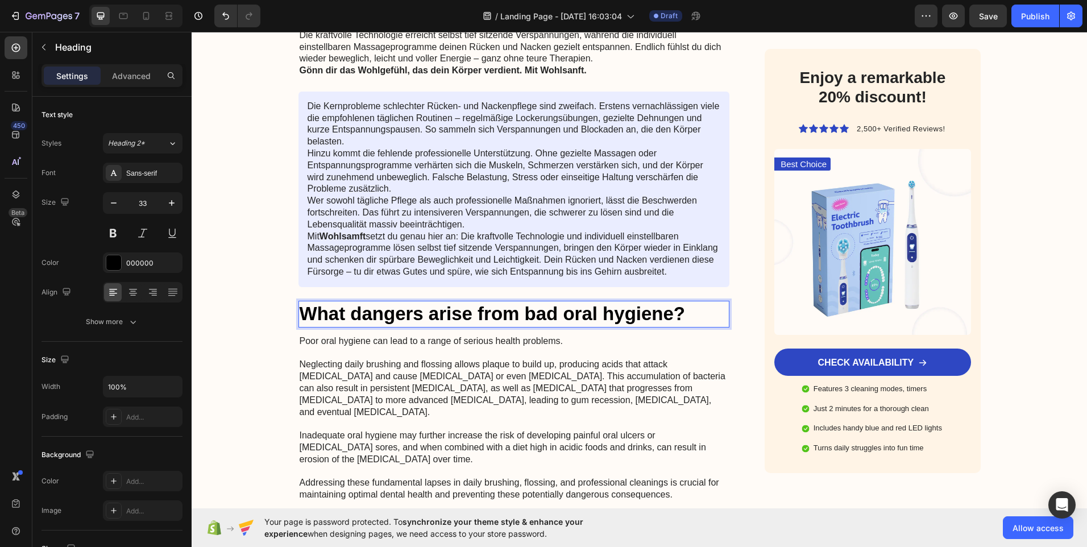
click at [680, 312] on p "What dangers arise from bad oral hygiene?" at bounding box center [514, 314] width 429 height 24
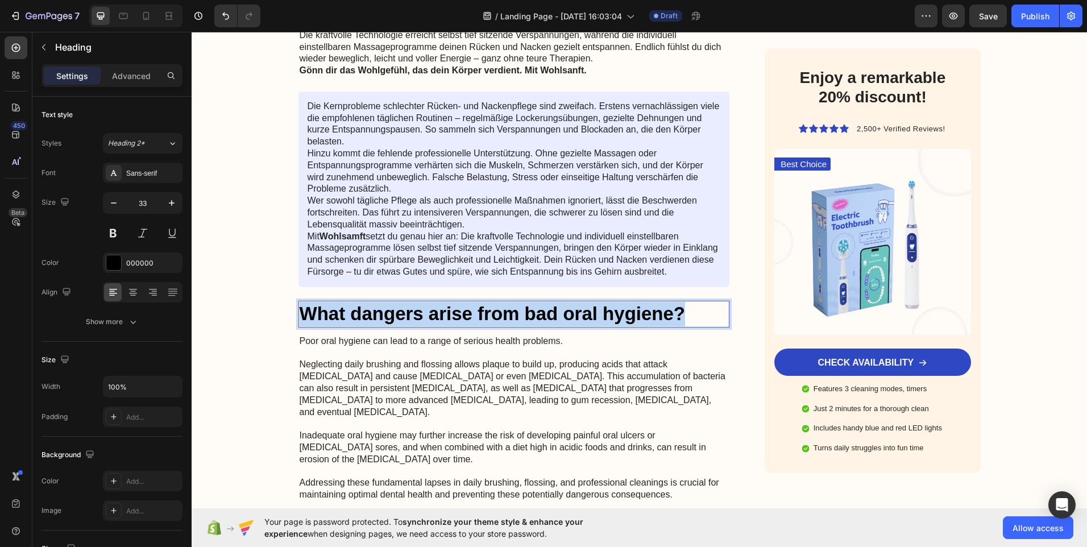
drag, startPoint x: 680, startPoint y: 312, endPoint x: 302, endPoint y: 309, distance: 378.0
click at [302, 309] on p "What dangers arise from bad oral hygiene?" at bounding box center [514, 314] width 429 height 24
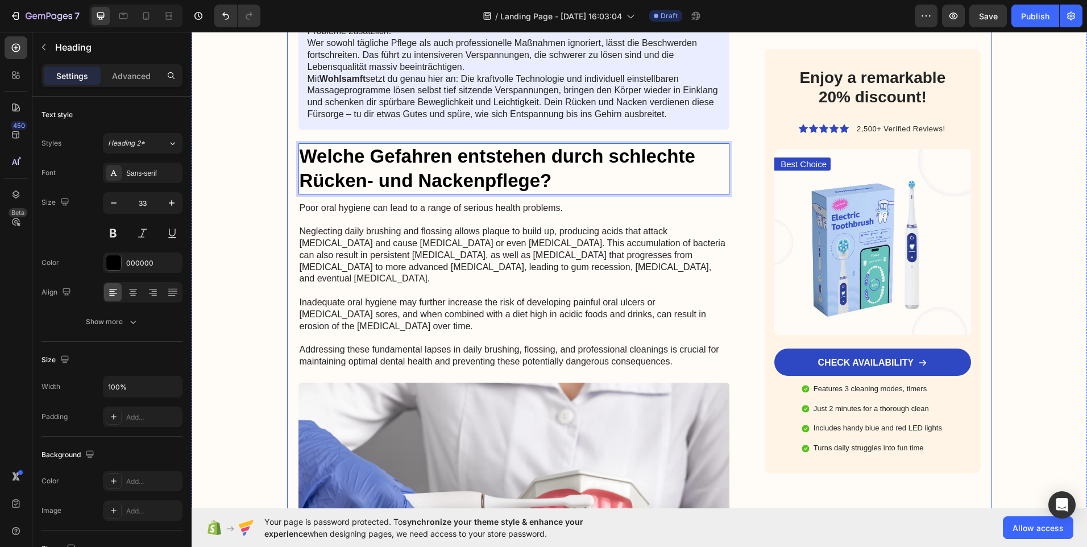
scroll to position [1421, 0]
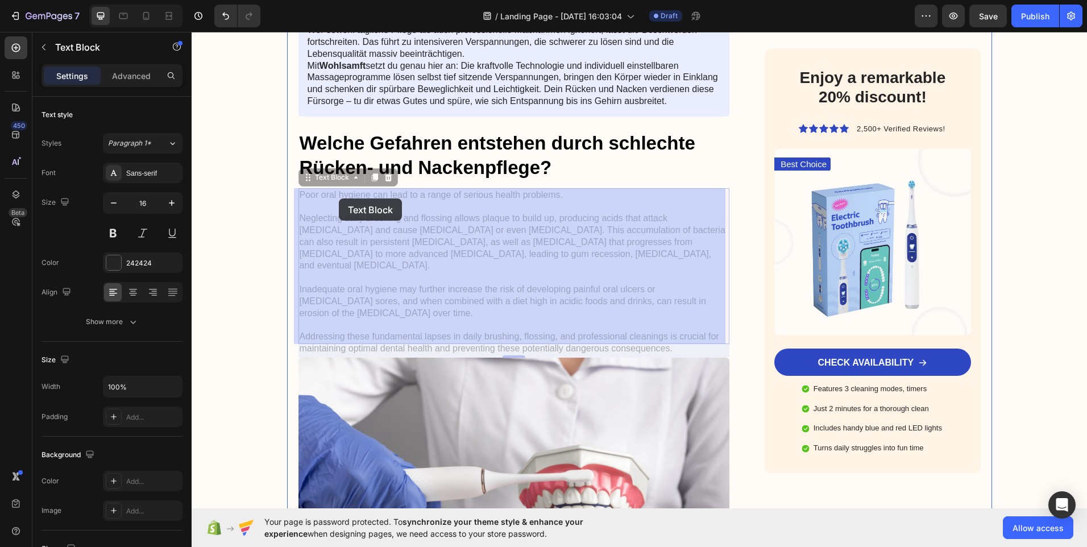
drag, startPoint x: 298, startPoint y: 195, endPoint x: 315, endPoint y: 197, distance: 16.6
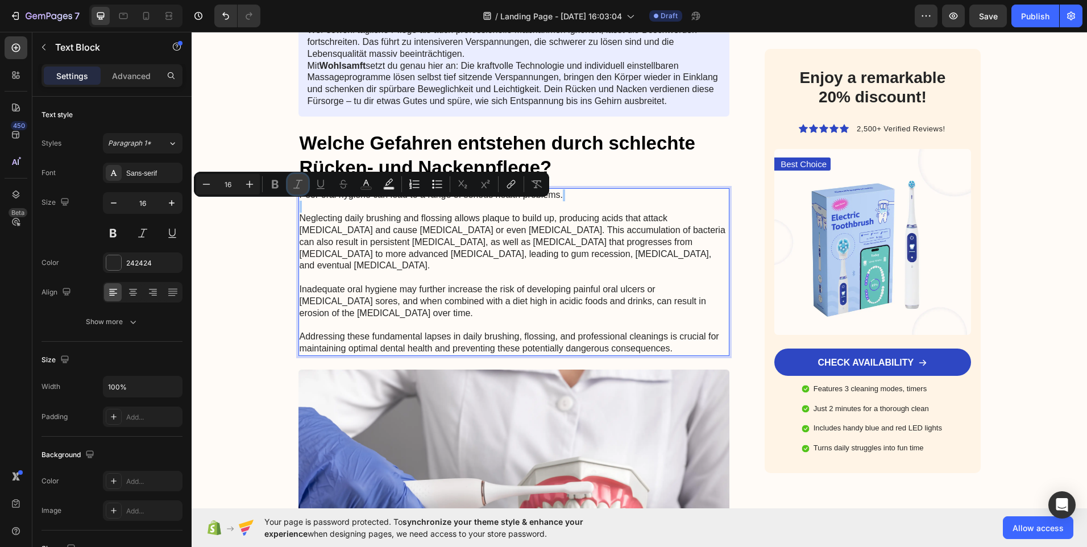
click at [302, 190] on button "Italic" at bounding box center [298, 184] width 20 height 20
click at [304, 198] on p "Poor oral hygiene can lead to a range of serious health problems. Neglecting da…" at bounding box center [514, 271] width 429 height 165
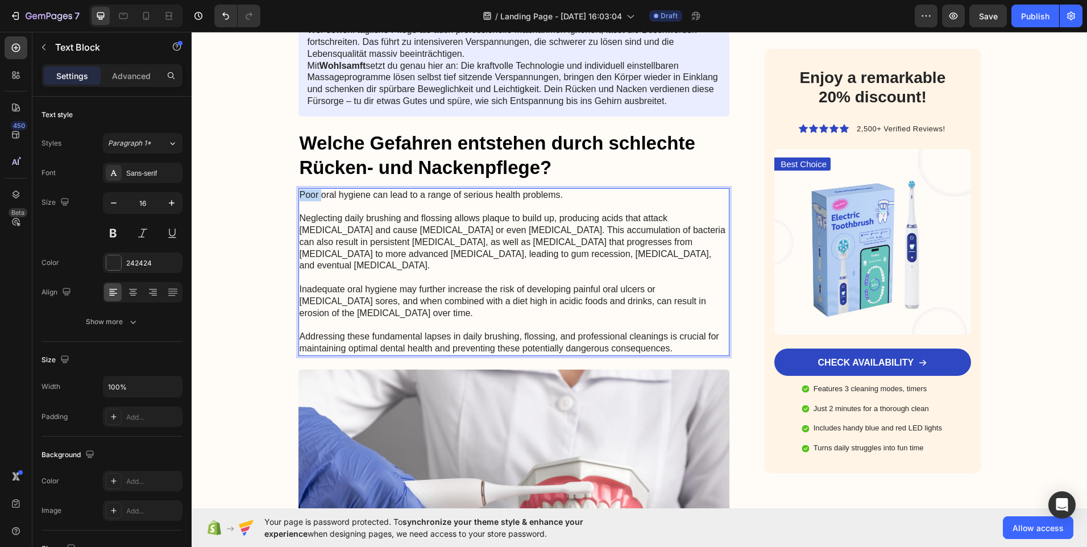
click at [304, 198] on p "Poor oral hygiene can lead to a range of serious health problems. Neglecting da…" at bounding box center [514, 271] width 429 height 165
drag, startPoint x: 303, startPoint y: 193, endPoint x: 351, endPoint y: 204, distance: 49.6
click at [373, 213] on p "Poor oral hygiene can lead to a range of serious health problems. Neglecting da…" at bounding box center [514, 271] width 429 height 165
drag, startPoint x: 587, startPoint y: 201, endPoint x: 306, endPoint y: 190, distance: 281.6
click at [306, 190] on p "Poor oral hygiene can lead to a range of serious health problems. Neglecting da…" at bounding box center [514, 271] width 429 height 165
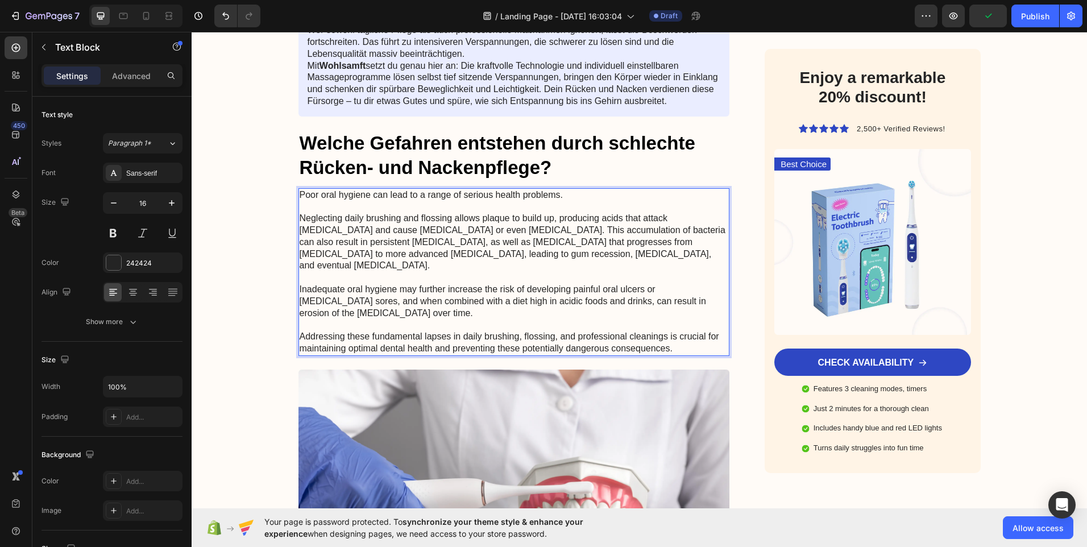
click at [300, 192] on p "Poor oral hygiene can lead to a range of serious health problems. Neglecting da…" at bounding box center [514, 271] width 429 height 165
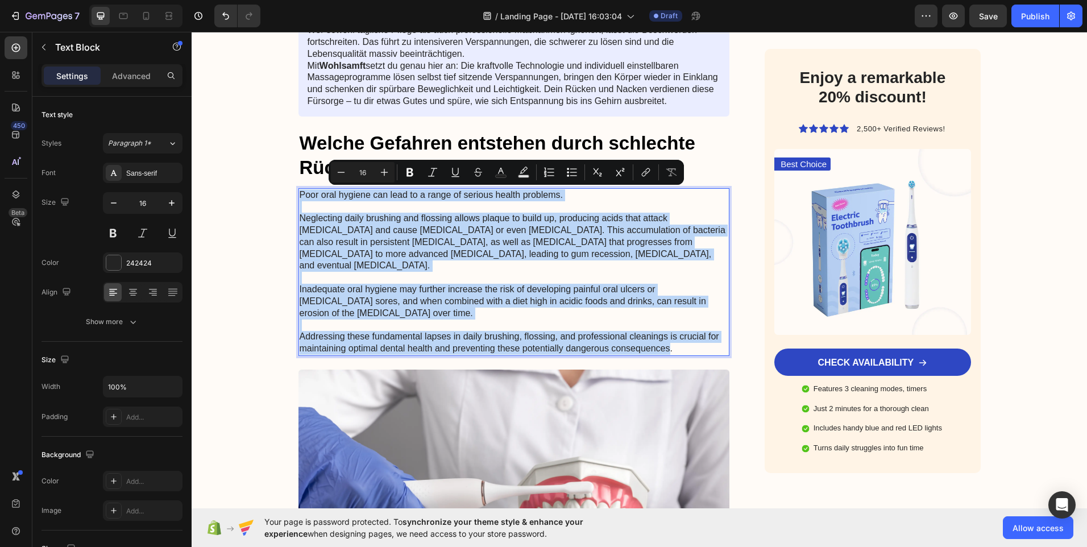
drag, startPoint x: 297, startPoint y: 192, endPoint x: 642, endPoint y: 336, distance: 374.2
click at [642, 336] on p "Poor oral hygiene can lead to a range of serious health problems. Neglecting da…" at bounding box center [514, 271] width 429 height 165
copy p "Poor oral hygiene can lead to a range of serious health problems. Neglecting da…"
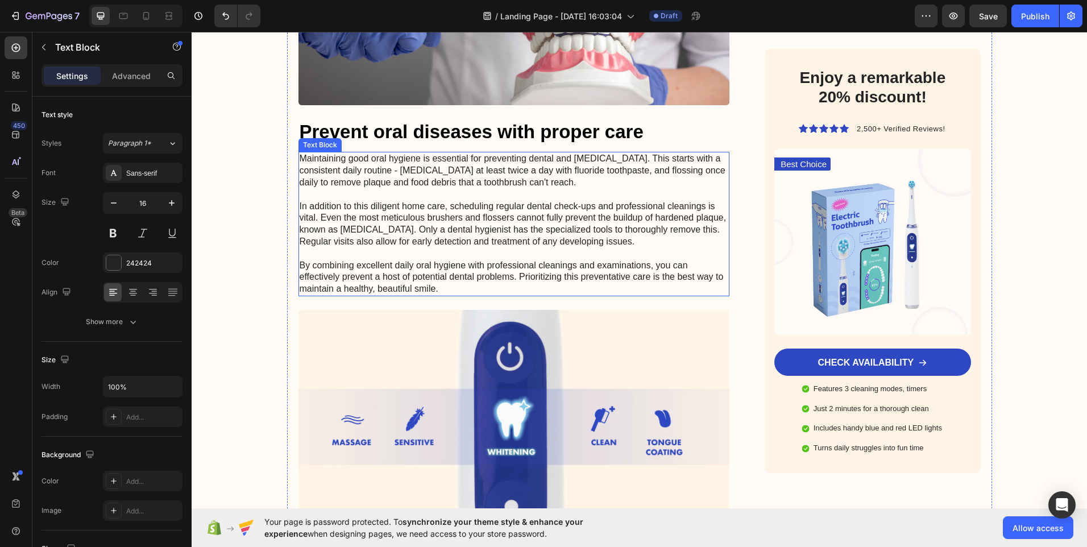
scroll to position [1876, 0]
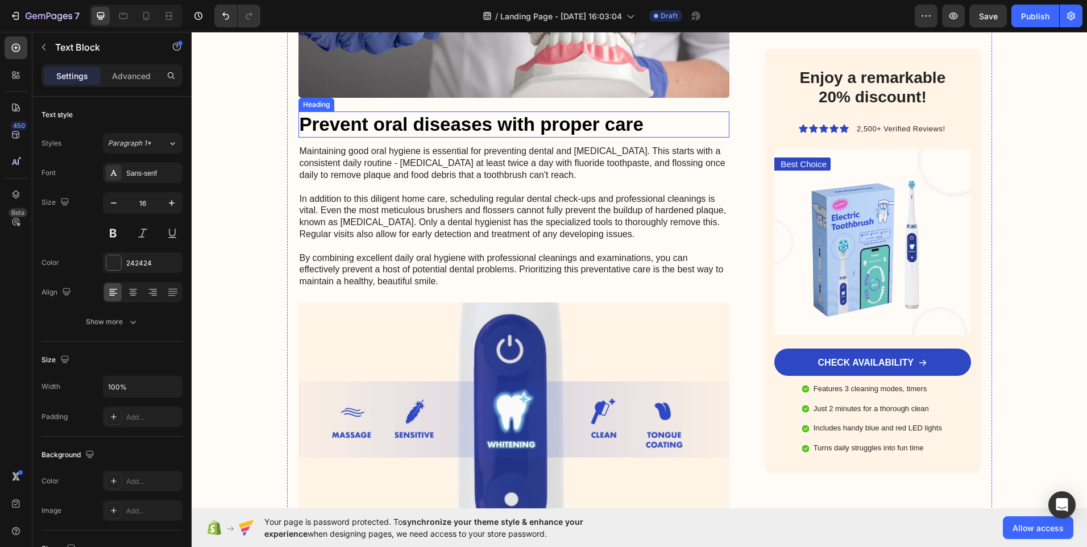
click at [646, 124] on h2 "Prevent oral diseases with proper care" at bounding box center [513, 124] width 431 height 27
click at [649, 121] on h2 "Prevent oral diseases with proper care" at bounding box center [513, 124] width 431 height 27
click at [649, 121] on p "Prevent oral diseases with proper care" at bounding box center [514, 125] width 429 height 24
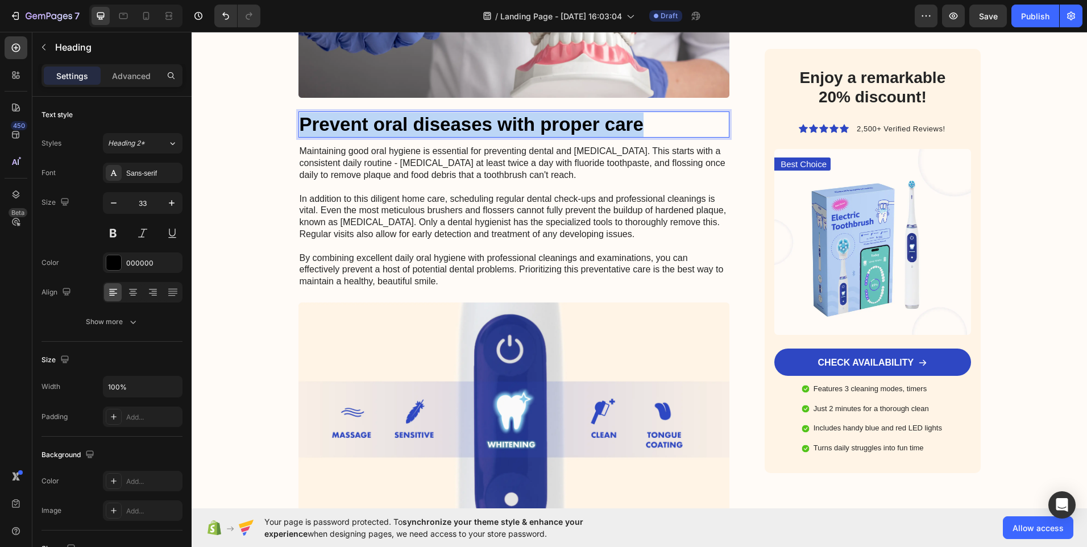
drag, startPoint x: 604, startPoint y: 122, endPoint x: 338, endPoint y: 127, distance: 265.5
click at [300, 131] on p "Prevent oral diseases with proper care" at bounding box center [514, 125] width 429 height 24
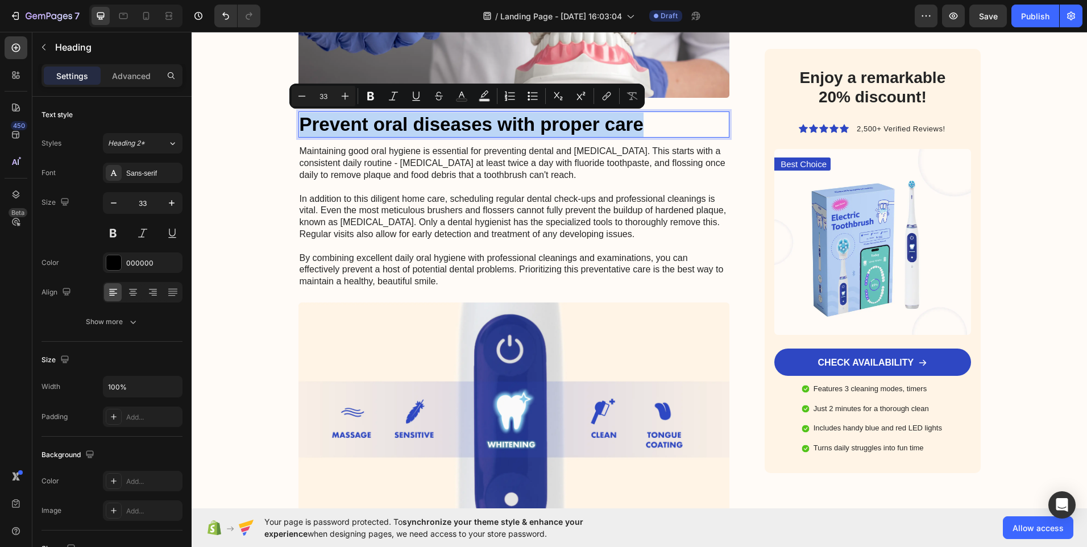
copy p "Prevent oral diseases with proper care"
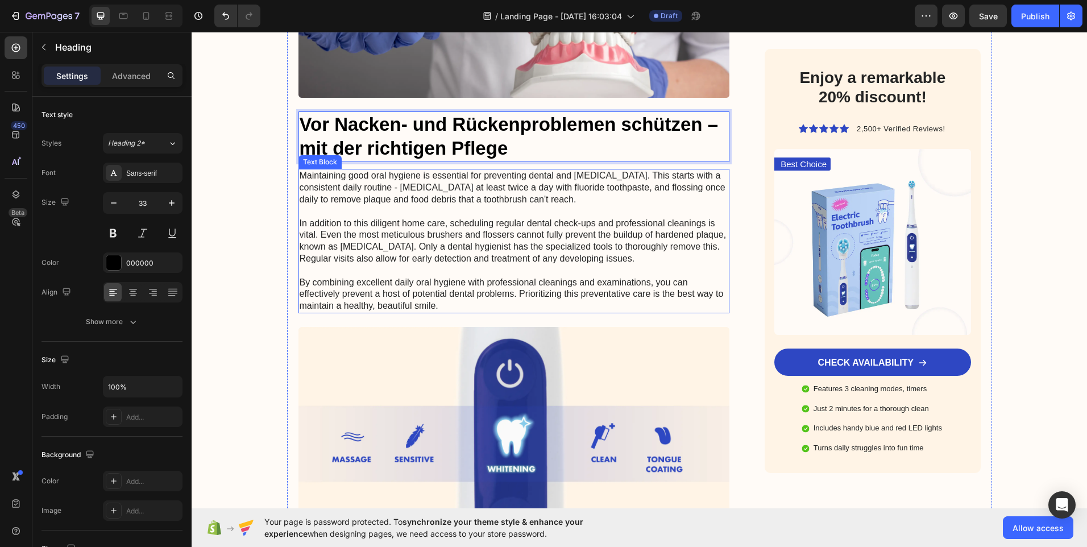
click at [300, 172] on p "Maintaining good oral hygiene is essential for preventing dental and [MEDICAL_D…" at bounding box center [514, 241] width 429 height 142
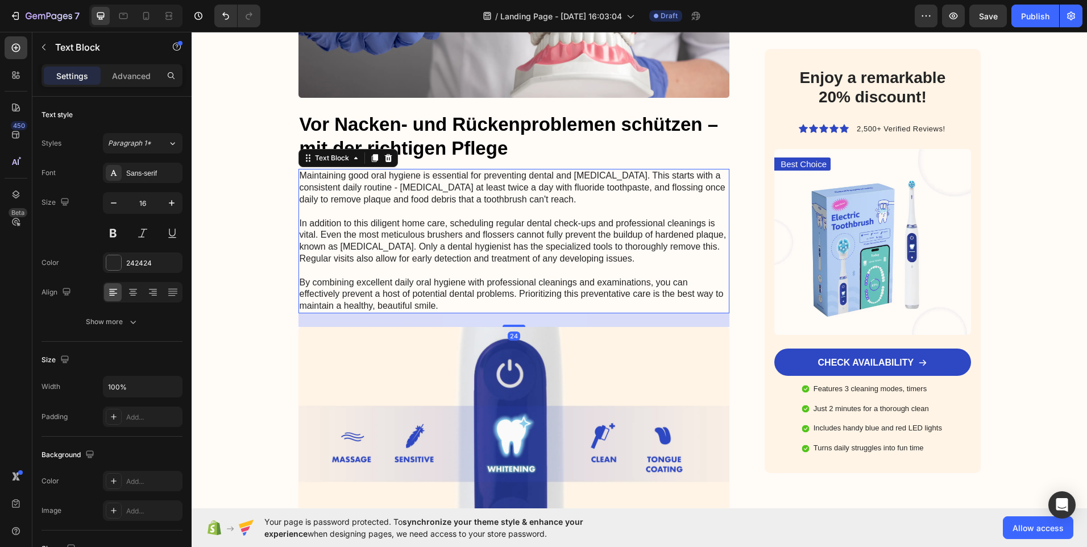
click at [300, 172] on p "Maintaining good oral hygiene is essential for preventing dental and [MEDICAL_D…" at bounding box center [514, 241] width 429 height 142
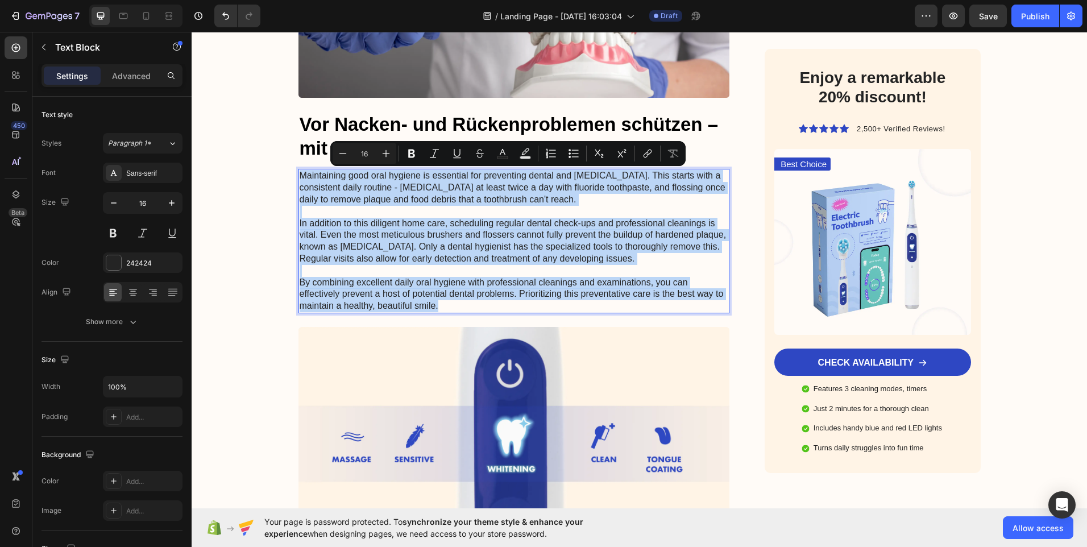
drag, startPoint x: 296, startPoint y: 172, endPoint x: 401, endPoint y: 289, distance: 158.2
click at [400, 290] on p "Maintaining good oral hygiene is essential for preventing dental and [MEDICAL_D…" at bounding box center [514, 241] width 429 height 142
copy p "Maintaining good oral hygiene is essential for preventing dental and [MEDICAL_D…"
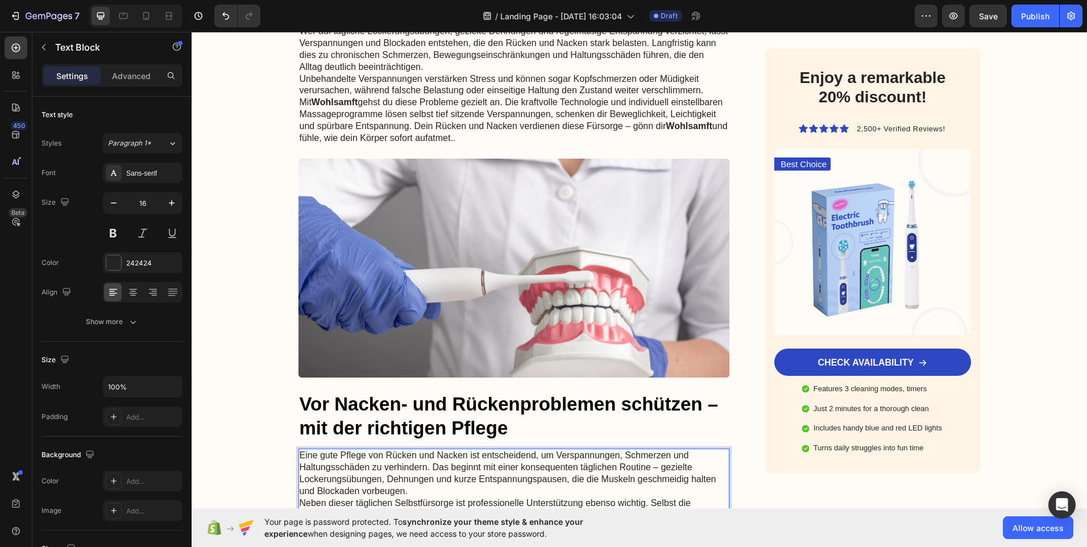
scroll to position [1535, 0]
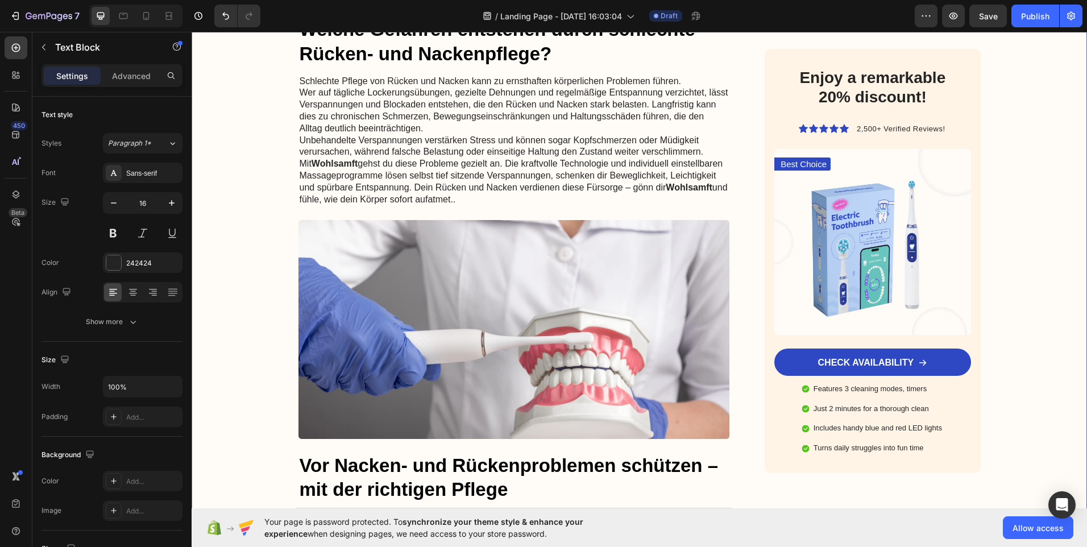
click at [1054, 347] on div "Image Drop element here Row Row Advertorial Text Block Sag Stress und Verspannu…" at bounding box center [639, 33] width 895 height 3025
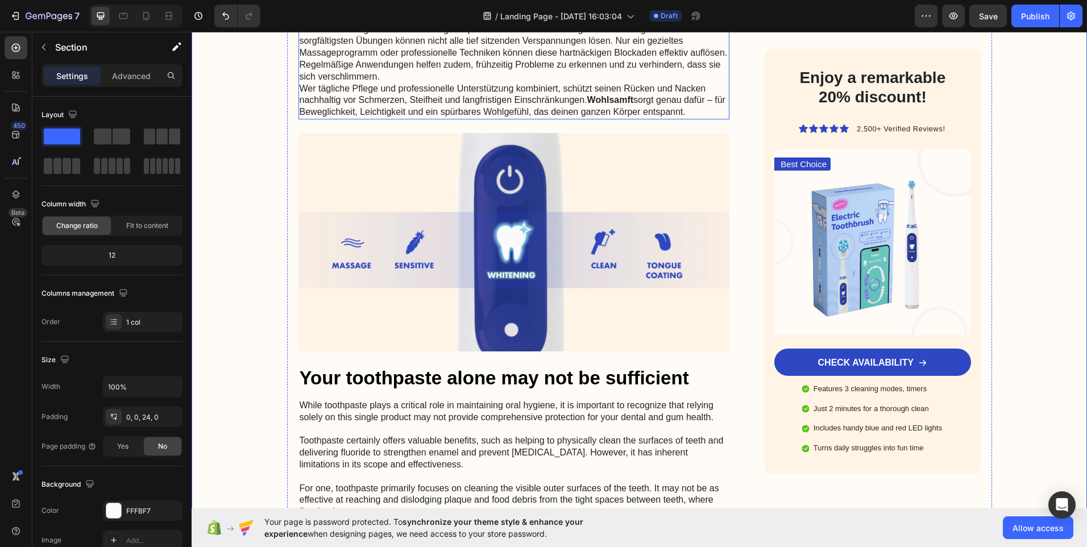
scroll to position [2103, 0]
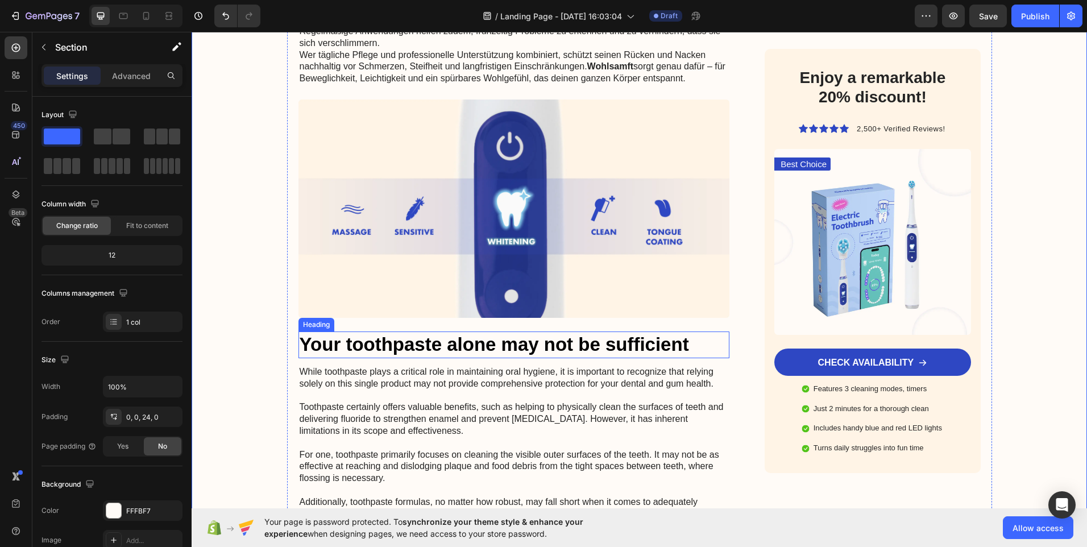
click at [680, 337] on h2 "Your toothpaste alone may not be sufficient" at bounding box center [513, 344] width 431 height 27
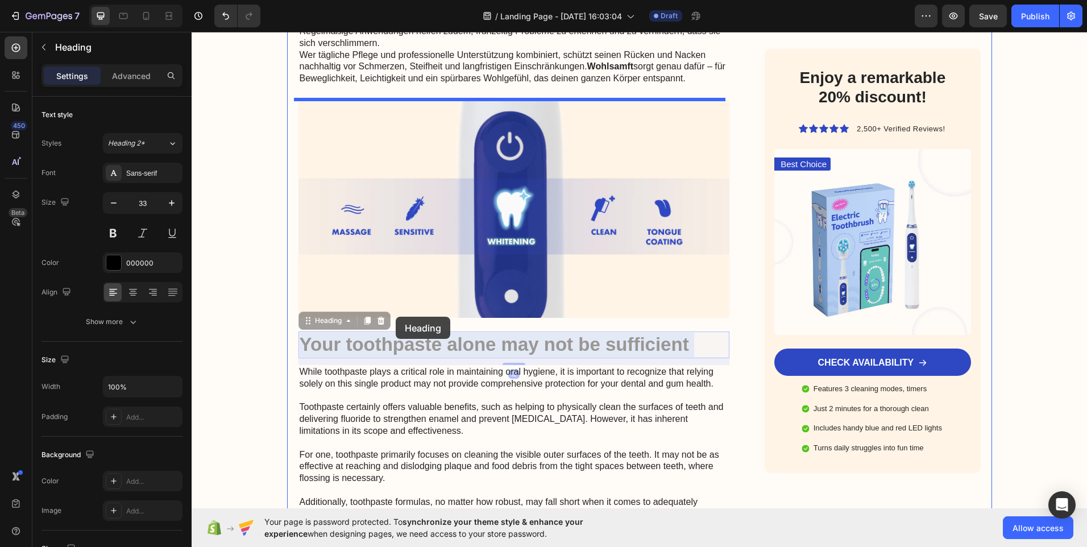
drag, startPoint x: 686, startPoint y: 335, endPoint x: 450, endPoint y: 325, distance: 236.1
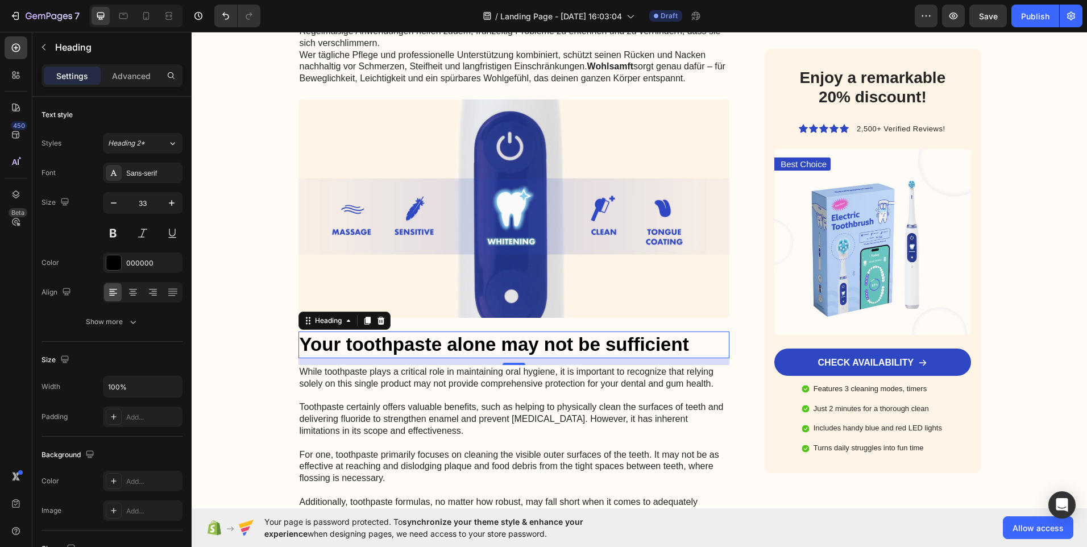
click at [690, 338] on p "Your toothpaste alone may not be sufficient" at bounding box center [514, 344] width 429 height 24
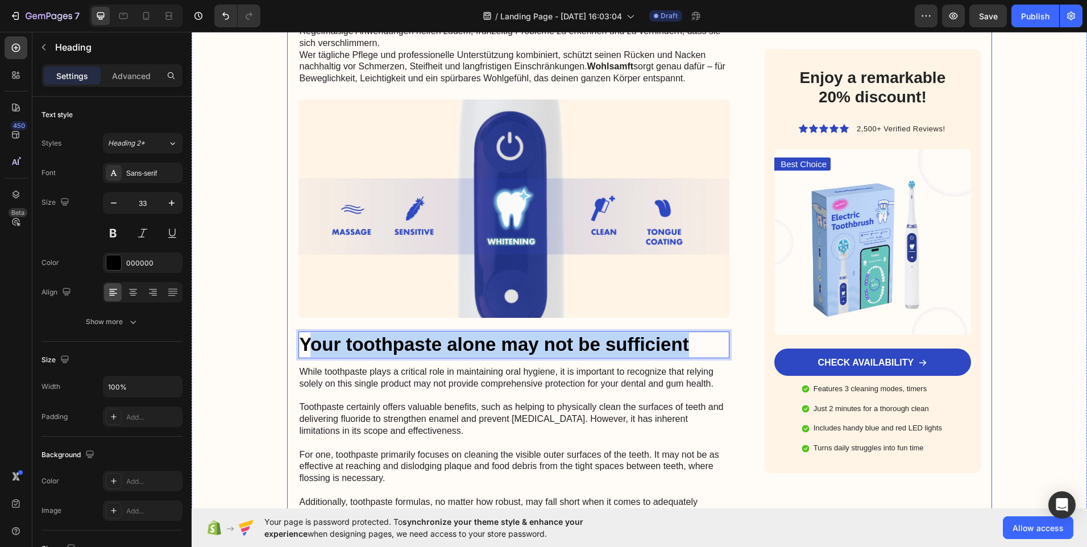
drag, startPoint x: 661, startPoint y: 340, endPoint x: 302, endPoint y: 326, distance: 358.9
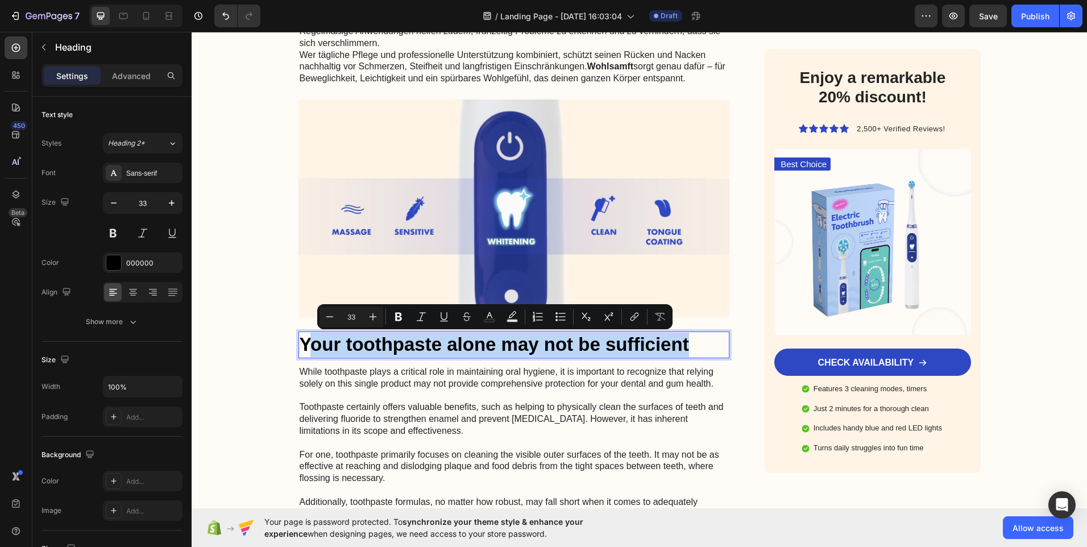
click at [700, 342] on p "Your toothpaste alone may not be sufficient" at bounding box center [514, 344] width 429 height 24
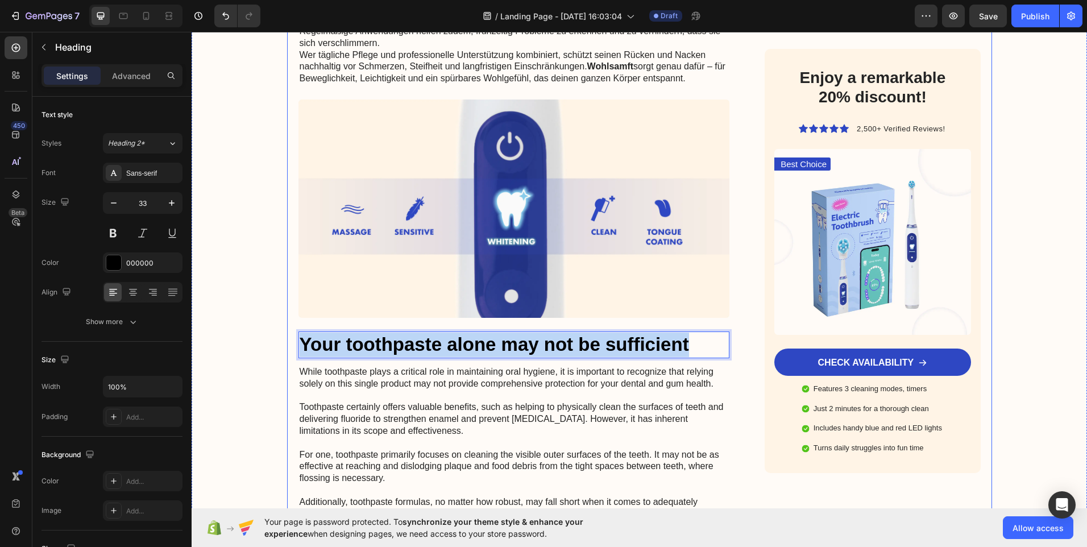
drag, startPoint x: 700, startPoint y: 342, endPoint x: 299, endPoint y: 330, distance: 401.4
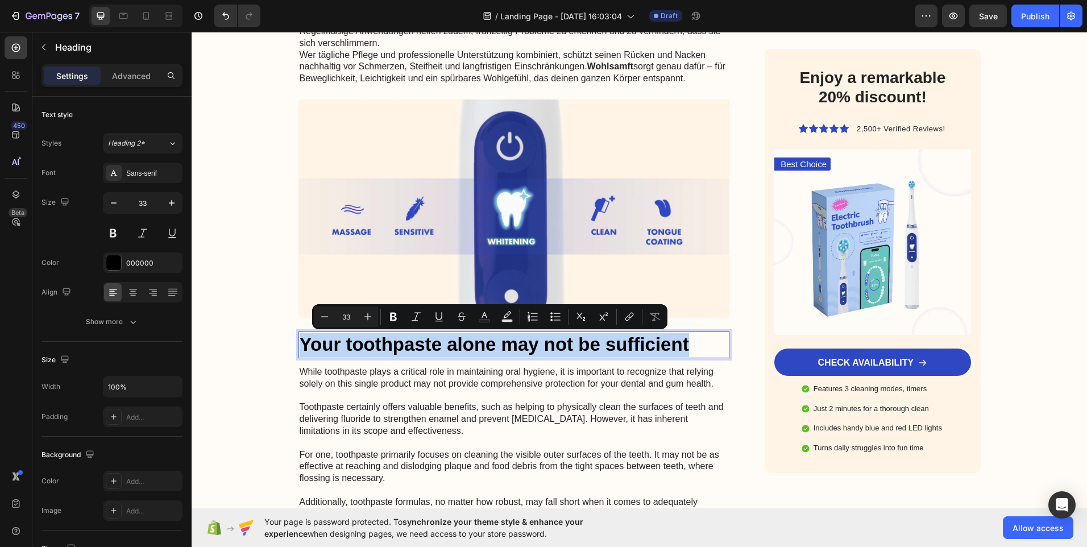
copy p "Your toothpaste alone may not be sufficient"
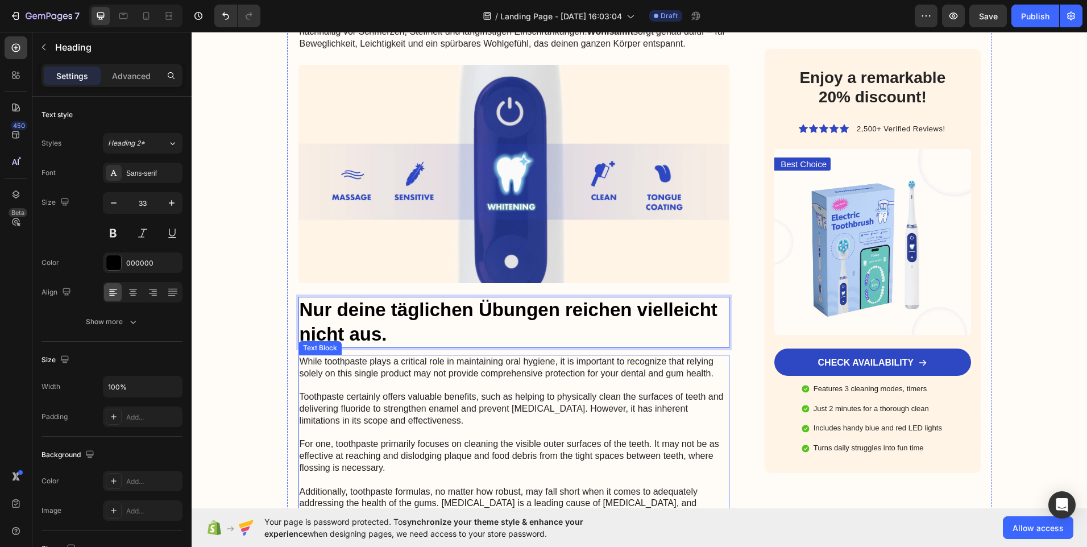
scroll to position [2217, 0]
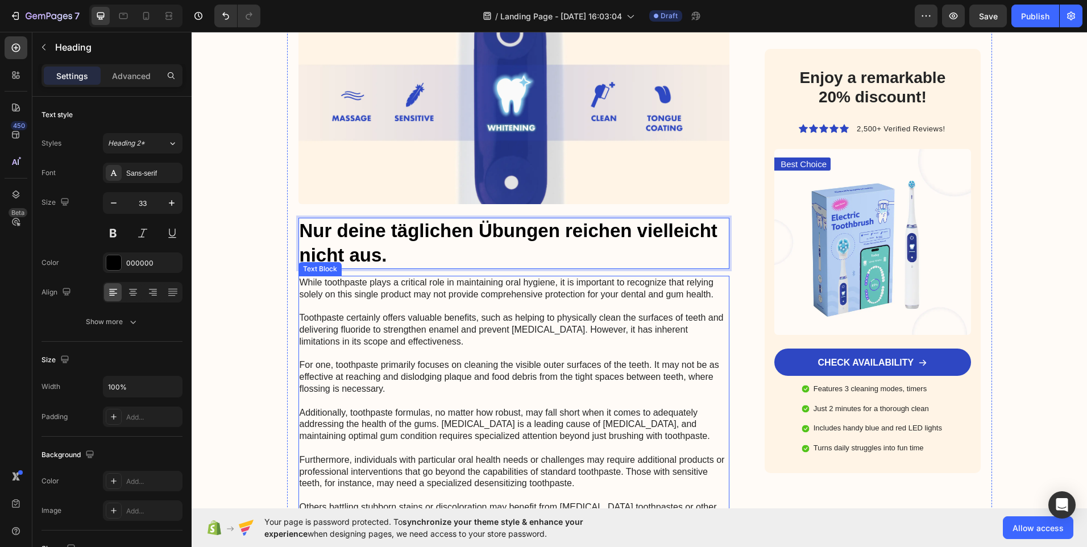
click at [301, 282] on p "While toothpaste plays a critical role in maintaining oral hygiene, it is impor…" at bounding box center [514, 436] width 429 height 319
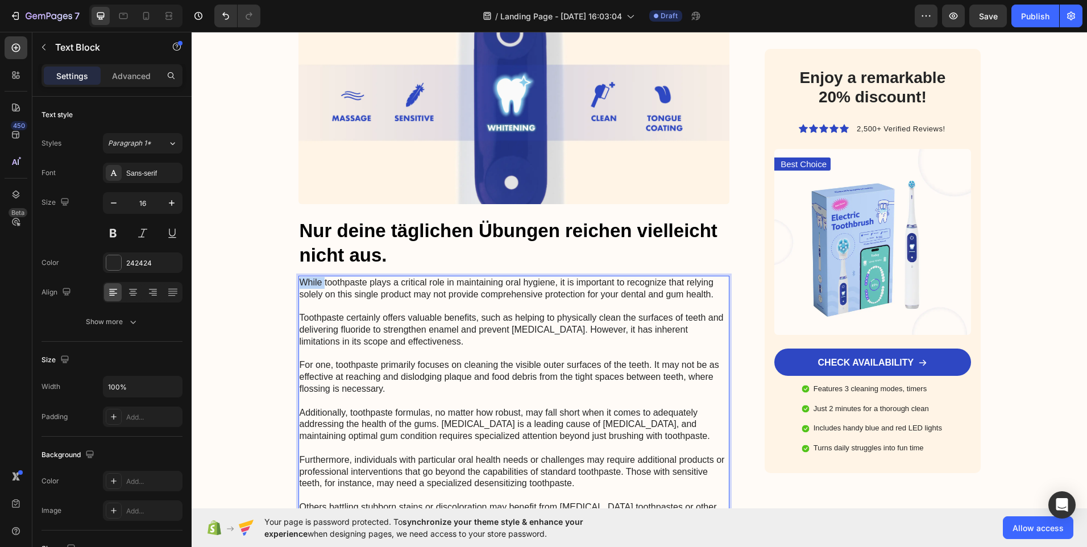
click at [301, 282] on p "While toothpaste plays a critical role in maintaining oral hygiene, it is impor…" at bounding box center [514, 436] width 429 height 319
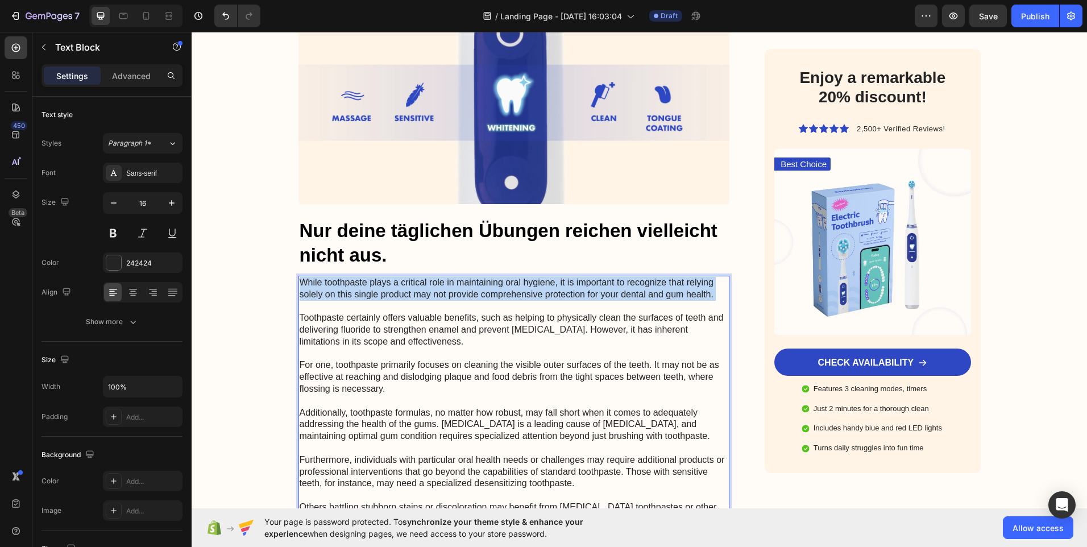
click at [301, 282] on p "While toothpaste plays a critical role in maintaining oral hygiene, it is impor…" at bounding box center [514, 436] width 429 height 319
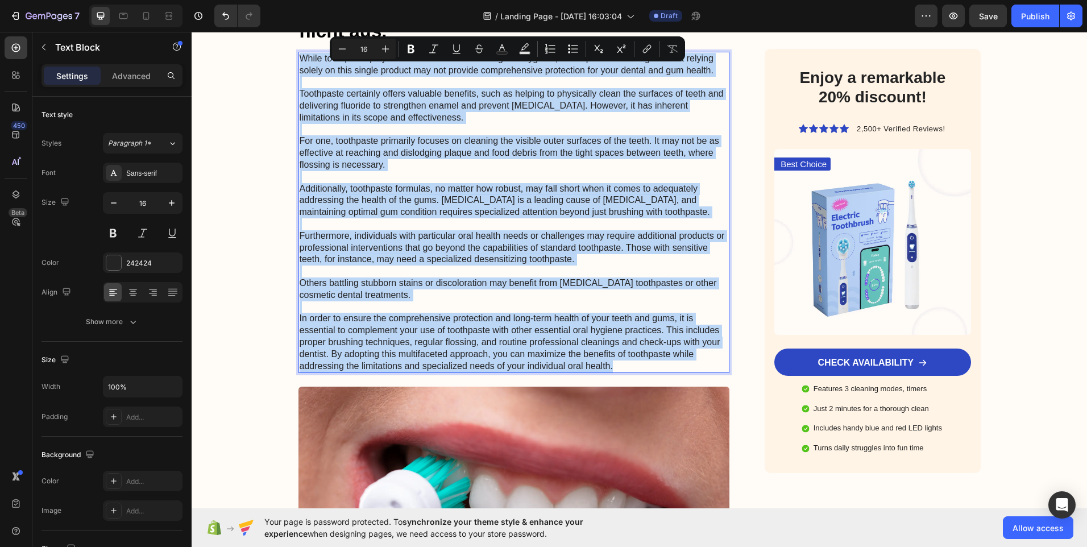
scroll to position [2449, 0]
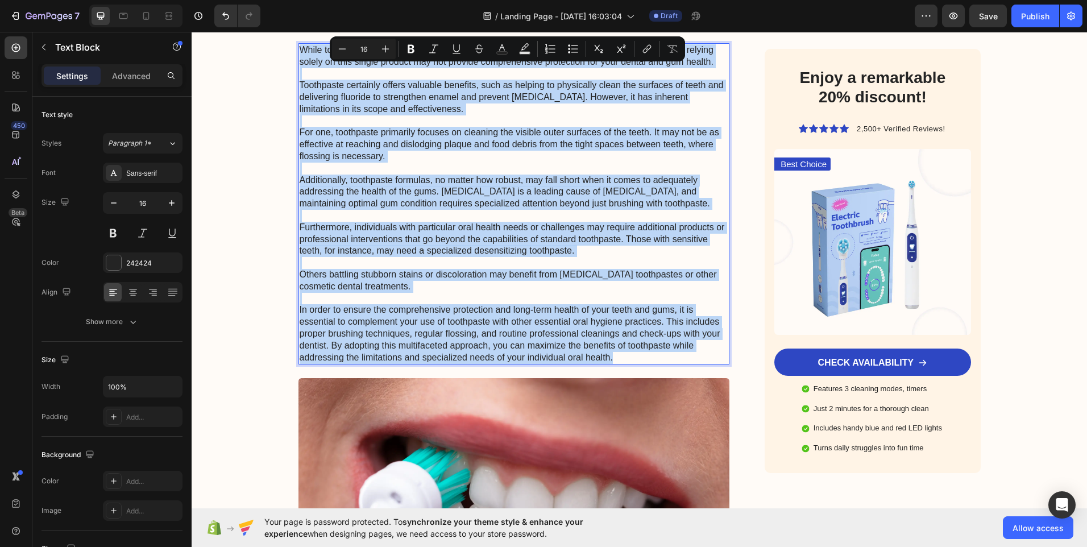
drag, startPoint x: 301, startPoint y: 282, endPoint x: 448, endPoint y: 329, distance: 155.0
click at [448, 329] on p "While toothpaste plays a critical role in maintaining oral hygiene, it is impor…" at bounding box center [514, 203] width 429 height 319
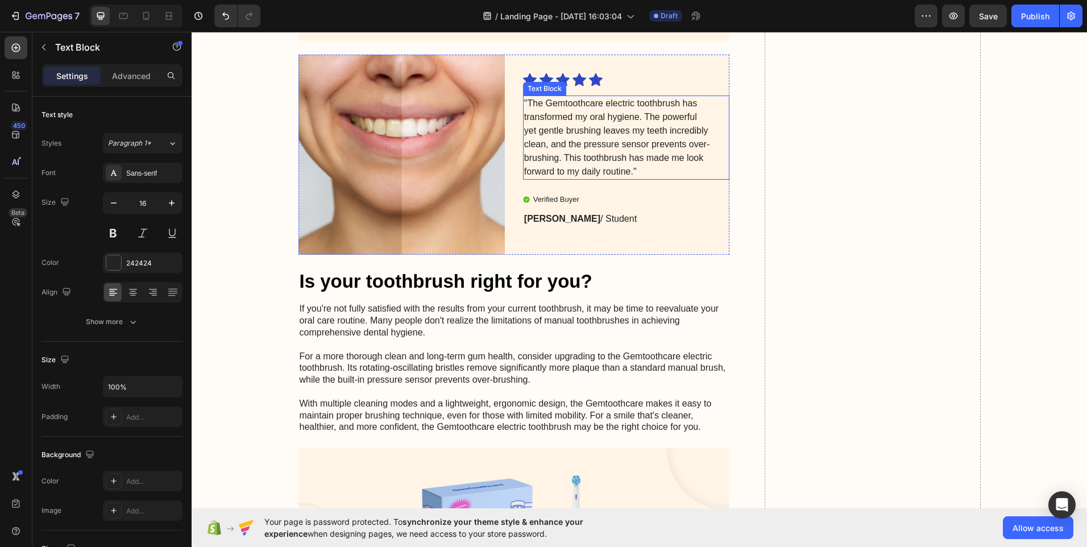
scroll to position [3576, 0]
